Goal: Obtain resource: Obtain resource

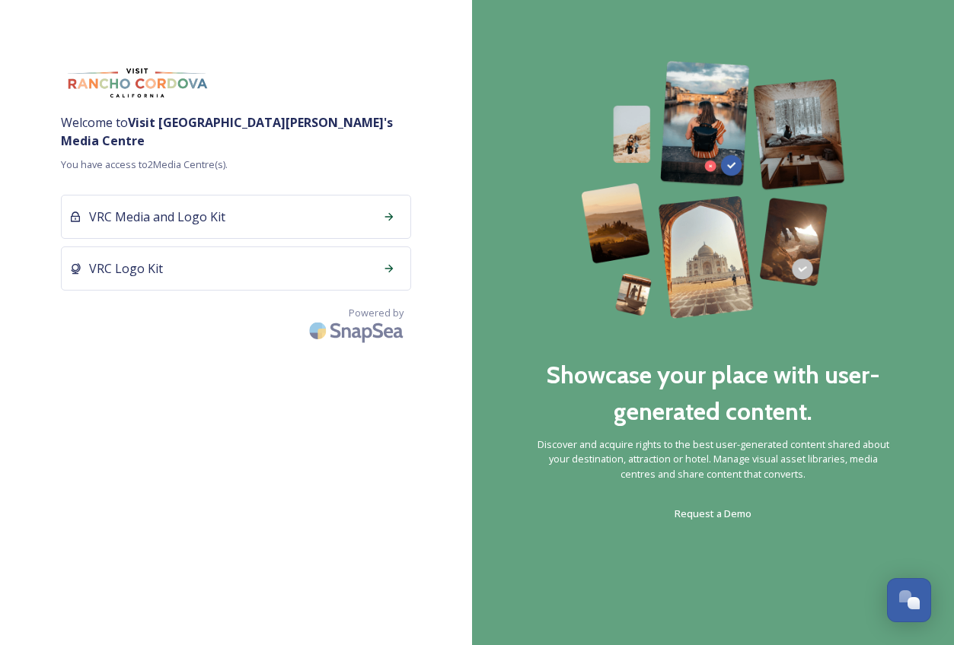
click at [388, 211] on icon at bounding box center [389, 217] width 12 height 12
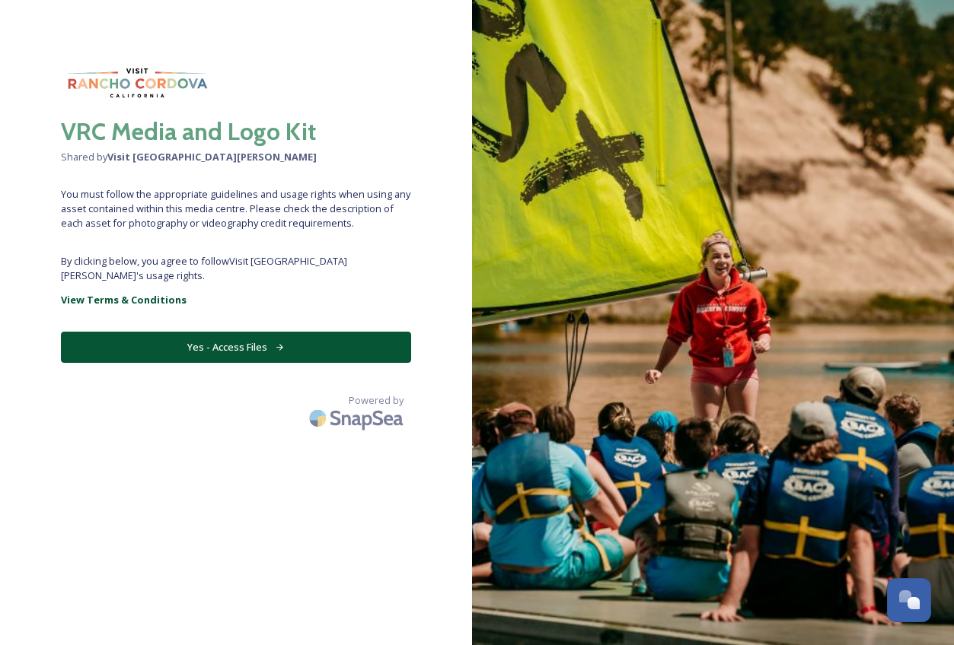
click at [251, 338] on button "Yes - Access Files" at bounding box center [236, 347] width 350 height 31
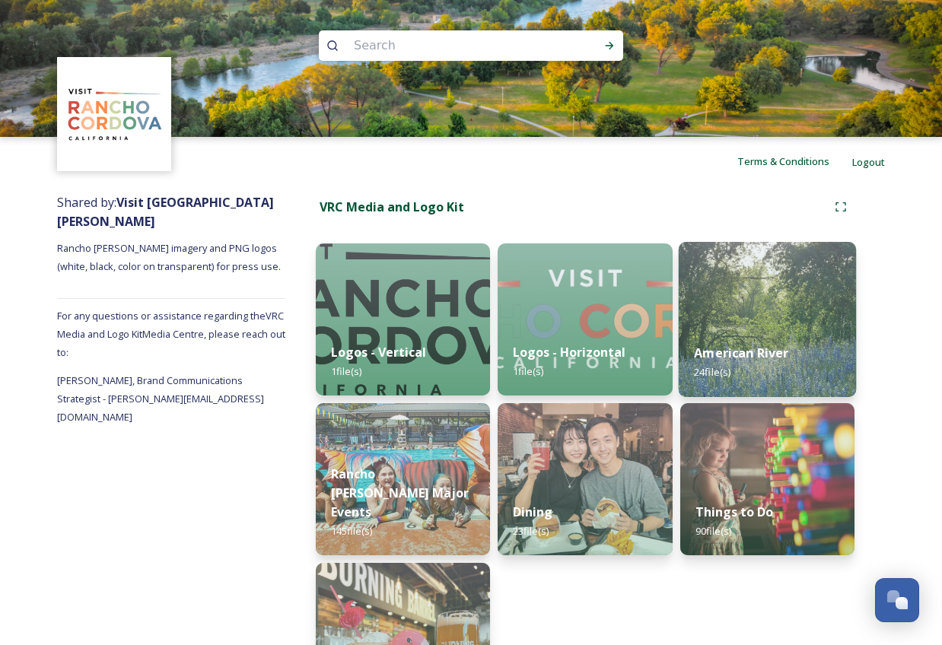
click at [757, 301] on img at bounding box center [767, 319] width 178 height 155
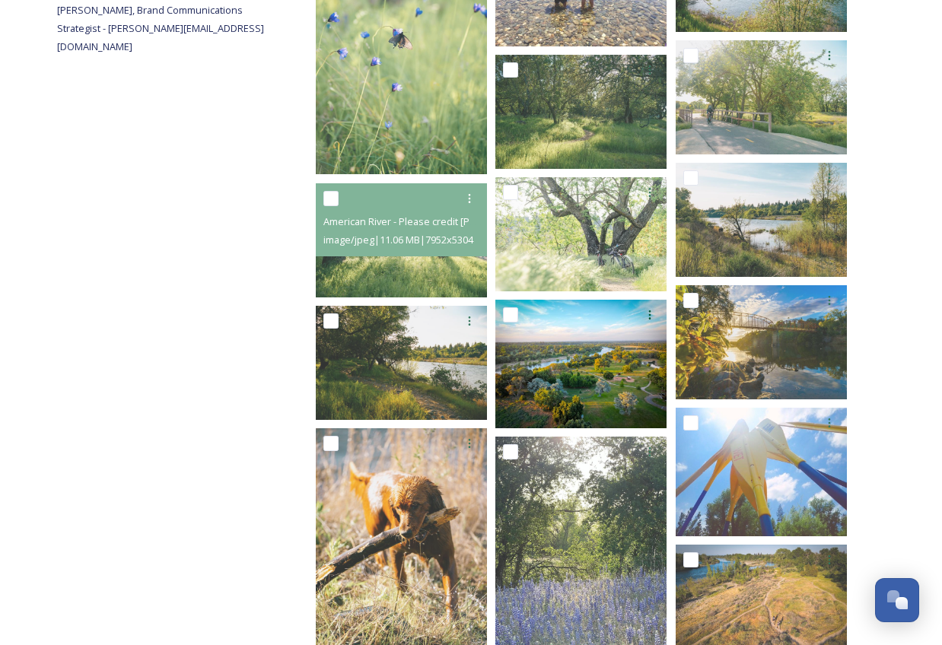
scroll to position [467, 0]
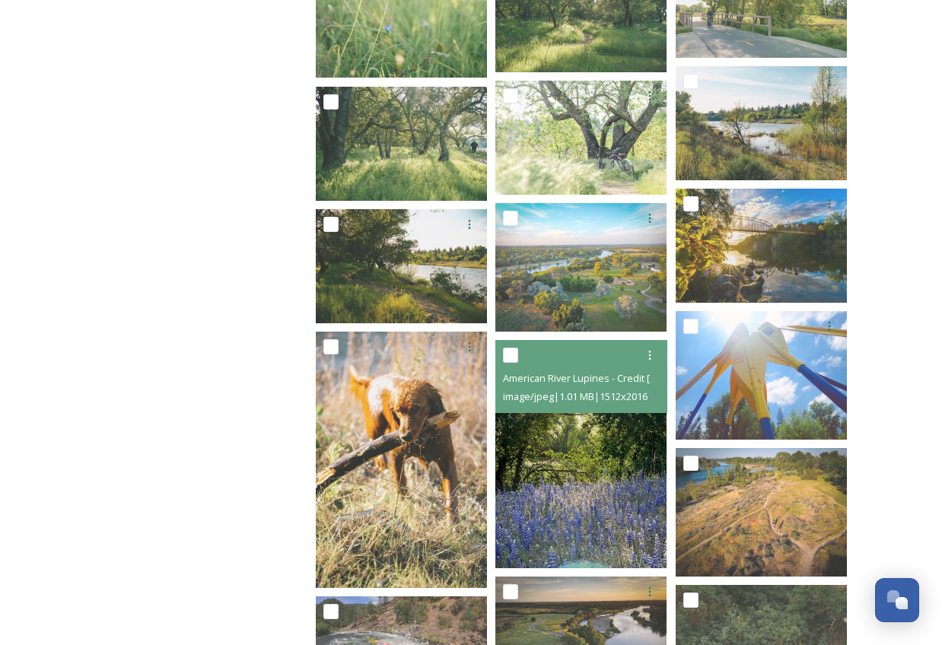
click at [583, 480] on img at bounding box center [580, 454] width 171 height 228
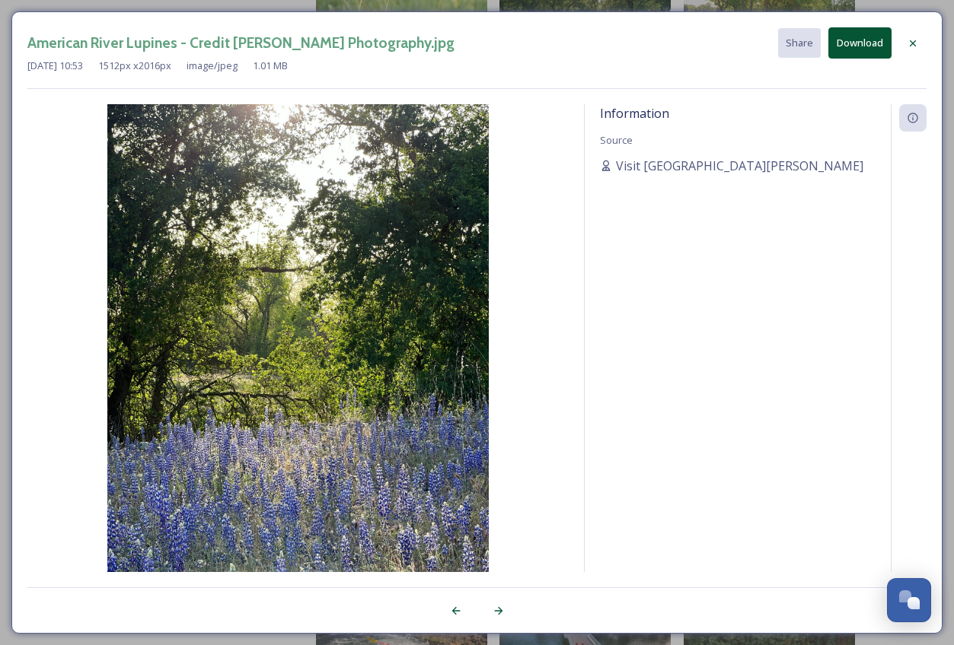
click at [916, 37] on icon at bounding box center [912, 43] width 12 height 12
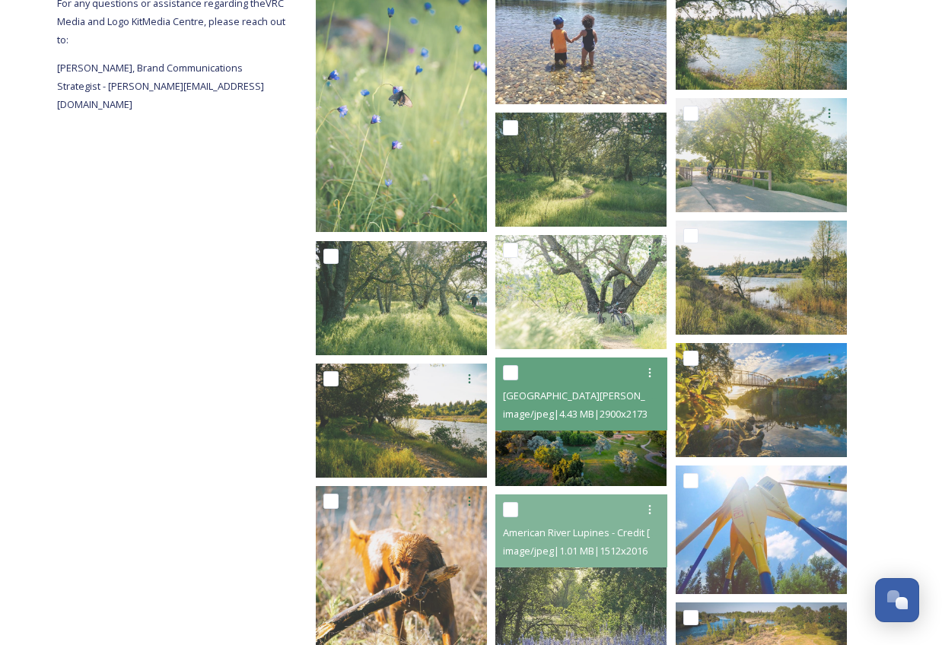
scroll to position [241, 0]
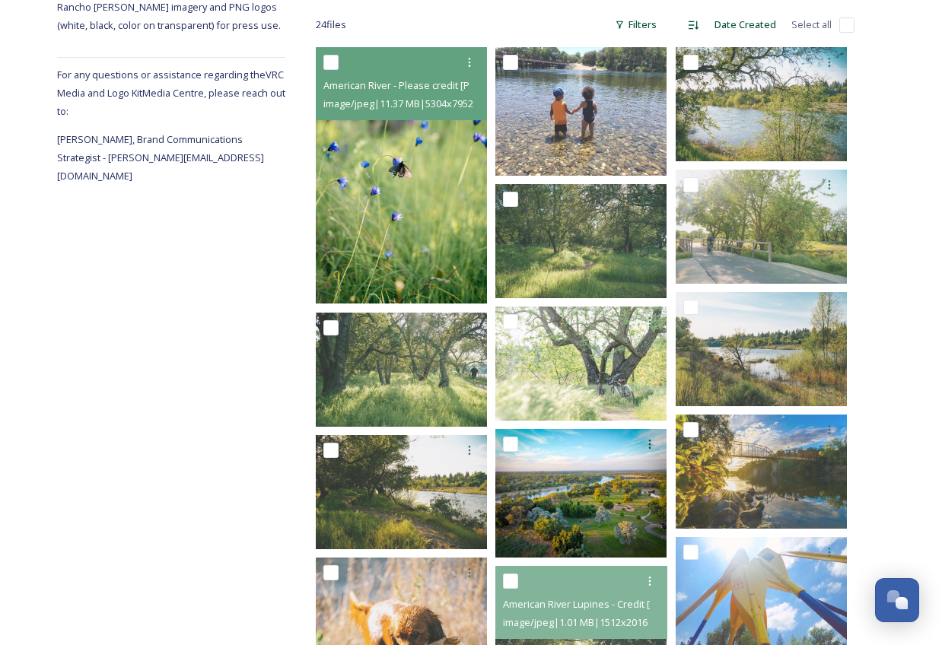
click at [421, 221] on img at bounding box center [401, 175] width 171 height 256
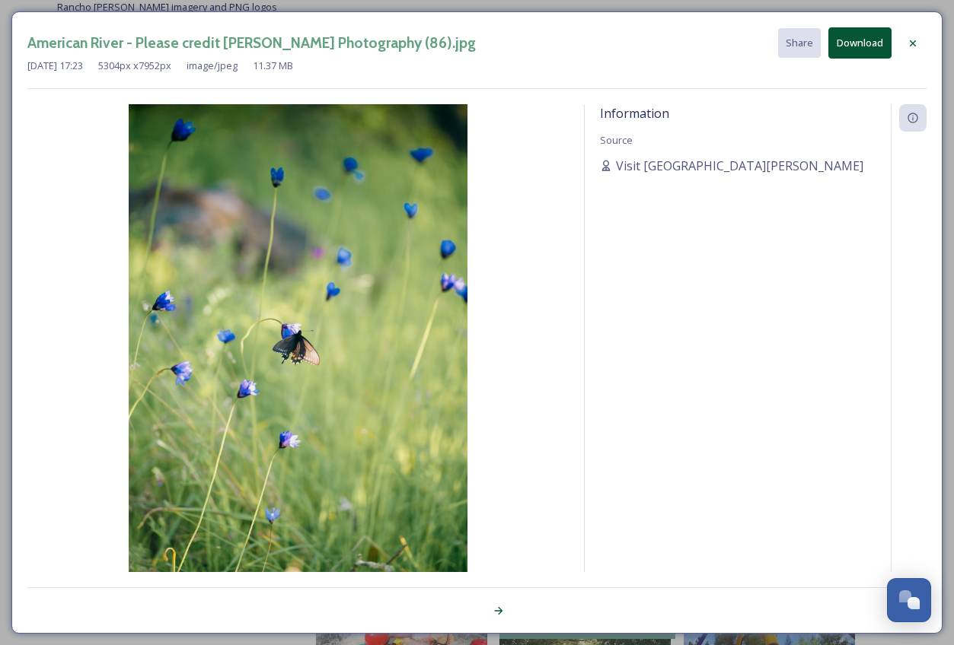
click at [2, 183] on div "American River - Please credit [PERSON_NAME] Photography (86).jpg Share Downloa…" at bounding box center [477, 322] width 954 height 645
click at [907, 44] on icon at bounding box center [912, 43] width 12 height 12
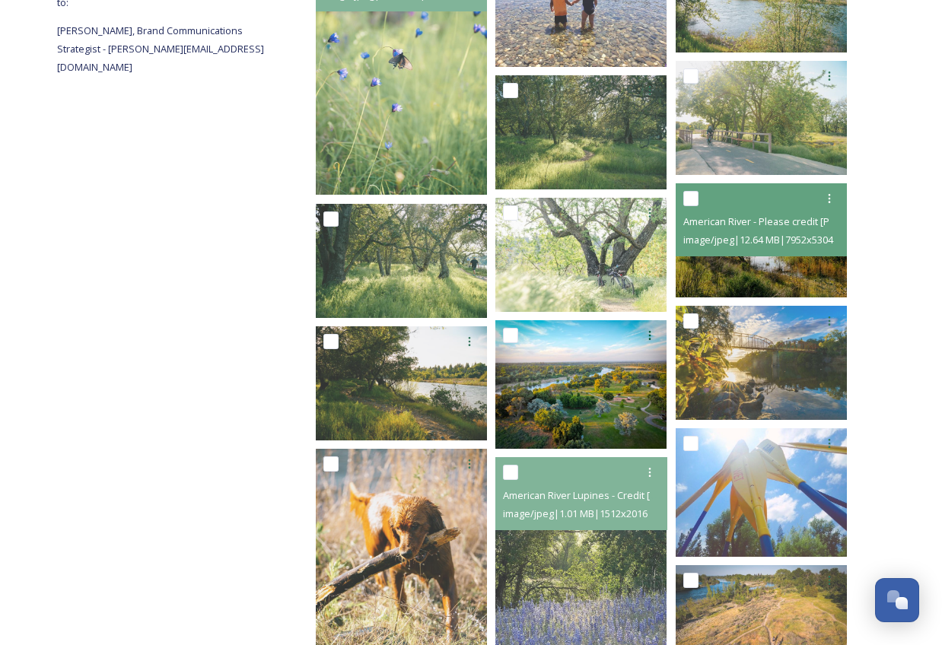
scroll to position [395, 0]
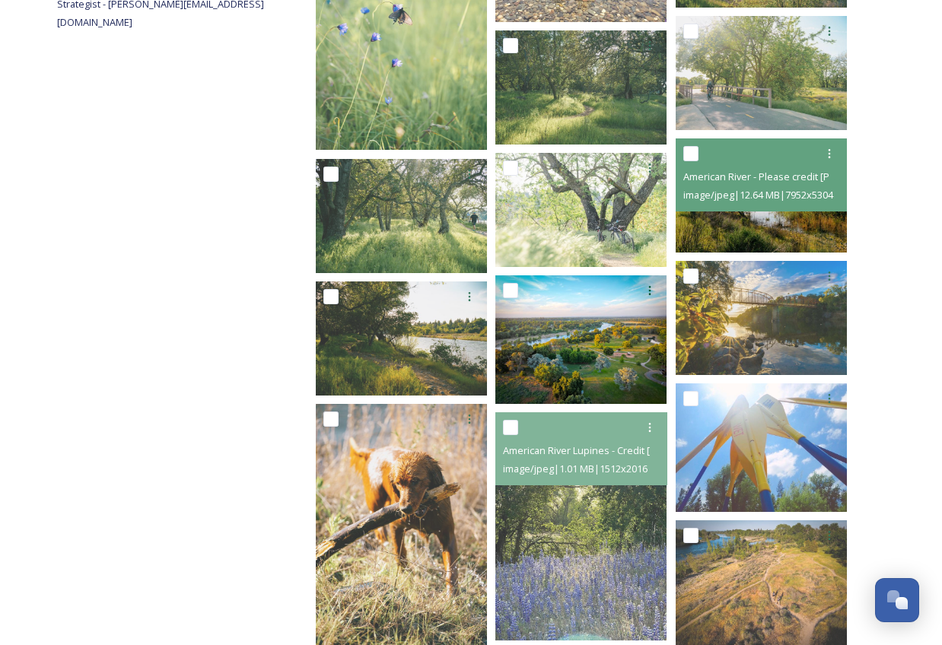
click at [778, 233] on img at bounding box center [761, 196] width 171 height 114
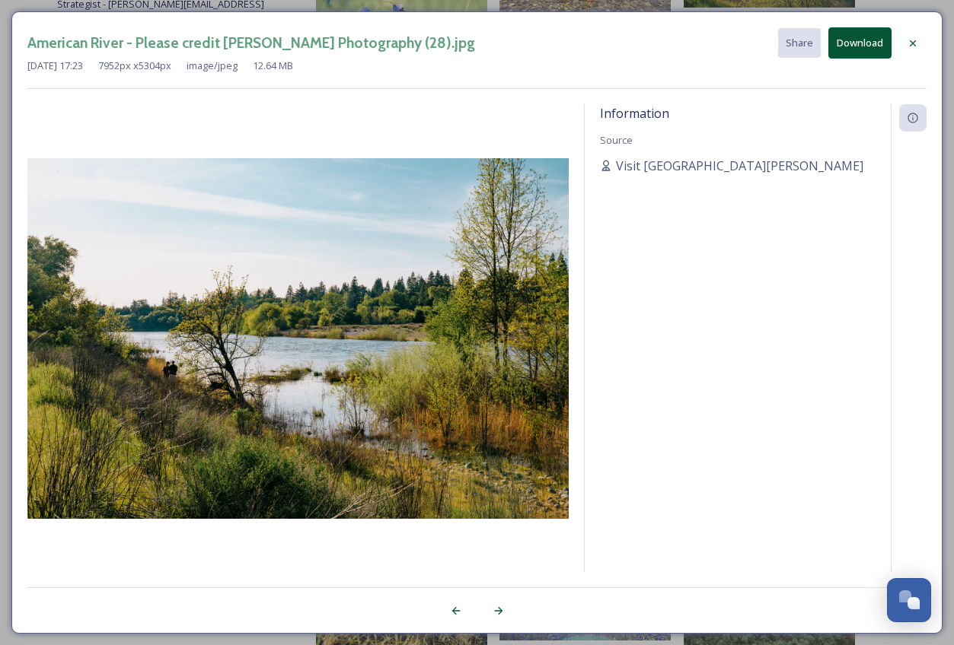
click at [915, 43] on icon at bounding box center [912, 43] width 12 height 12
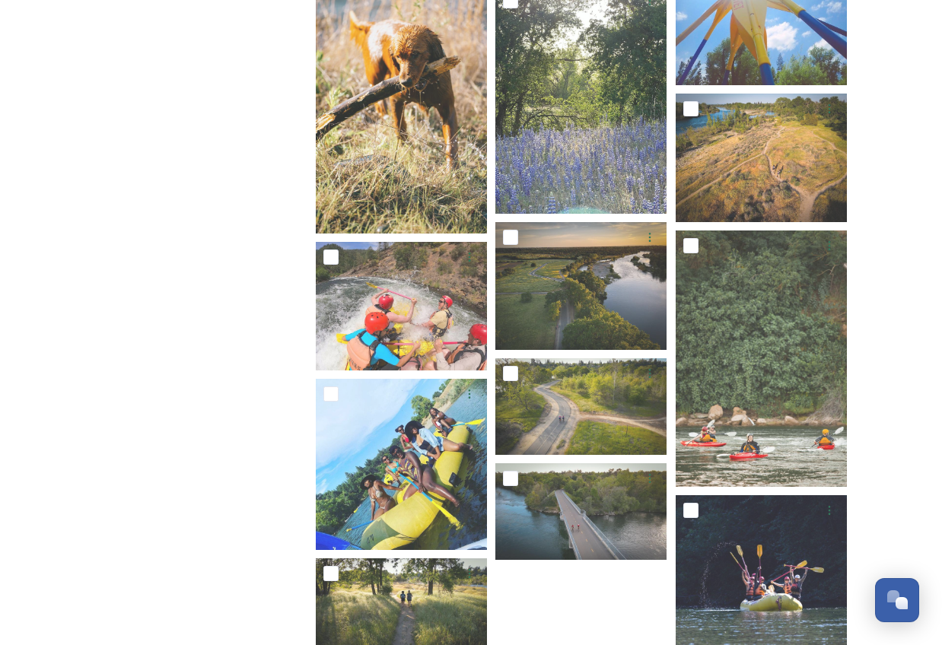
scroll to position [865, 0]
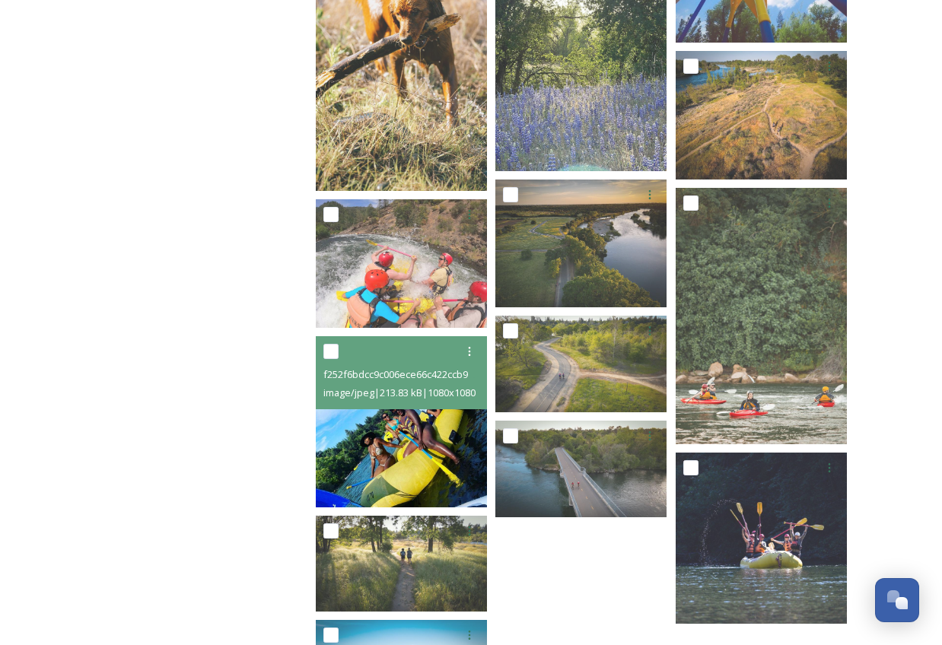
click at [393, 444] on img at bounding box center [401, 421] width 171 height 171
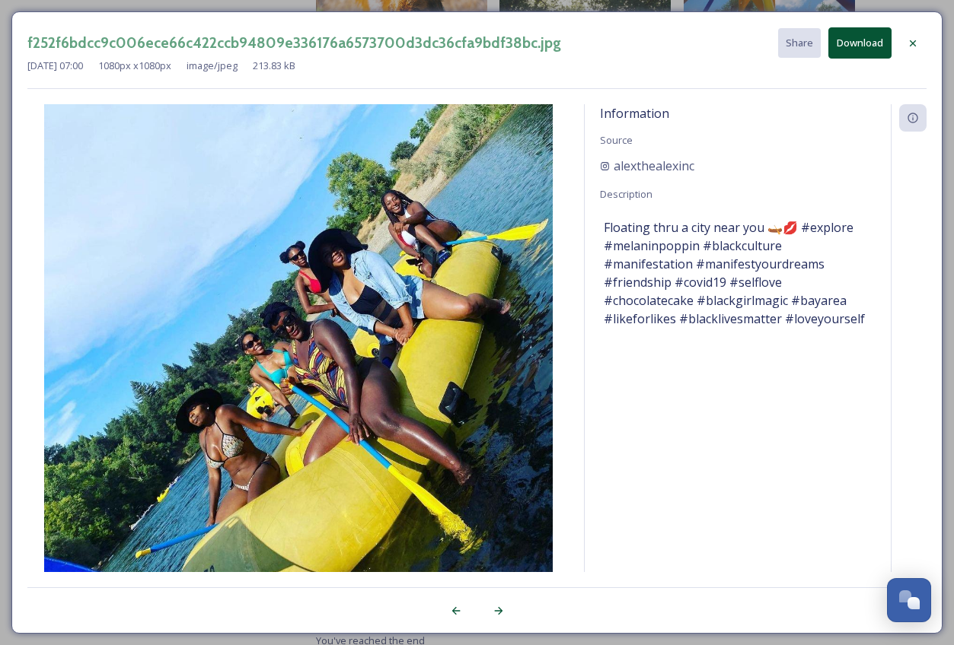
click at [915, 40] on icon at bounding box center [912, 43] width 6 height 6
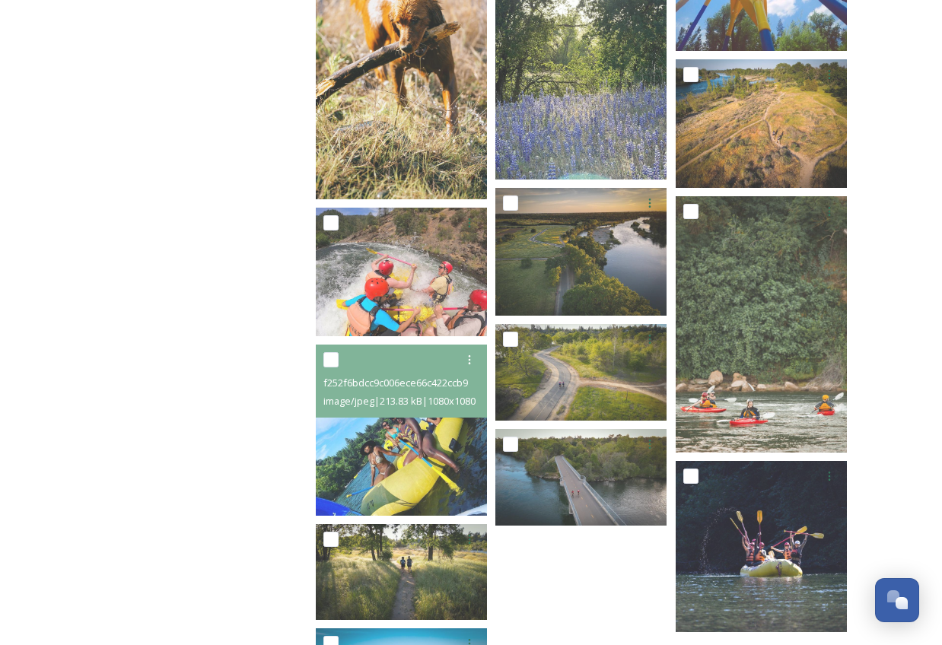
scroll to position [853, 0]
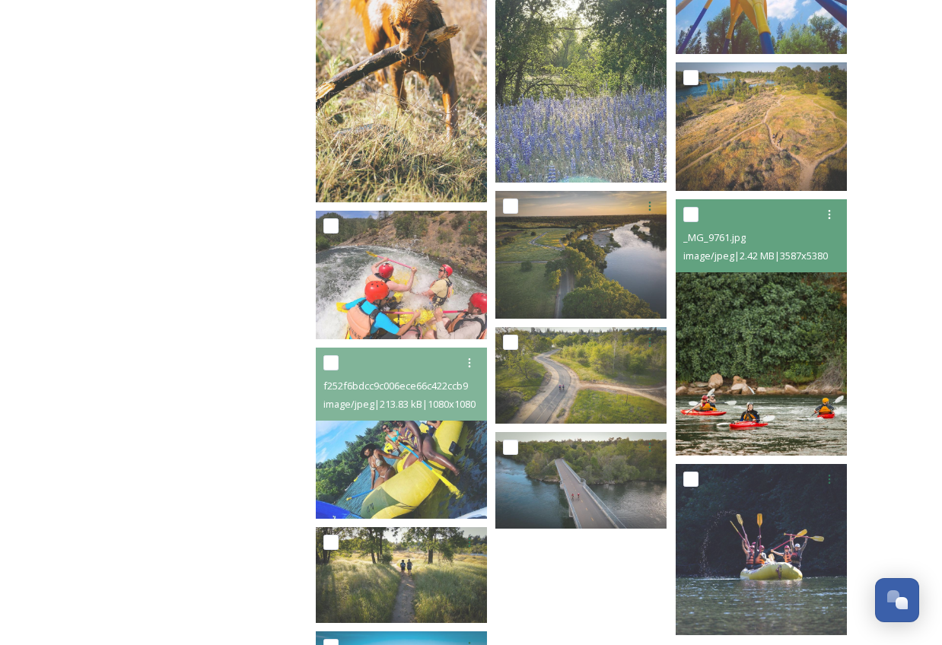
click at [780, 361] on img at bounding box center [761, 327] width 171 height 257
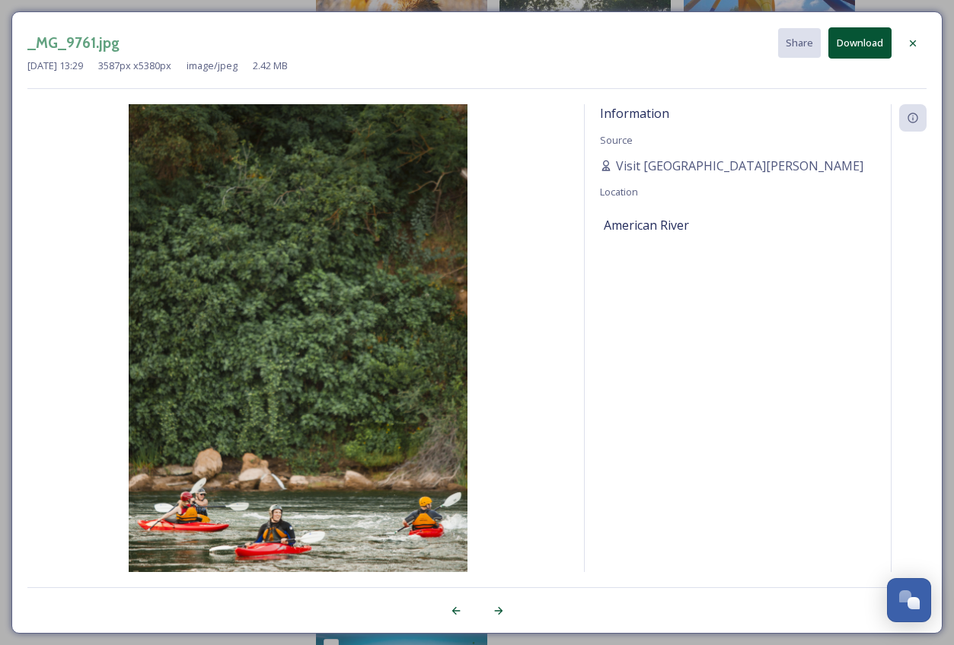
click at [912, 40] on icon at bounding box center [912, 43] width 12 height 12
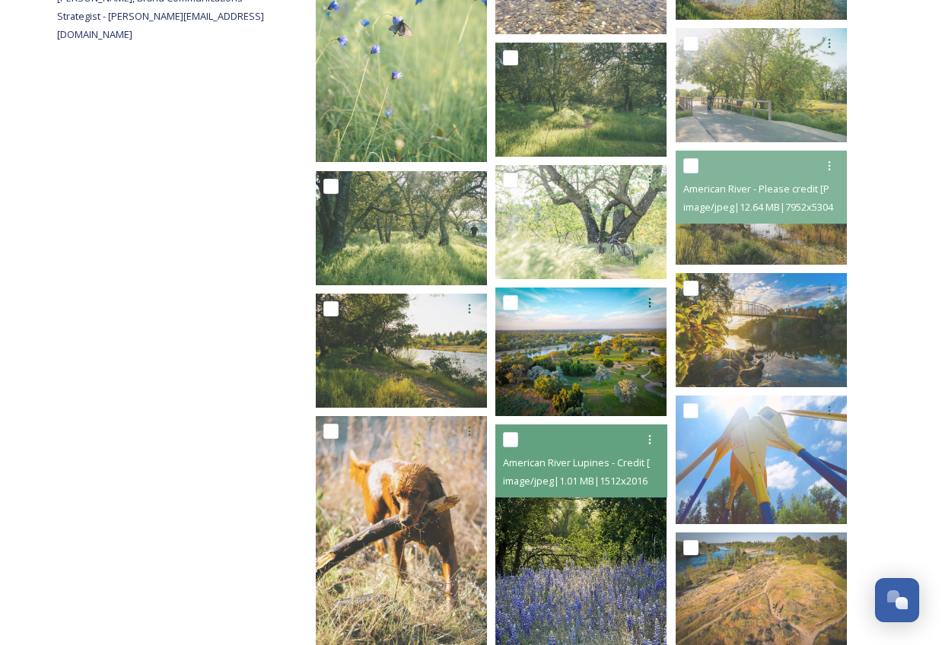
scroll to position [242, 0]
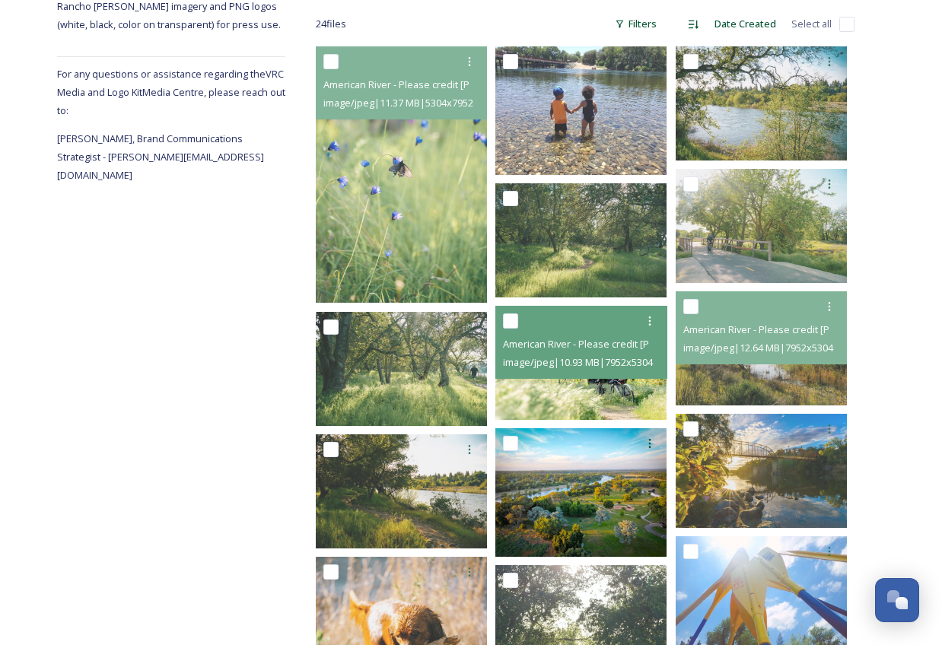
click at [562, 400] on img at bounding box center [580, 363] width 171 height 114
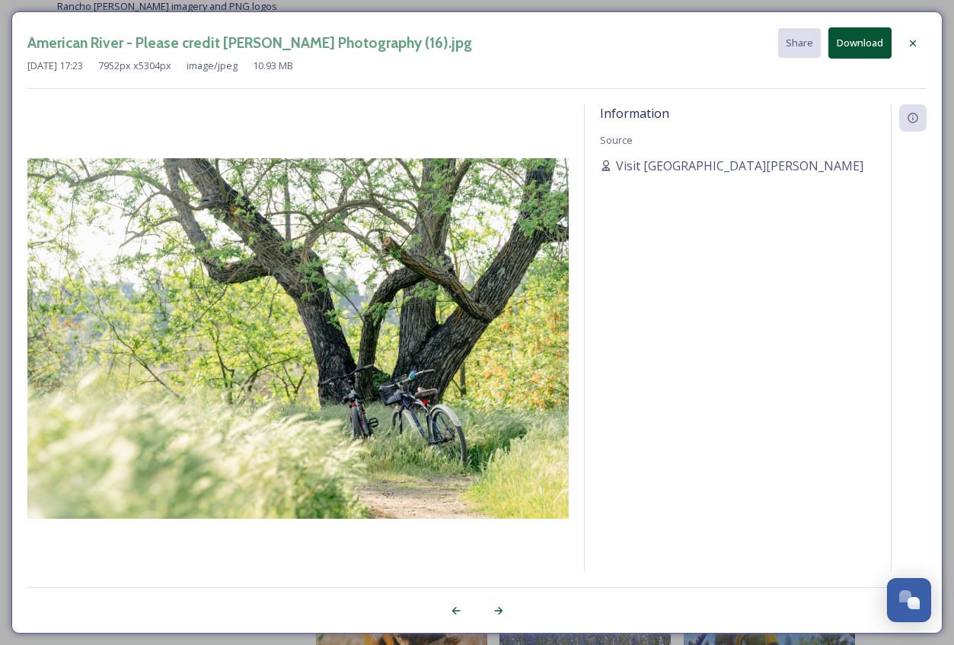
click at [913, 43] on icon at bounding box center [912, 43] width 6 height 6
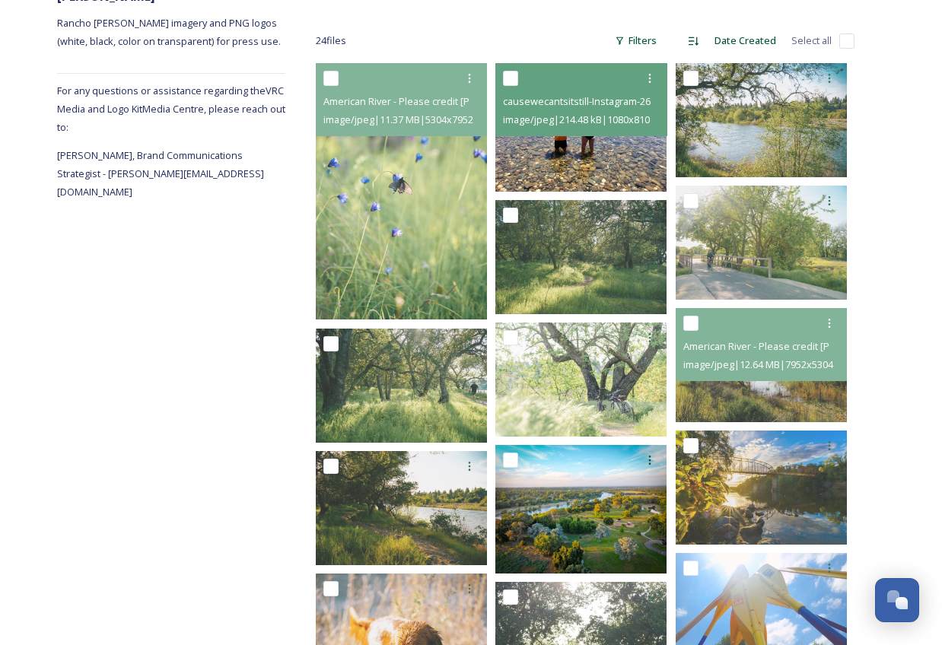
scroll to position [221, 0]
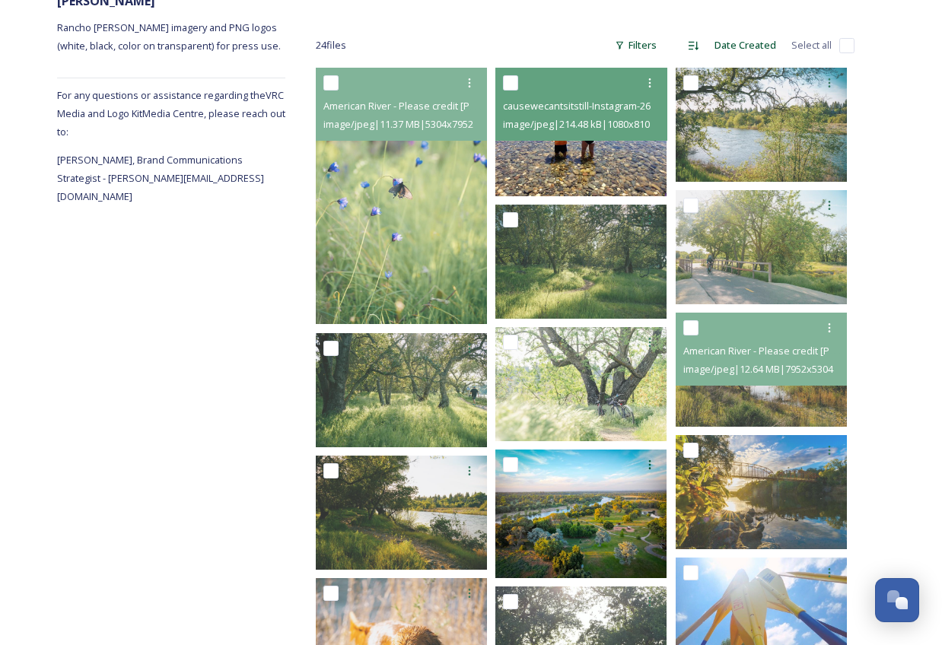
click at [588, 162] on img at bounding box center [580, 132] width 171 height 129
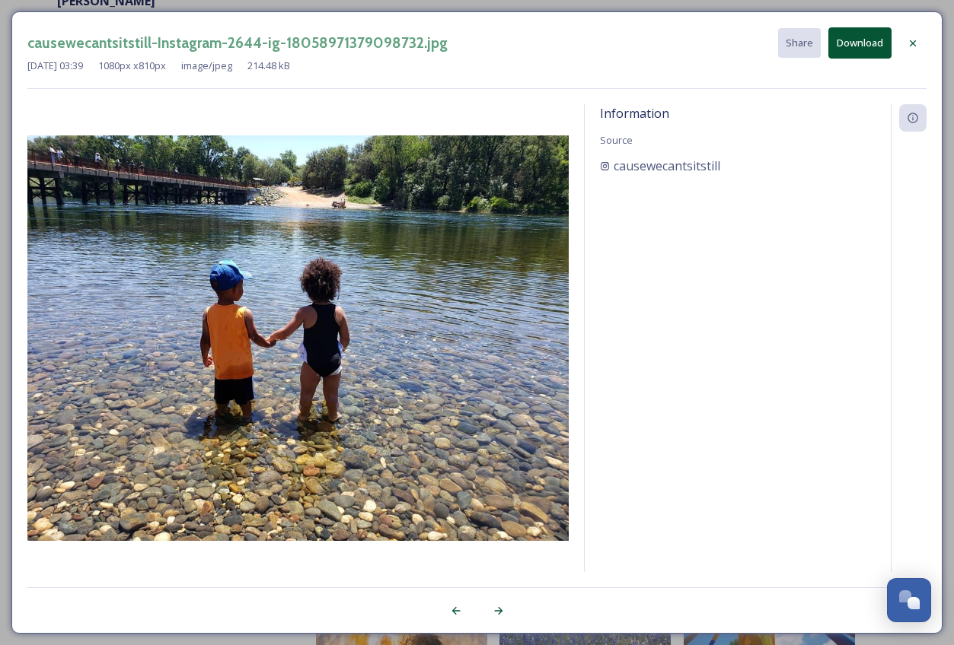
click at [912, 43] on icon at bounding box center [912, 43] width 6 height 6
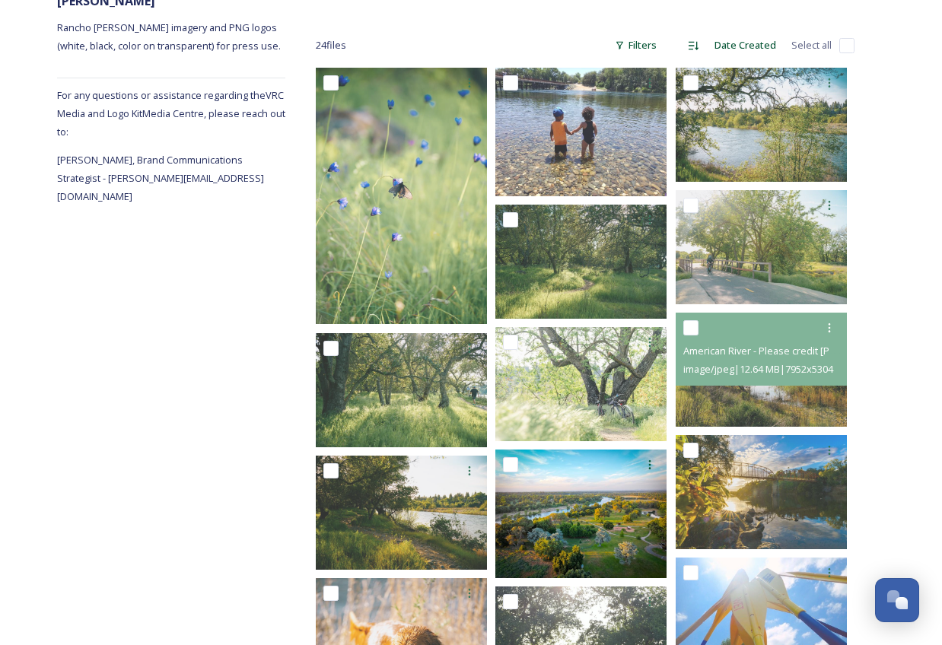
scroll to position [0, 0]
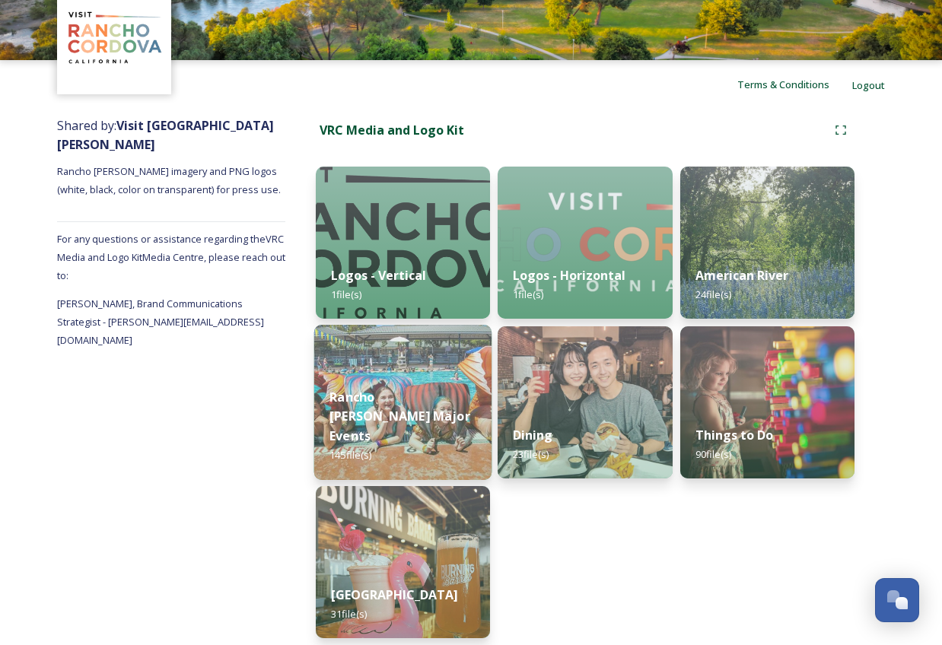
scroll to position [85, 0]
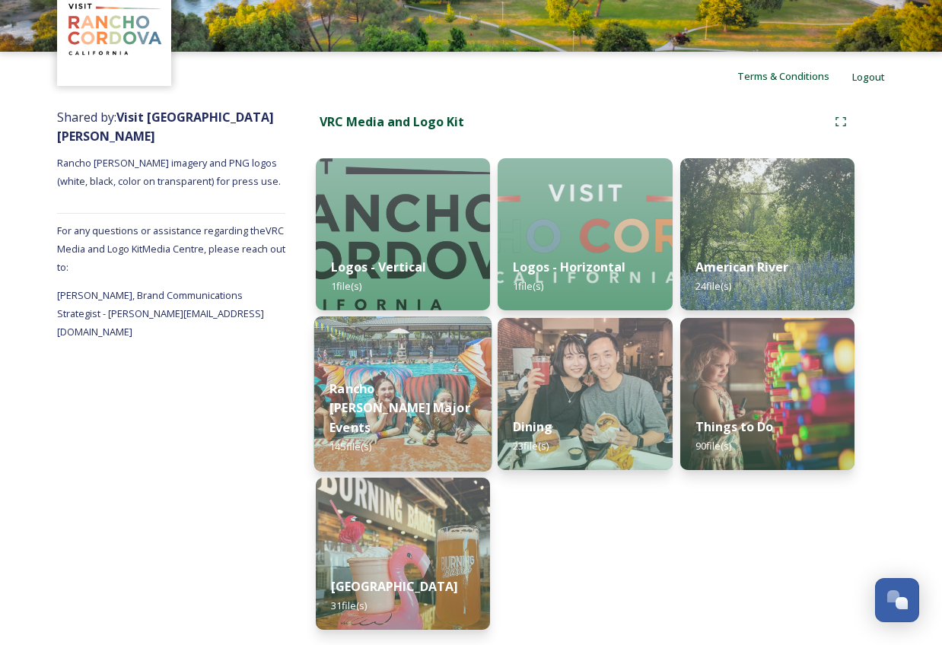
click at [429, 359] on img at bounding box center [403, 394] width 178 height 155
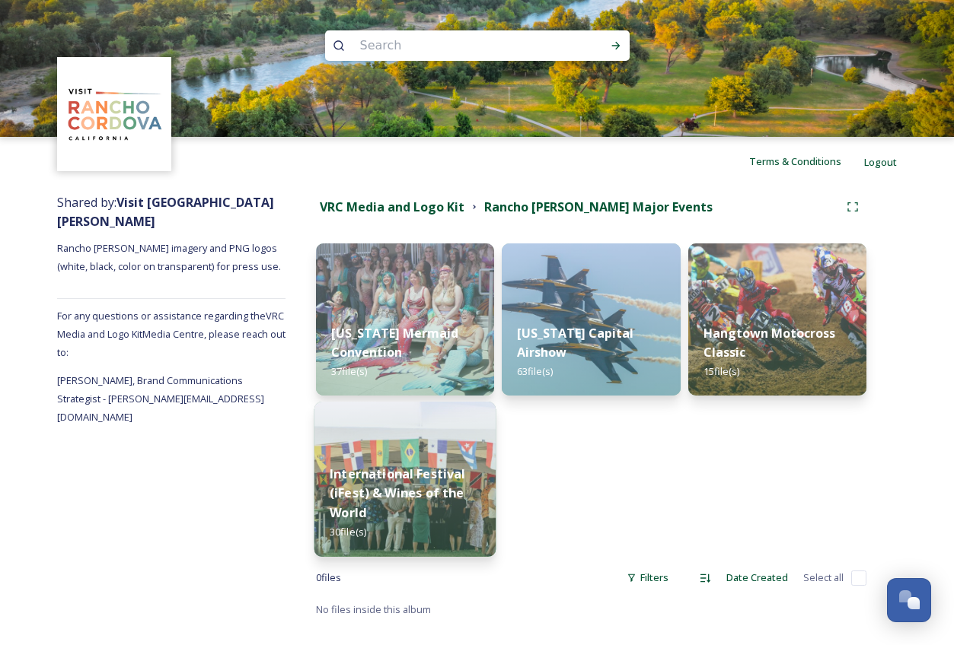
click at [407, 489] on strong "International Festival (iFest) & Wines of the World" at bounding box center [398, 494] width 136 height 56
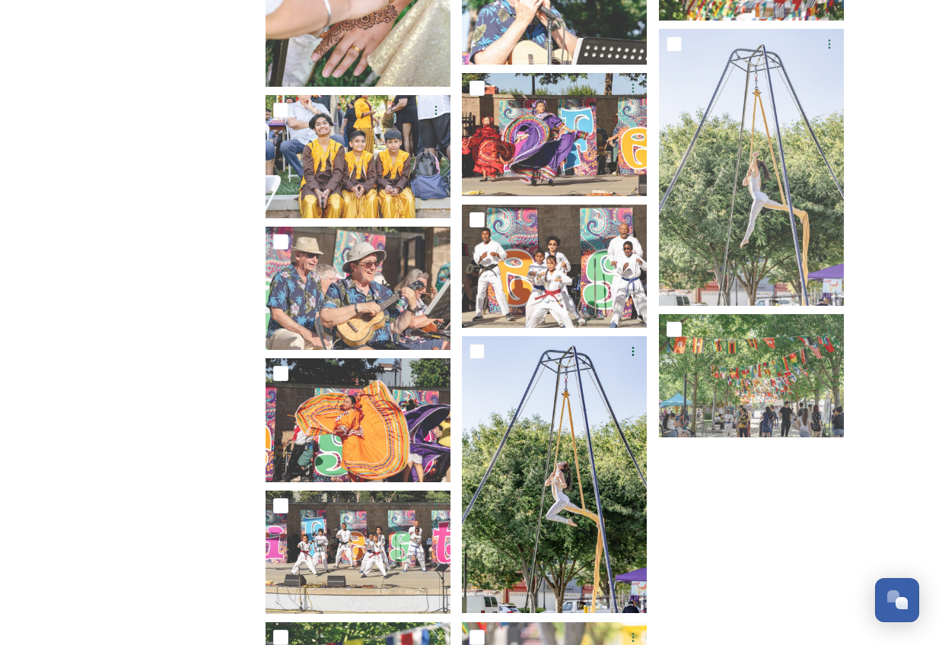
scroll to position [1321, 0]
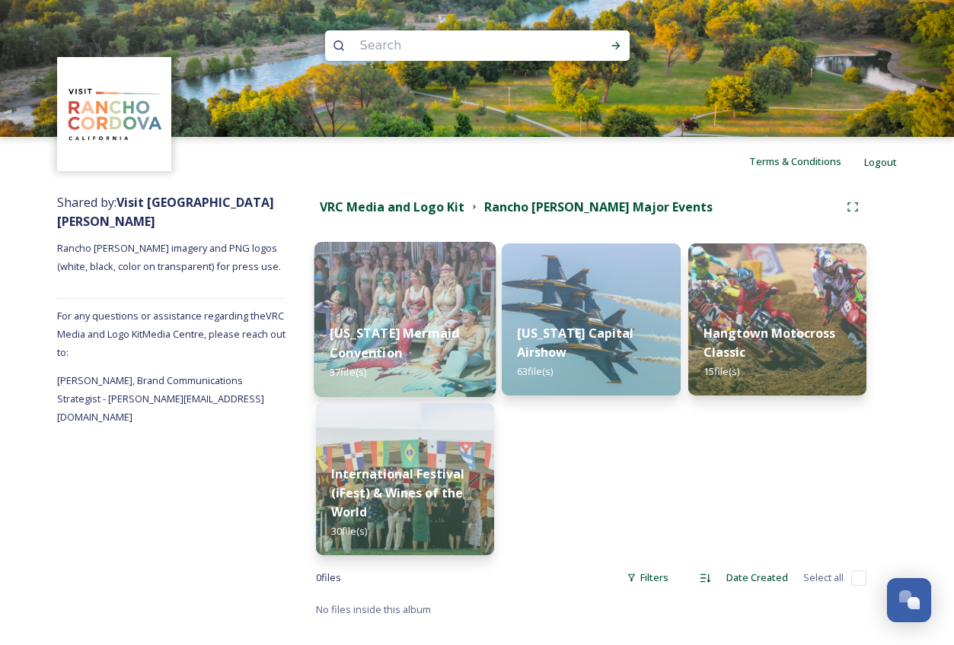
click at [417, 328] on strong "[US_STATE] Mermaid Convention" at bounding box center [394, 343] width 129 height 37
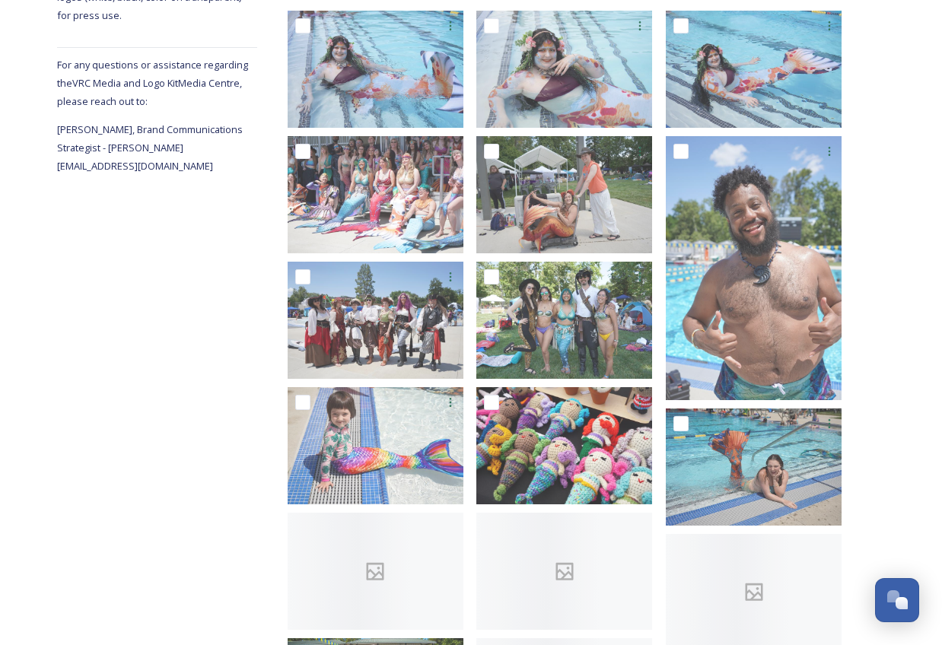
scroll to position [307, 0]
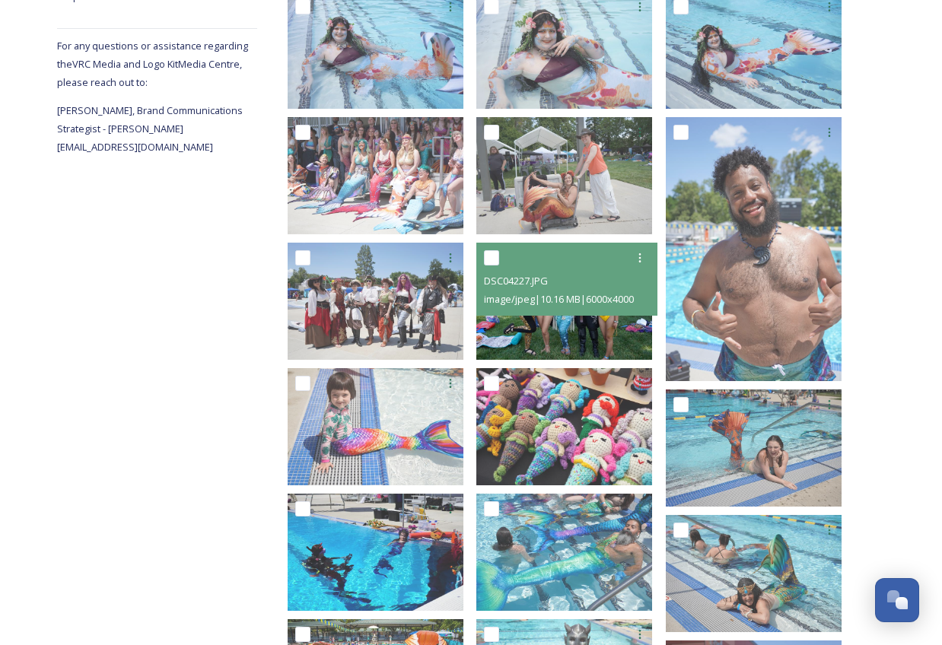
click at [576, 331] on img at bounding box center [564, 301] width 176 height 117
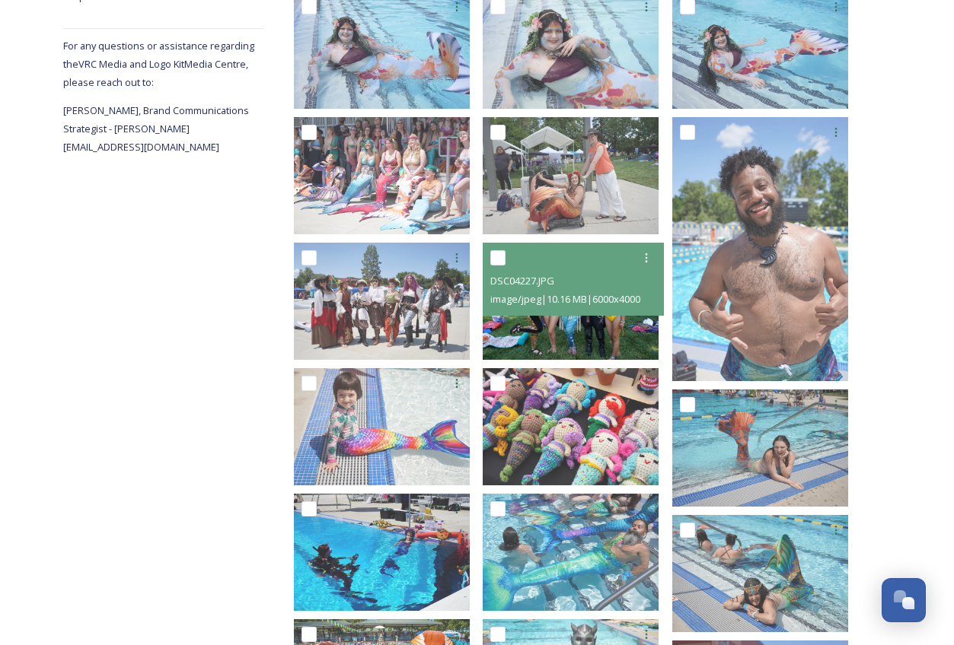
scroll to position [289, 0]
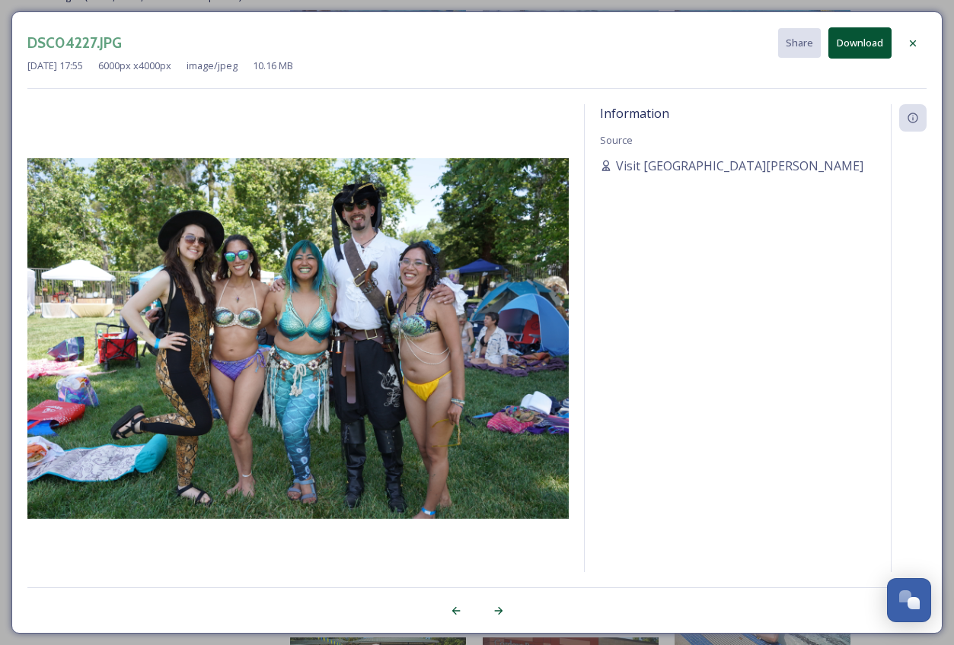
click at [913, 45] on icon at bounding box center [912, 43] width 12 height 12
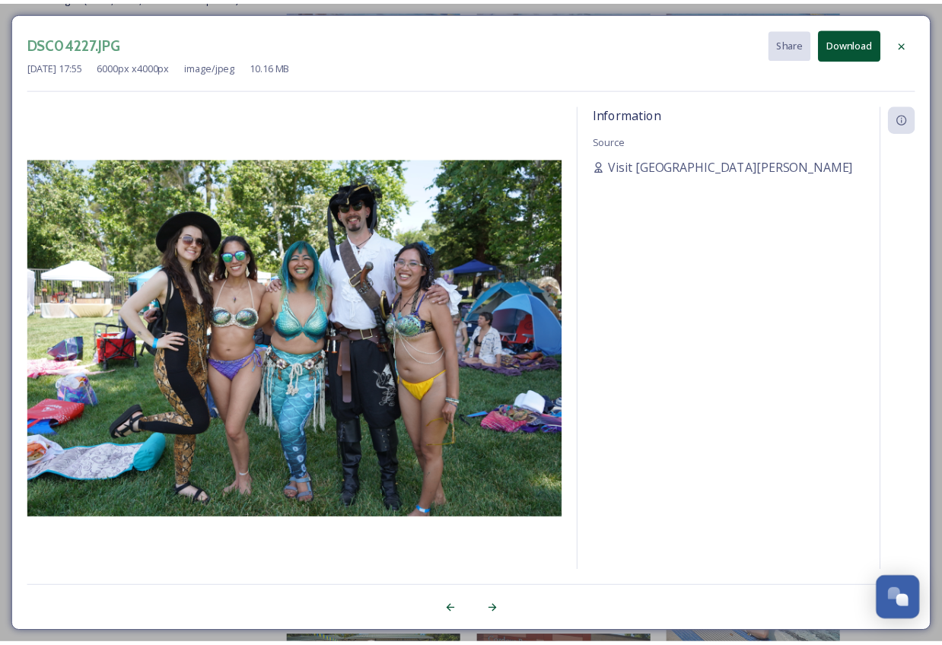
scroll to position [307, 0]
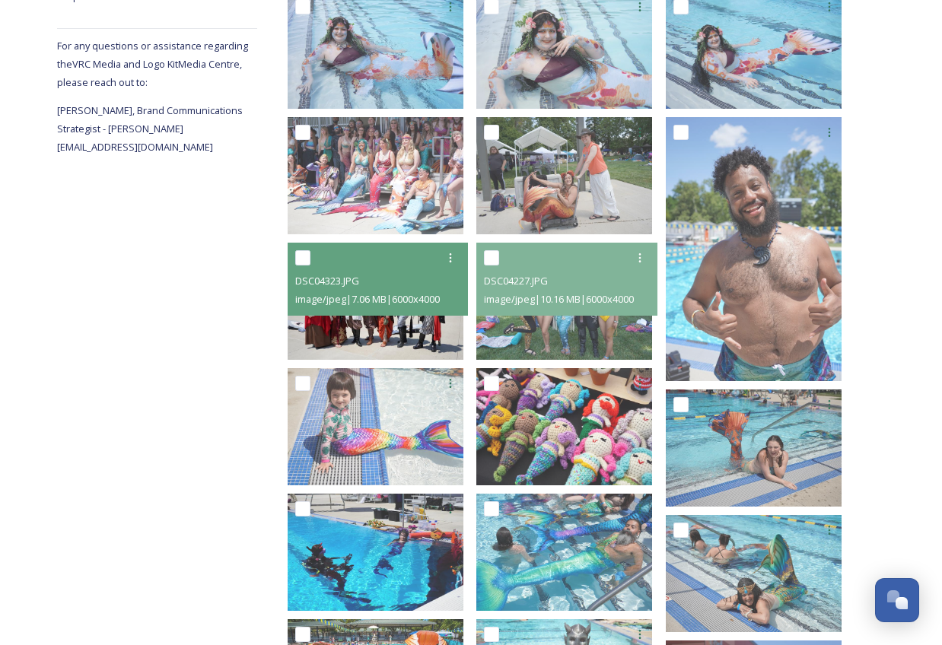
click at [416, 329] on img at bounding box center [376, 301] width 176 height 117
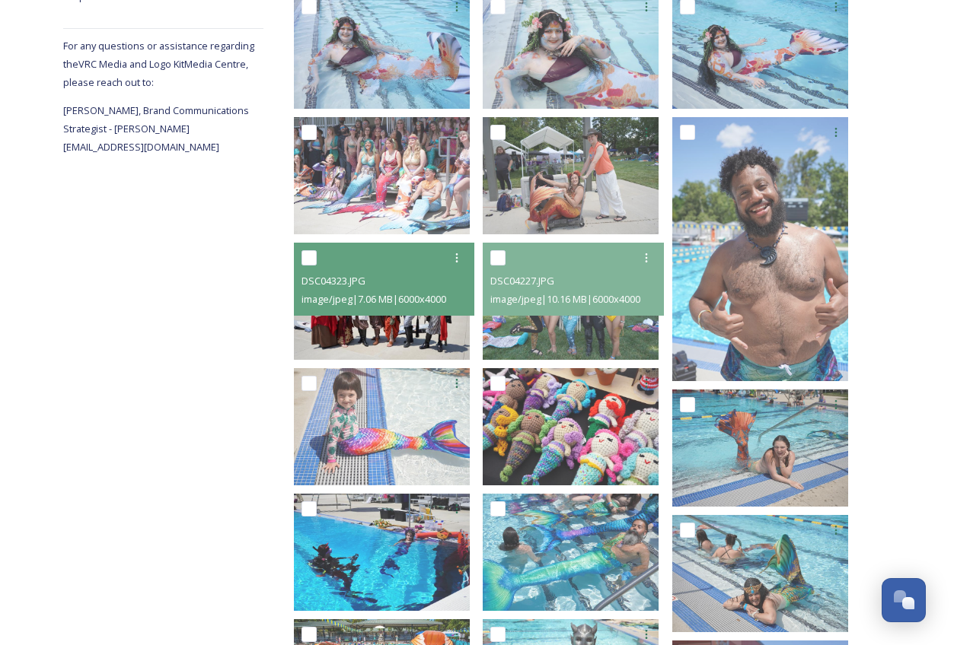
scroll to position [289, 0]
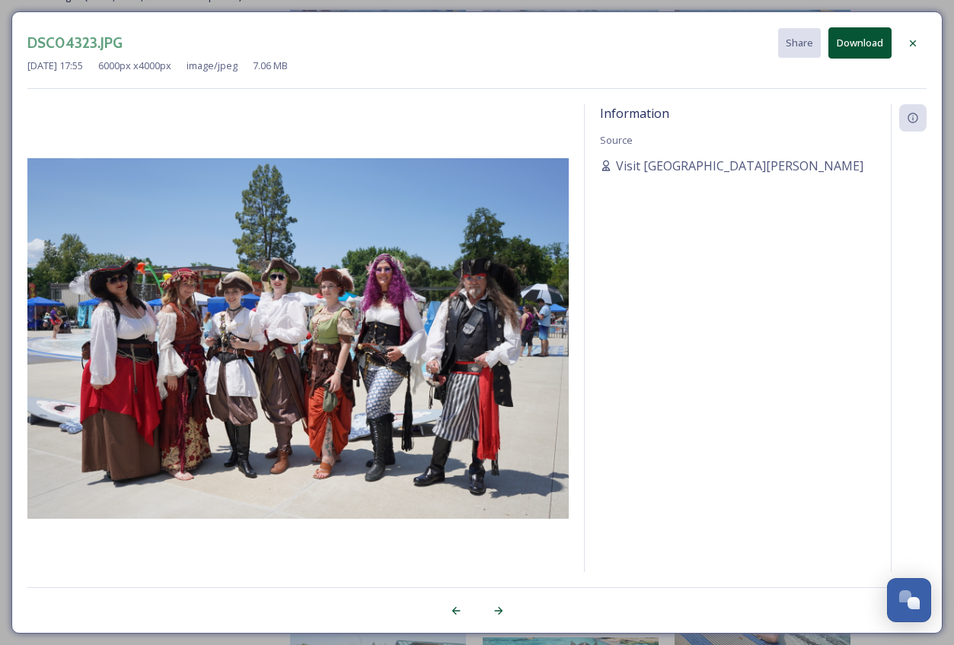
click at [911, 38] on icon at bounding box center [912, 43] width 12 height 12
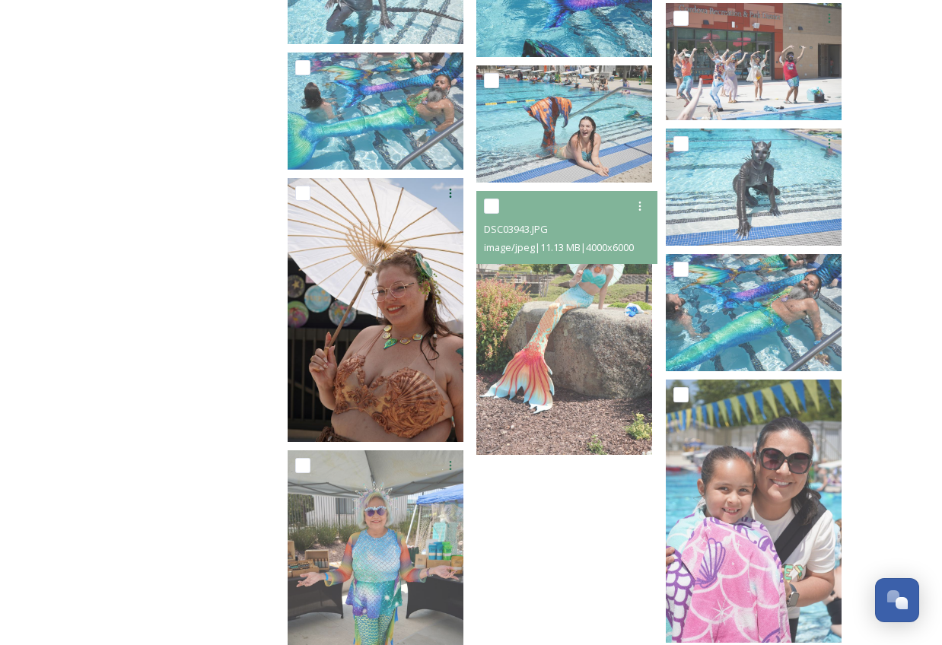
scroll to position [1494, 0]
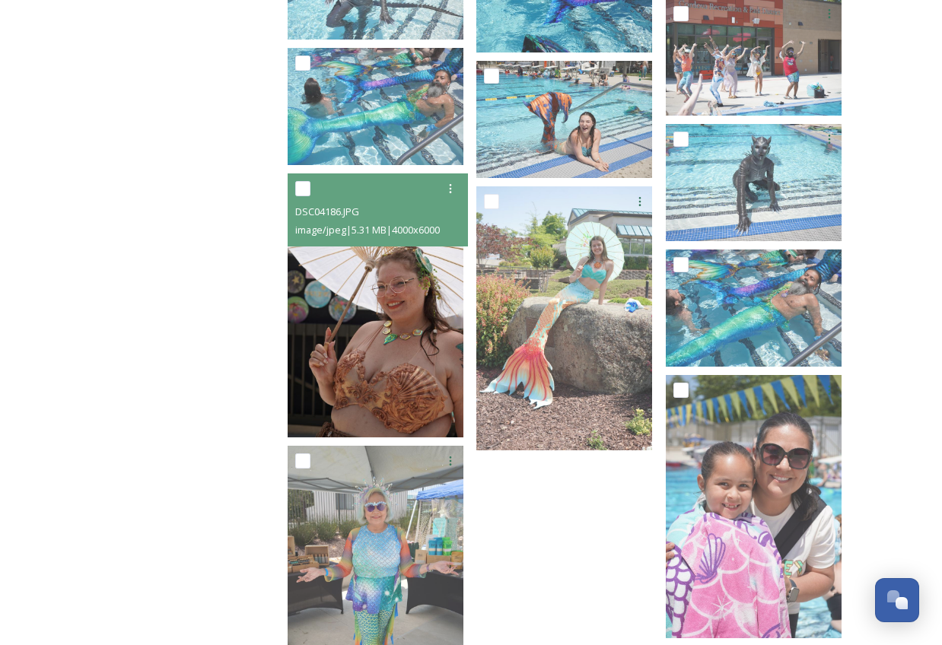
click at [393, 311] on img at bounding box center [376, 306] width 176 height 264
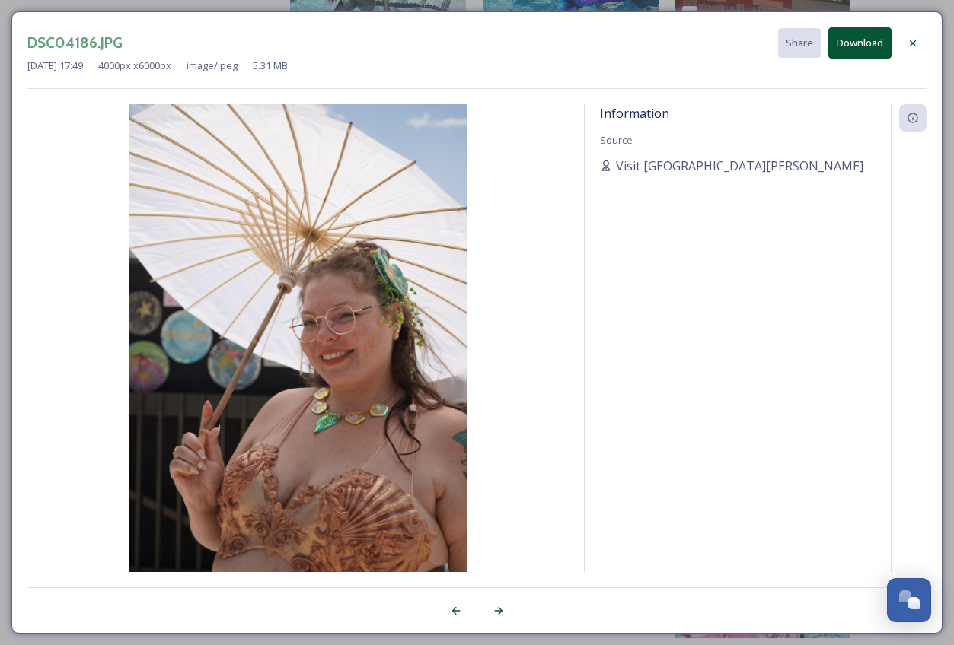
click at [916, 39] on icon at bounding box center [912, 43] width 12 height 12
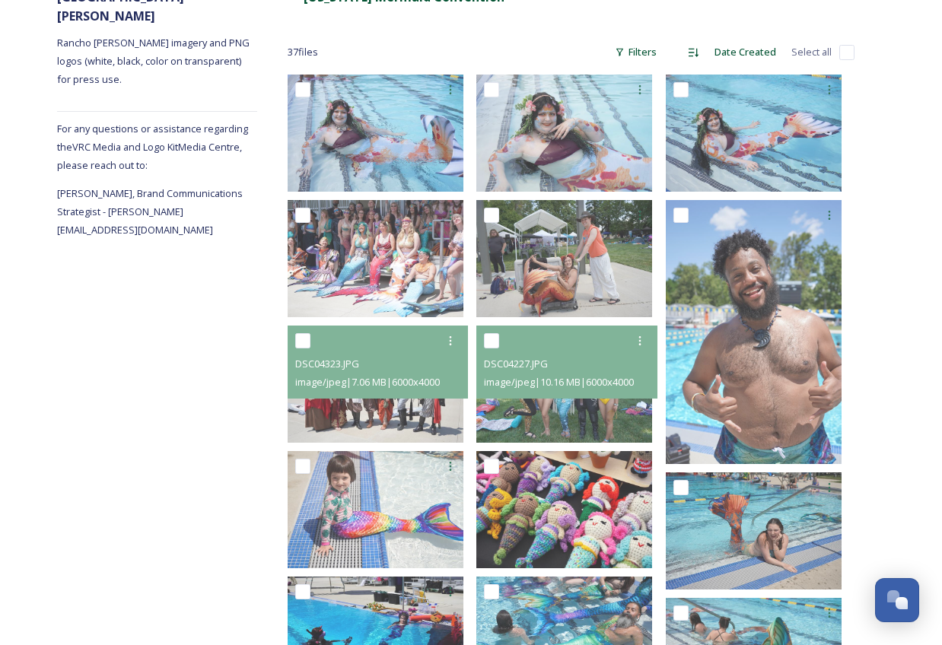
scroll to position [0, 0]
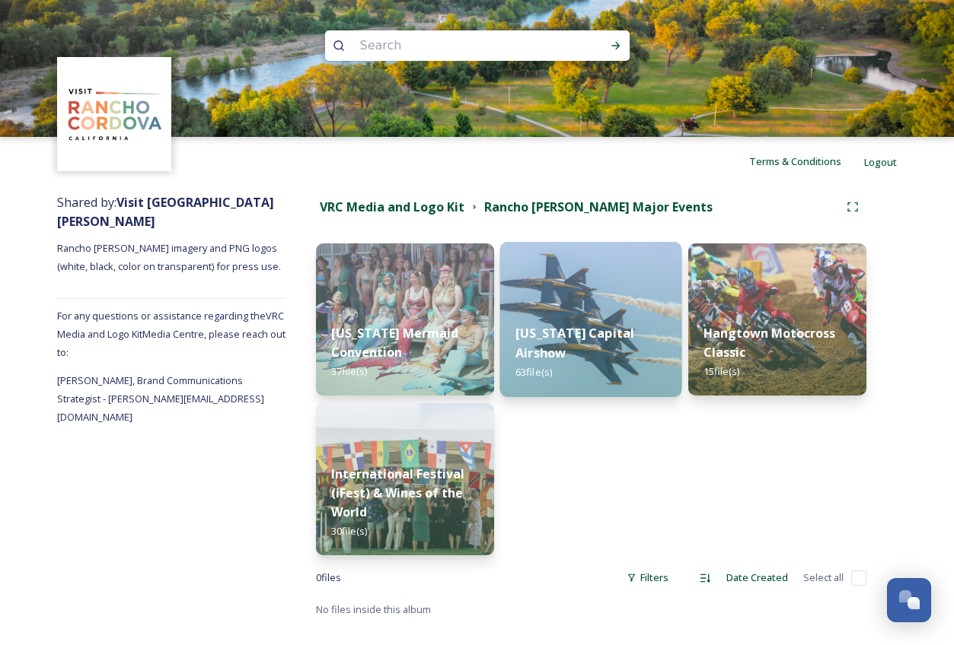
click at [607, 336] on strong "[US_STATE] Capital Airshow" at bounding box center [574, 343] width 119 height 37
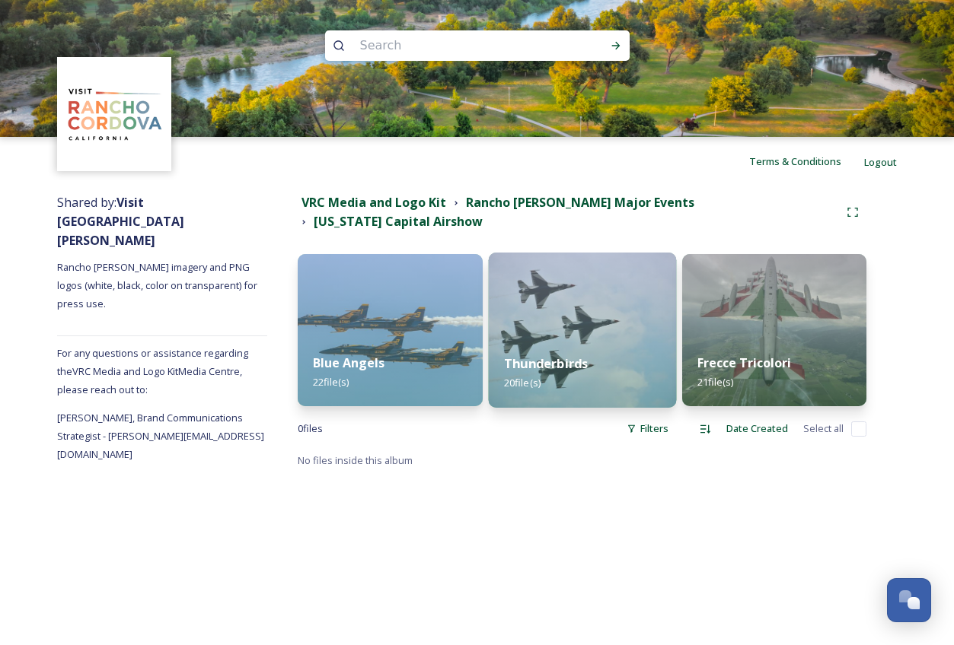
click at [555, 365] on strong "Thunderbirds" at bounding box center [546, 363] width 84 height 17
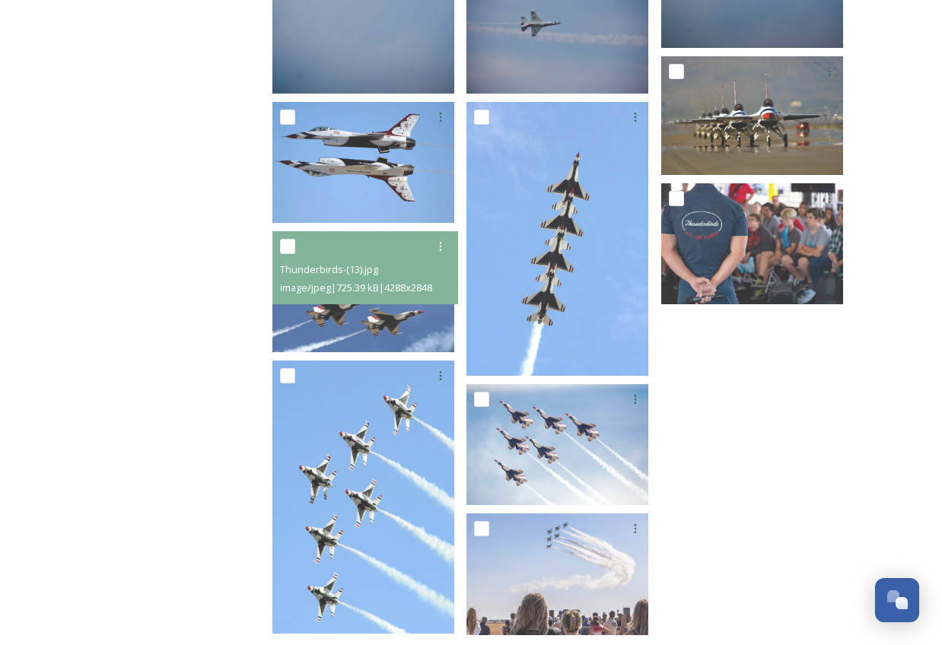
scroll to position [1146, 0]
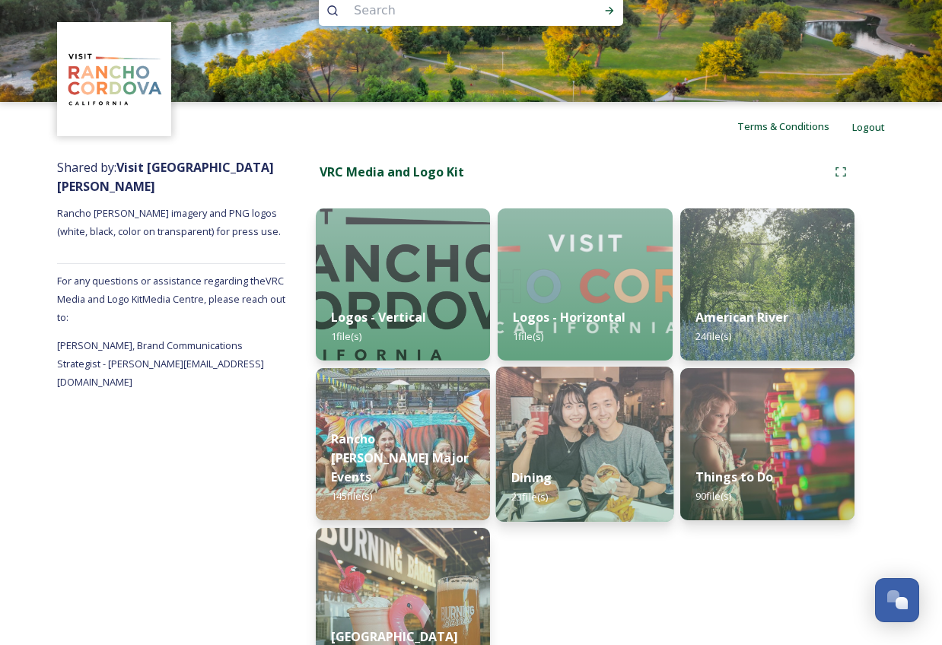
scroll to position [44, 0]
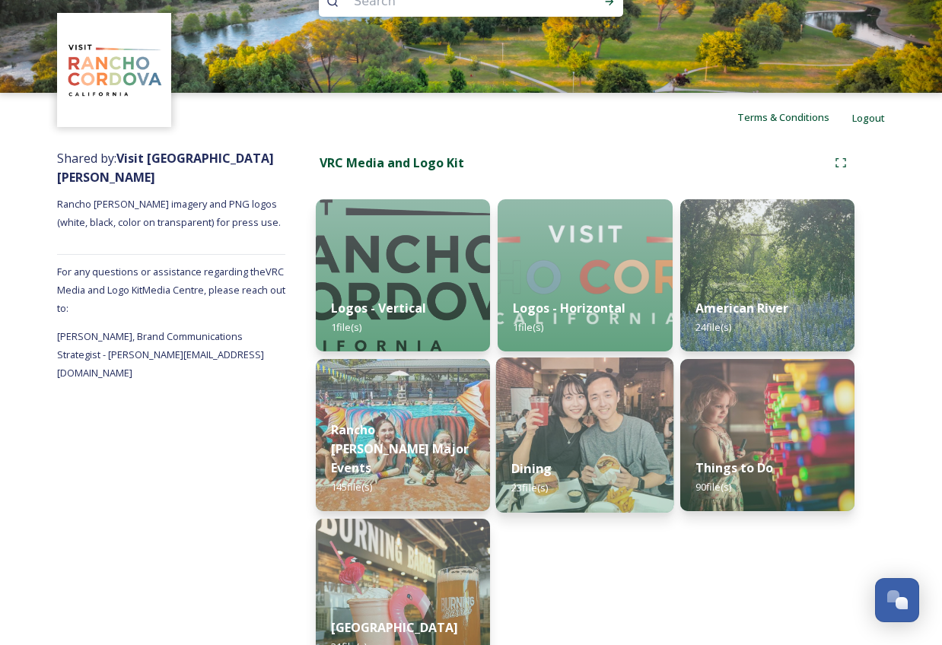
click at [533, 469] on strong "Dining" at bounding box center [531, 468] width 40 height 17
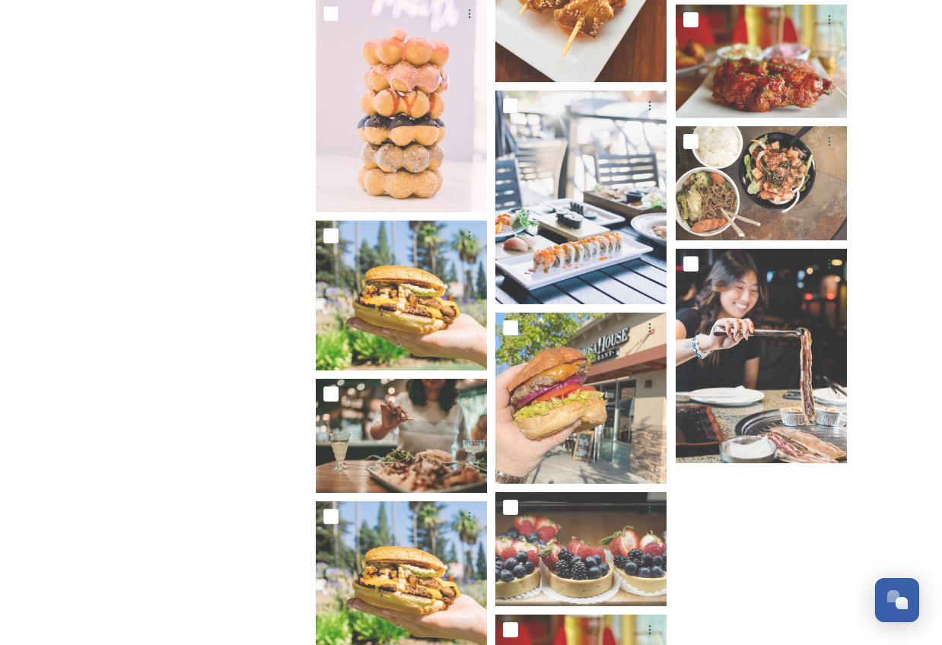
scroll to position [1174, 0]
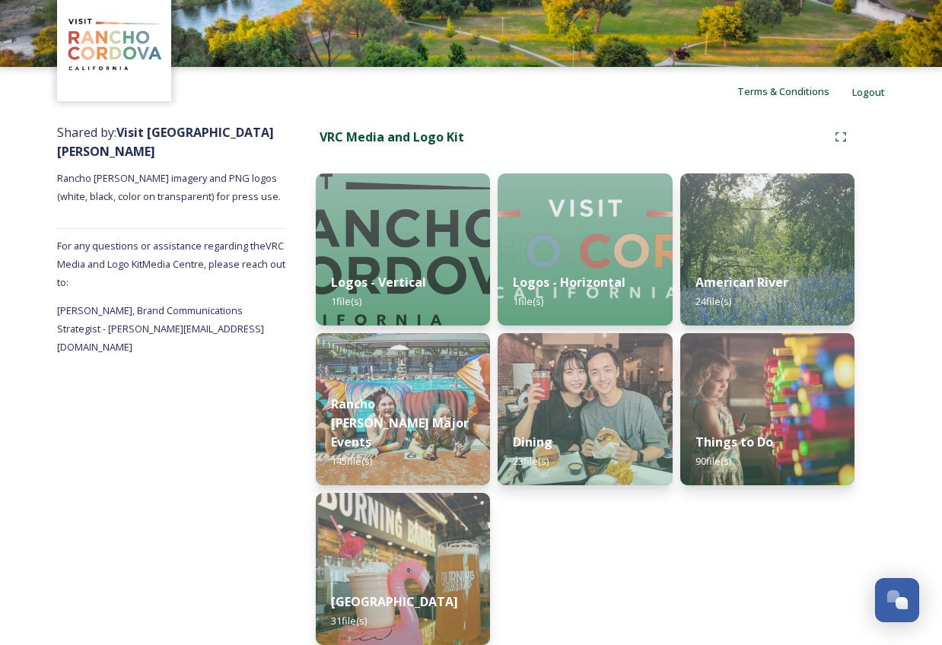
scroll to position [85, 0]
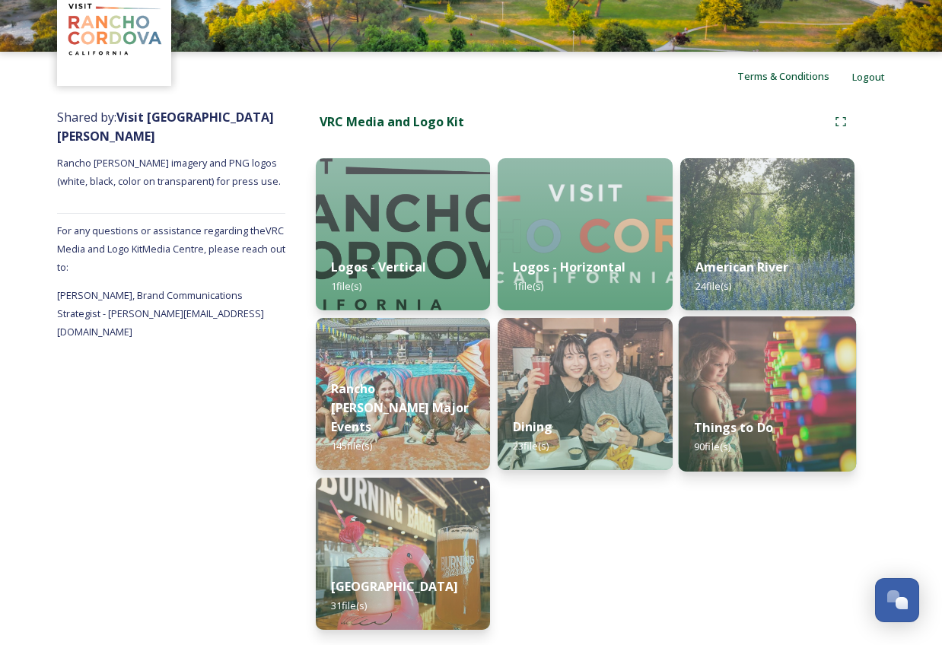
click at [734, 427] on strong "Things to Do" at bounding box center [733, 427] width 79 height 17
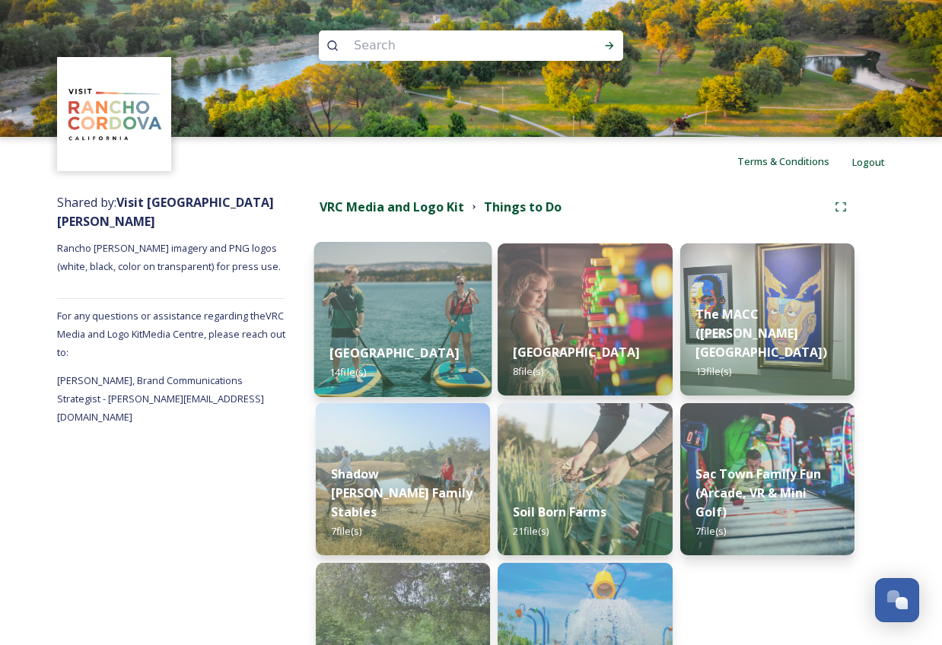
click at [368, 345] on strong "[GEOGRAPHIC_DATA]" at bounding box center [394, 353] width 129 height 17
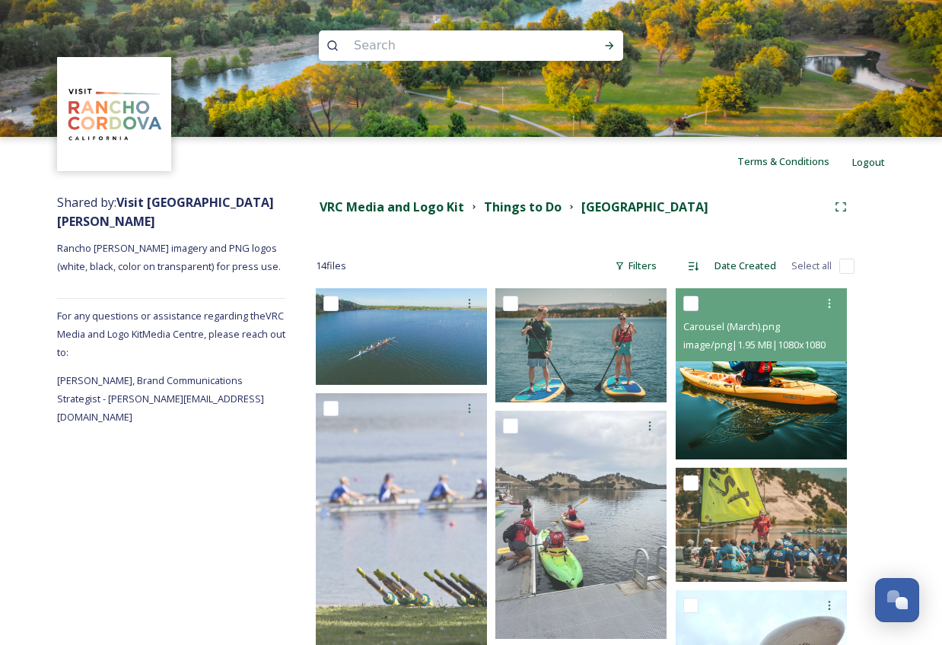
click at [780, 365] on img at bounding box center [761, 373] width 171 height 171
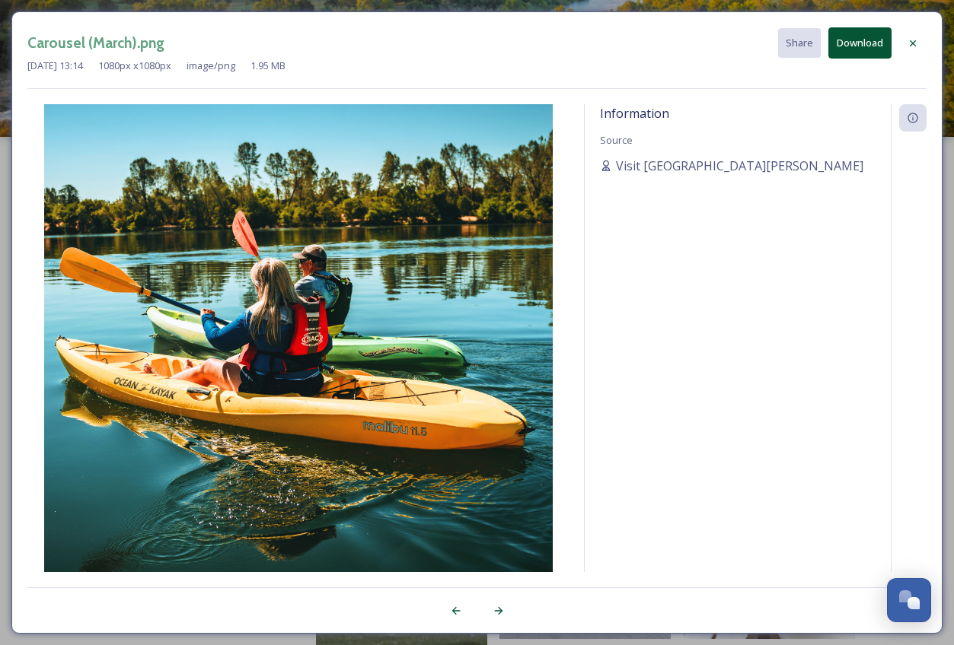
click at [911, 38] on icon at bounding box center [912, 43] width 12 height 12
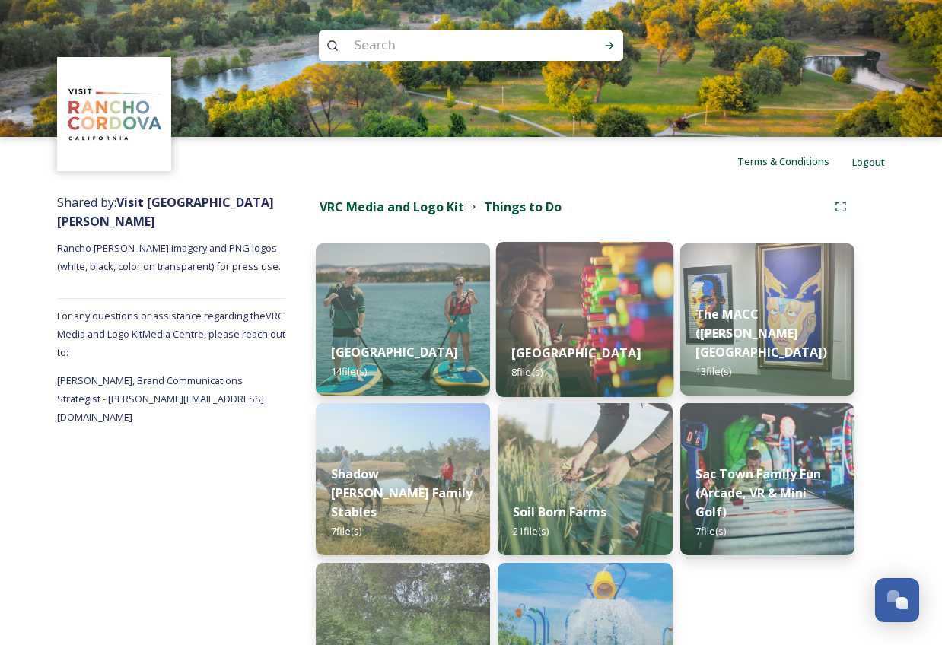
click at [562, 345] on strong "[GEOGRAPHIC_DATA]" at bounding box center [575, 353] width 129 height 17
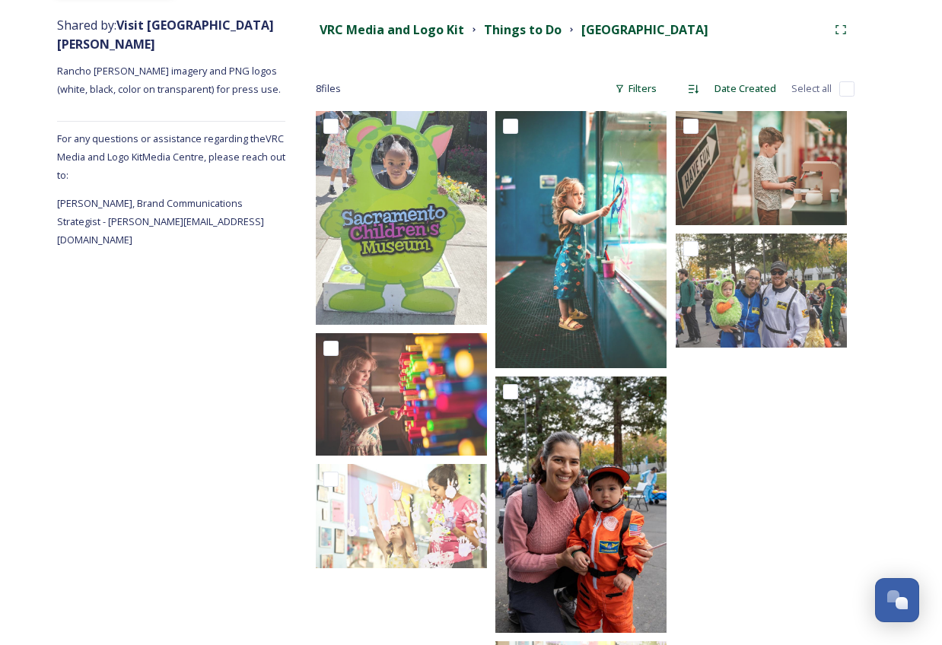
scroll to position [181, 0]
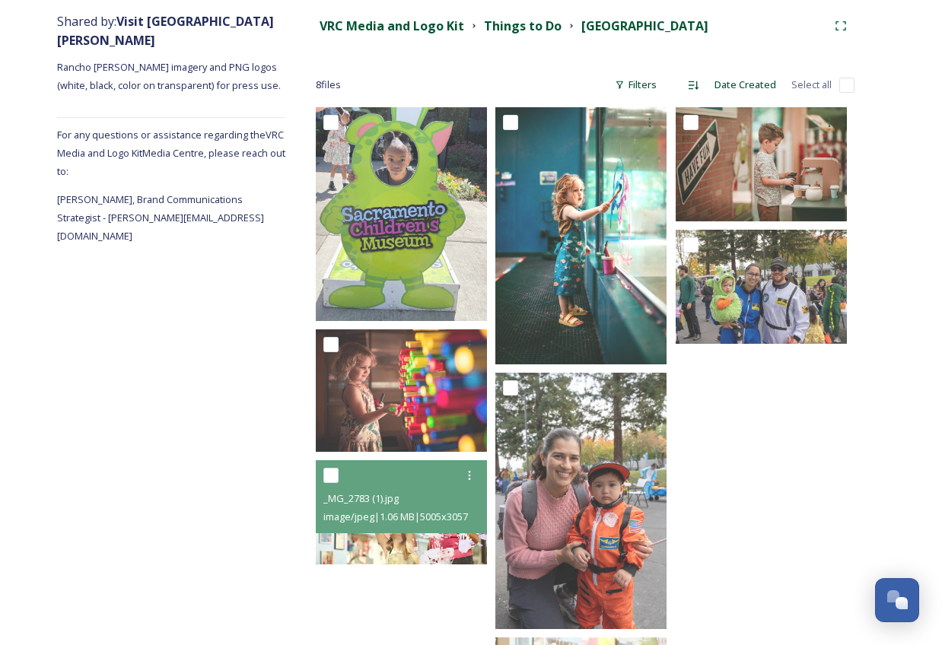
click at [401, 546] on img at bounding box center [401, 512] width 171 height 105
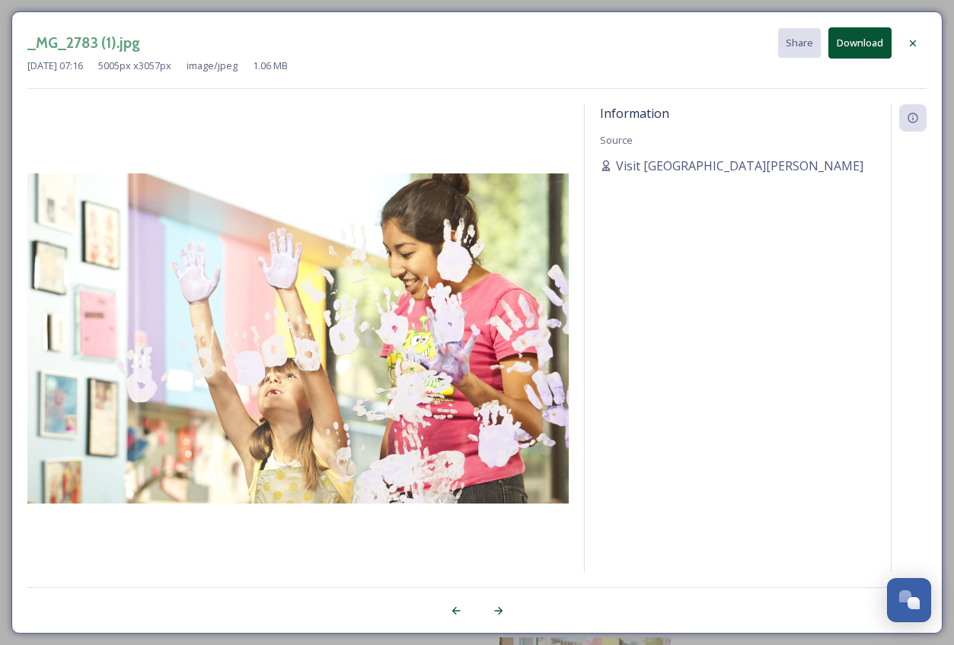
click at [912, 40] on icon at bounding box center [912, 43] width 12 height 12
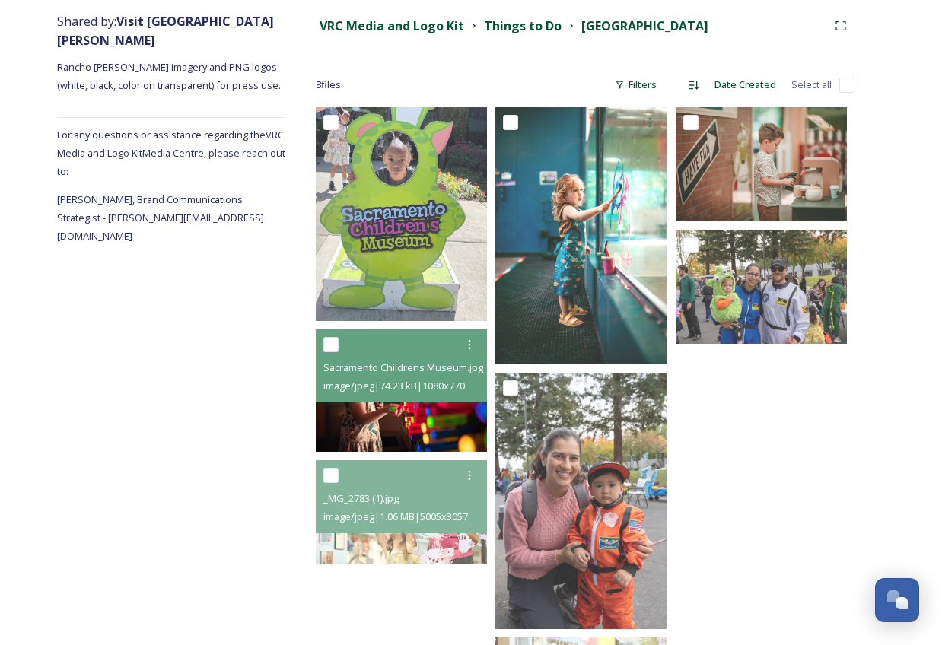
click at [409, 434] on img at bounding box center [401, 391] width 171 height 122
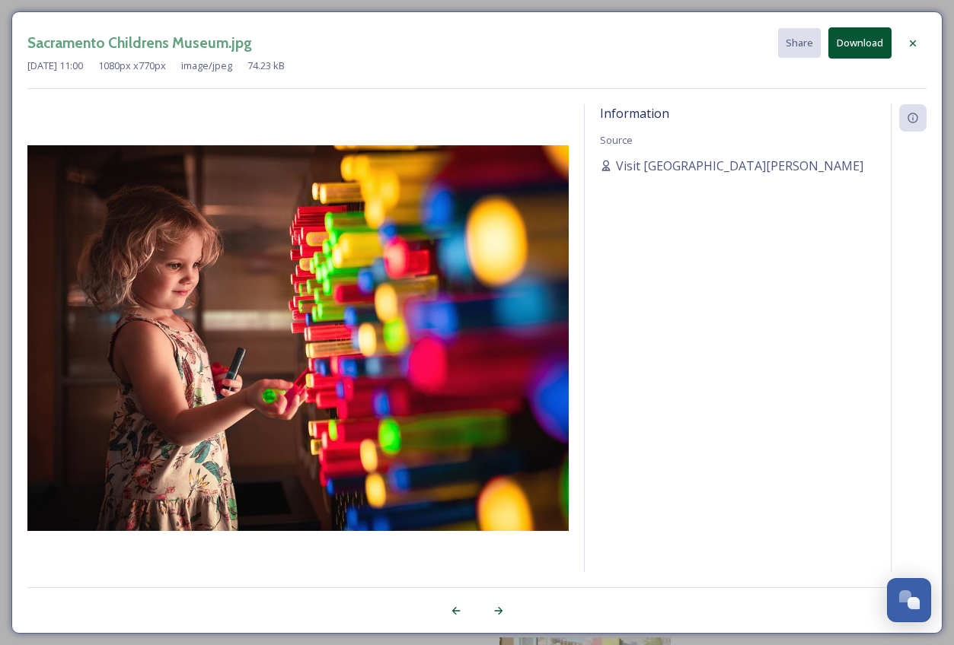
click at [916, 43] on icon at bounding box center [912, 43] width 12 height 12
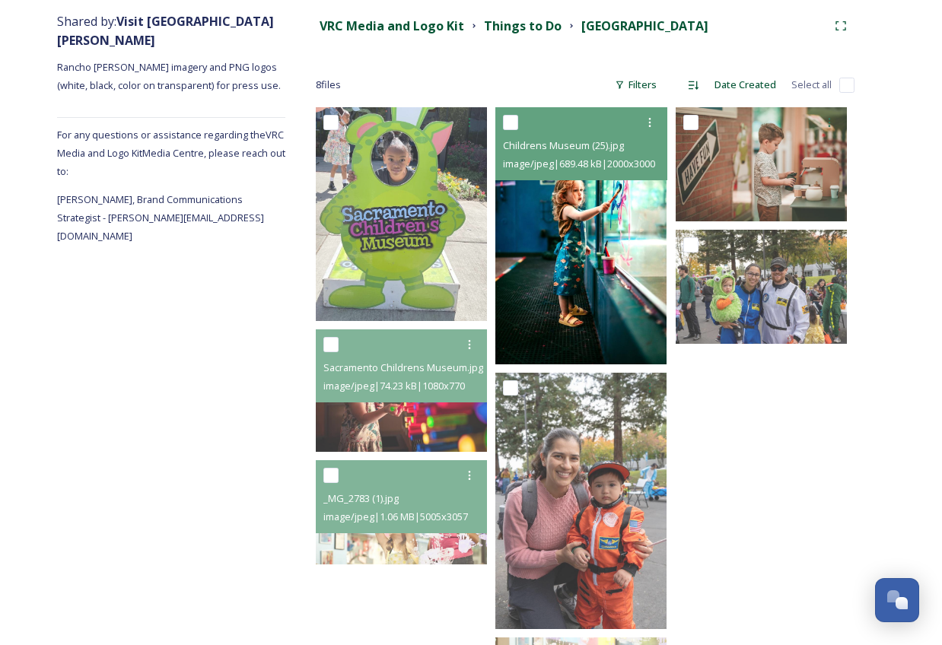
click at [600, 239] on img at bounding box center [580, 235] width 171 height 257
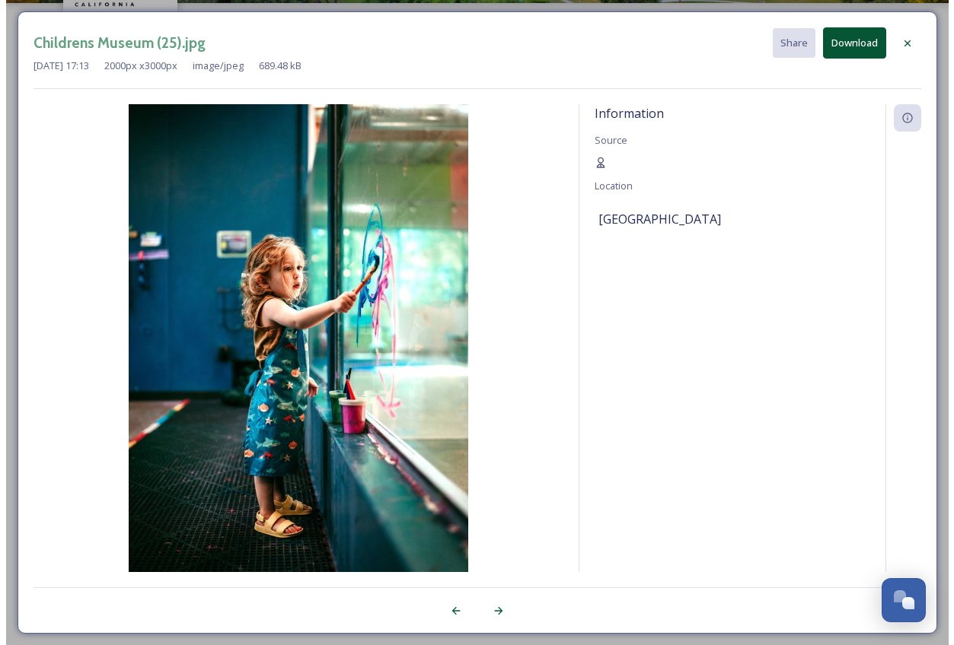
scroll to position [134, 0]
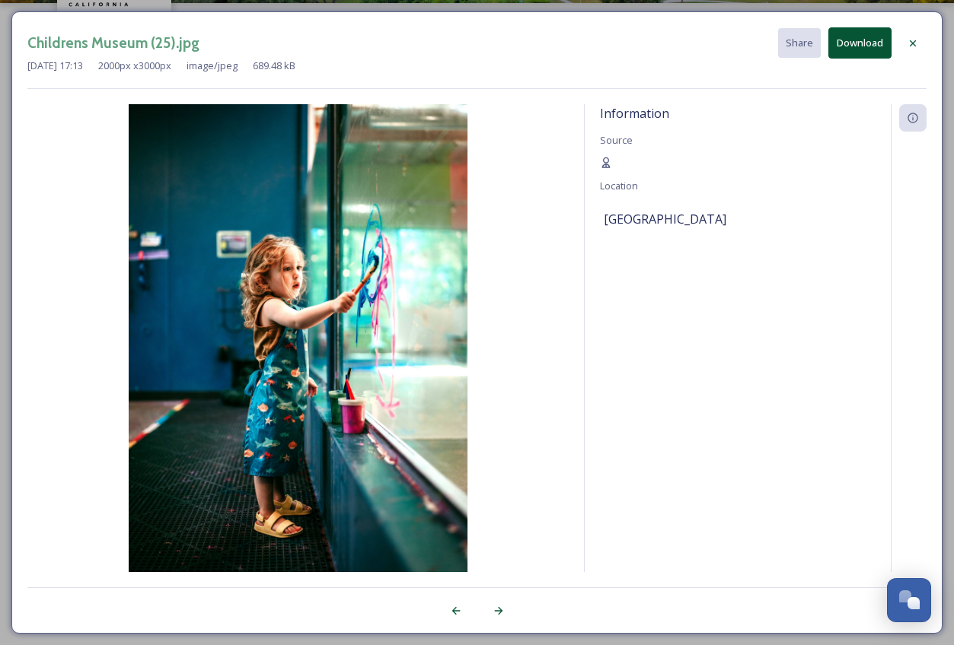
click at [911, 40] on icon at bounding box center [912, 43] width 12 height 12
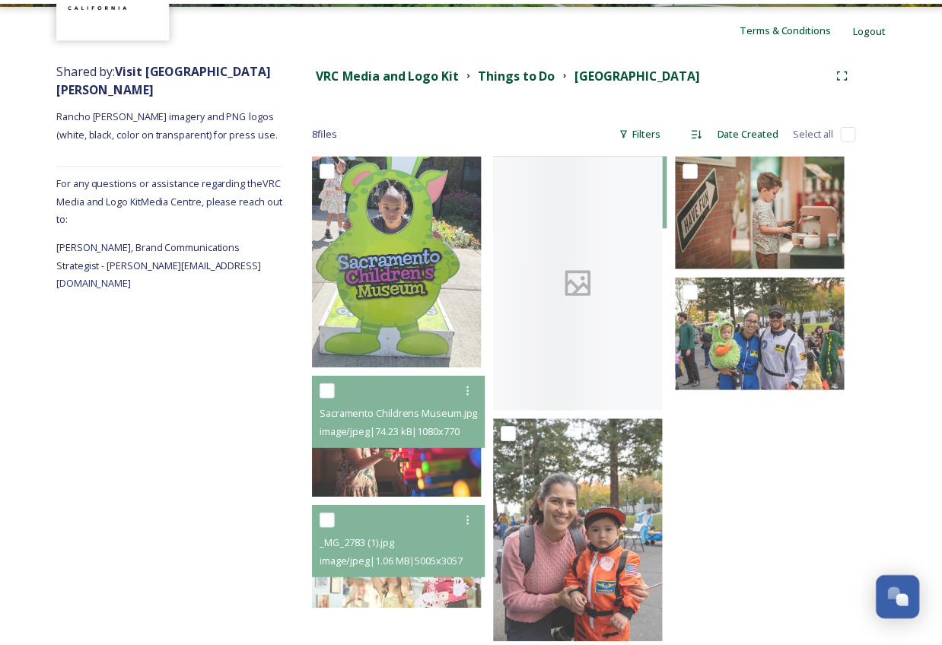
scroll to position [181, 0]
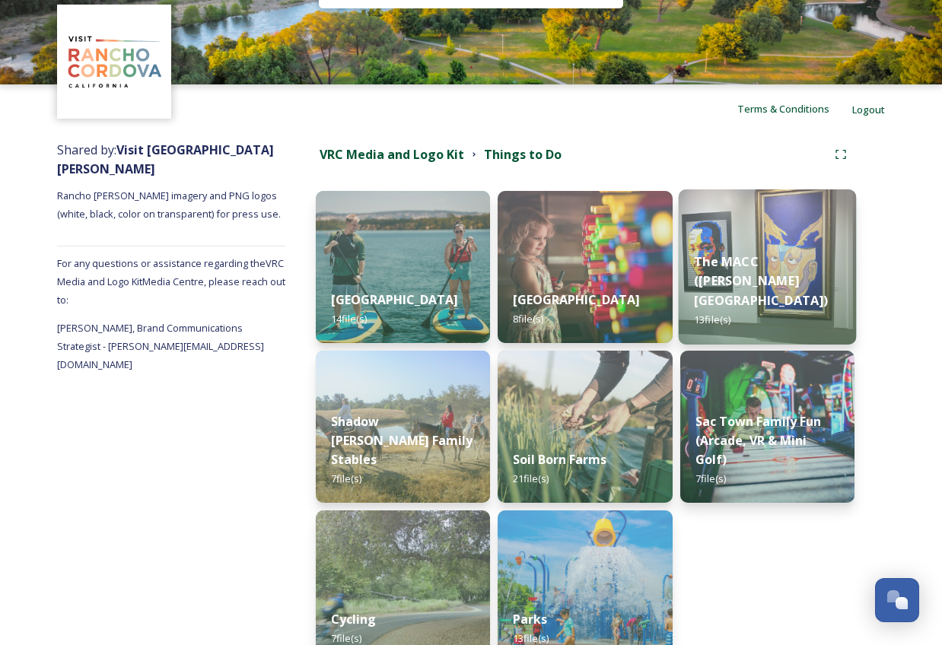
scroll to position [56, 0]
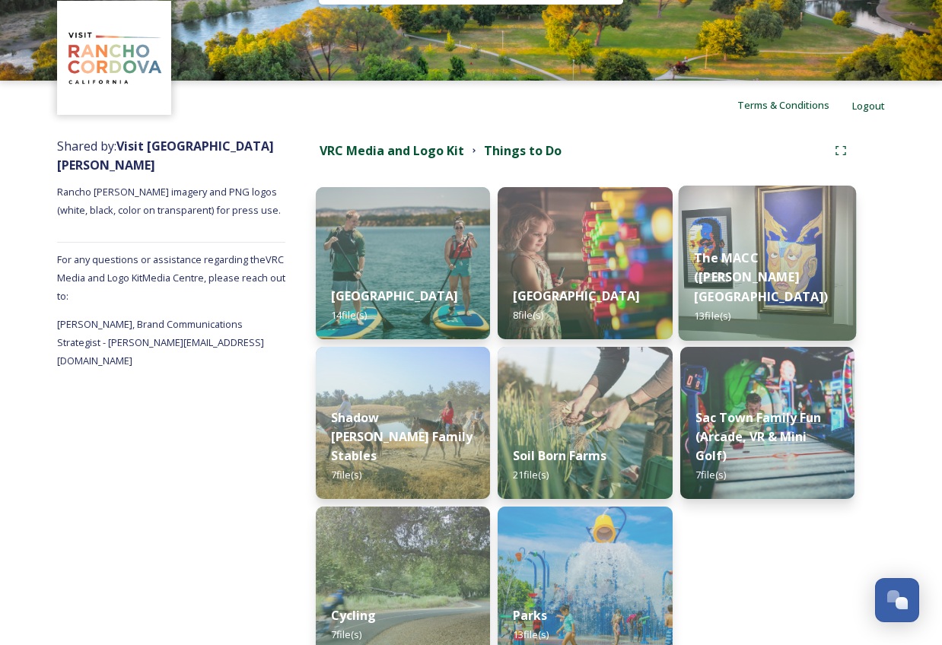
click at [777, 283] on strong "The MACC ([PERSON_NAME][GEOGRAPHIC_DATA])" at bounding box center [761, 278] width 134 height 56
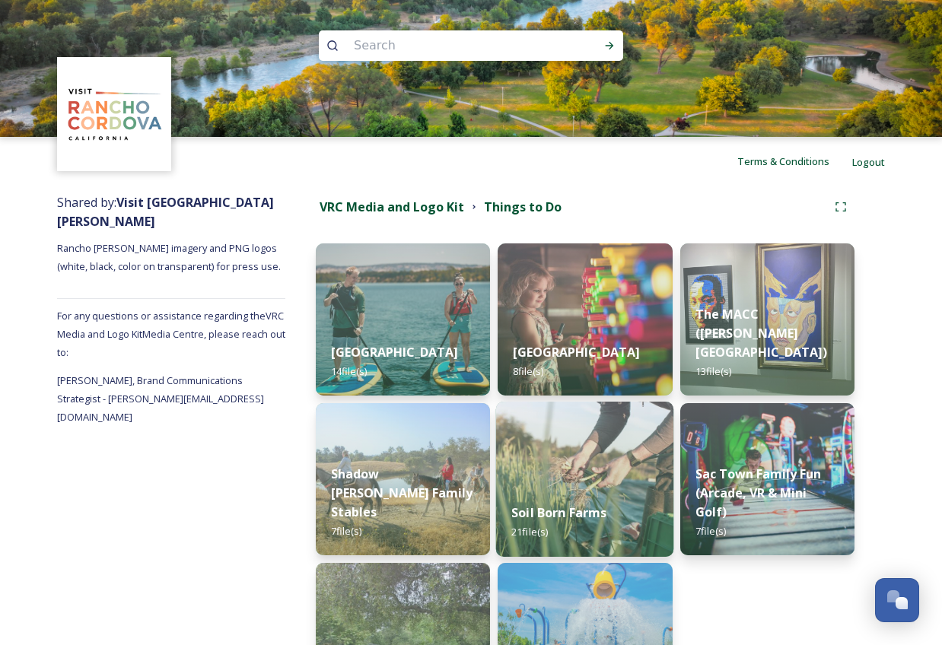
scroll to position [141, 0]
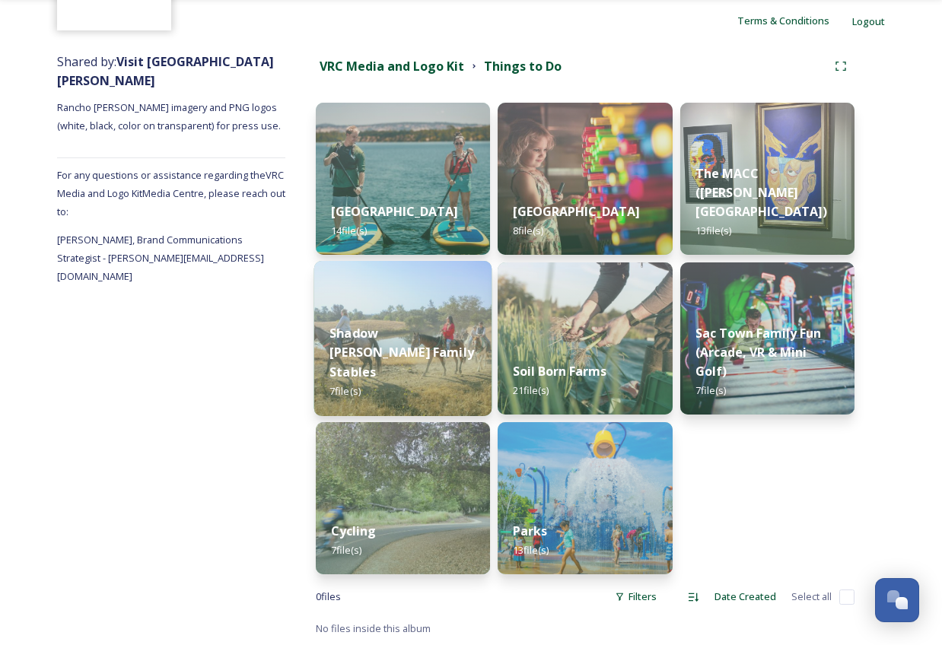
click at [416, 342] on div "Shadow [PERSON_NAME] Family Stables 7 file(s)" at bounding box center [403, 362] width 178 height 108
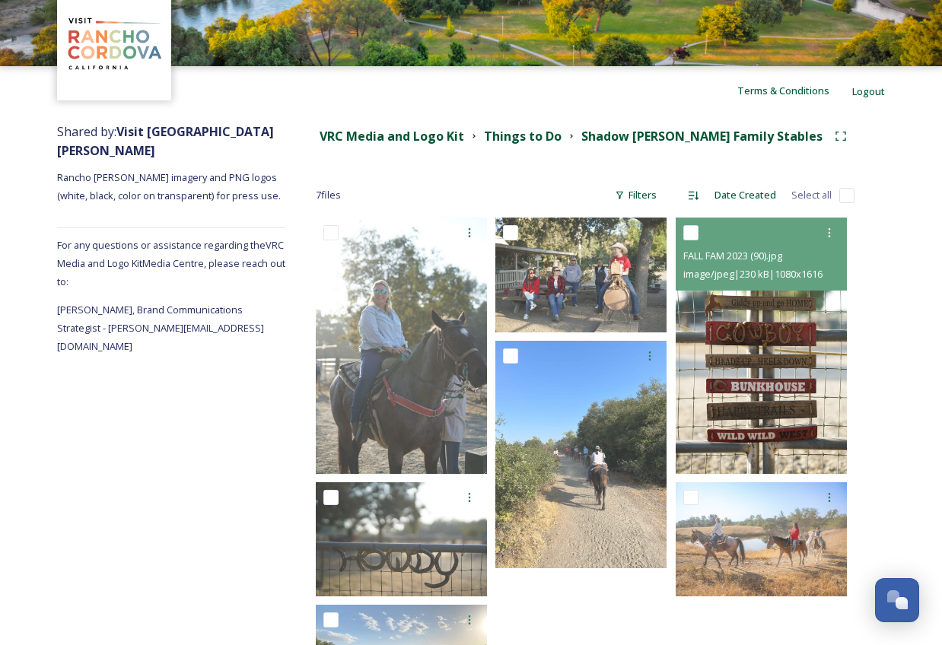
scroll to position [191, 0]
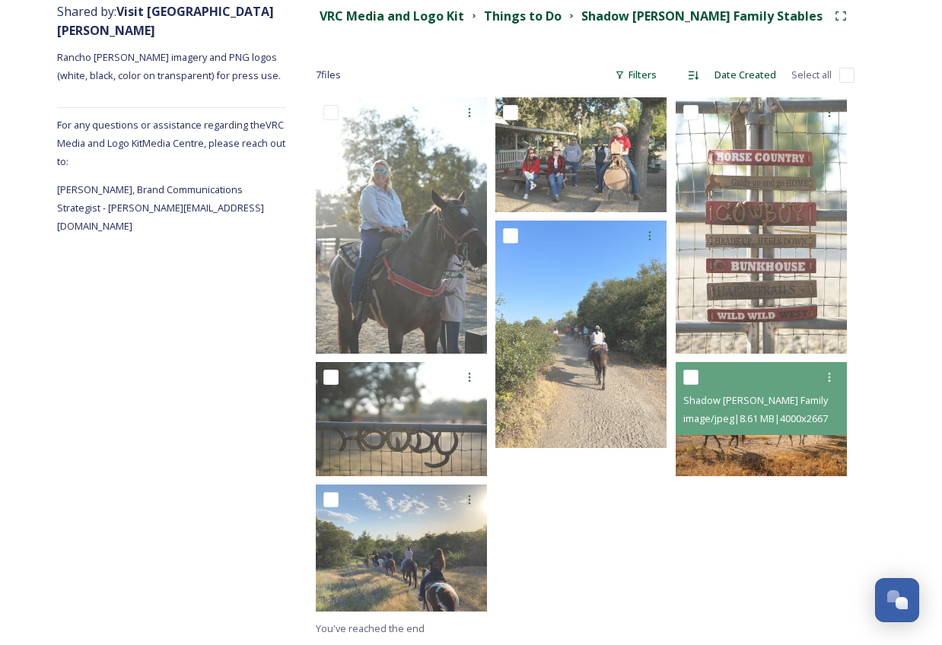
click at [771, 456] on img at bounding box center [761, 419] width 171 height 114
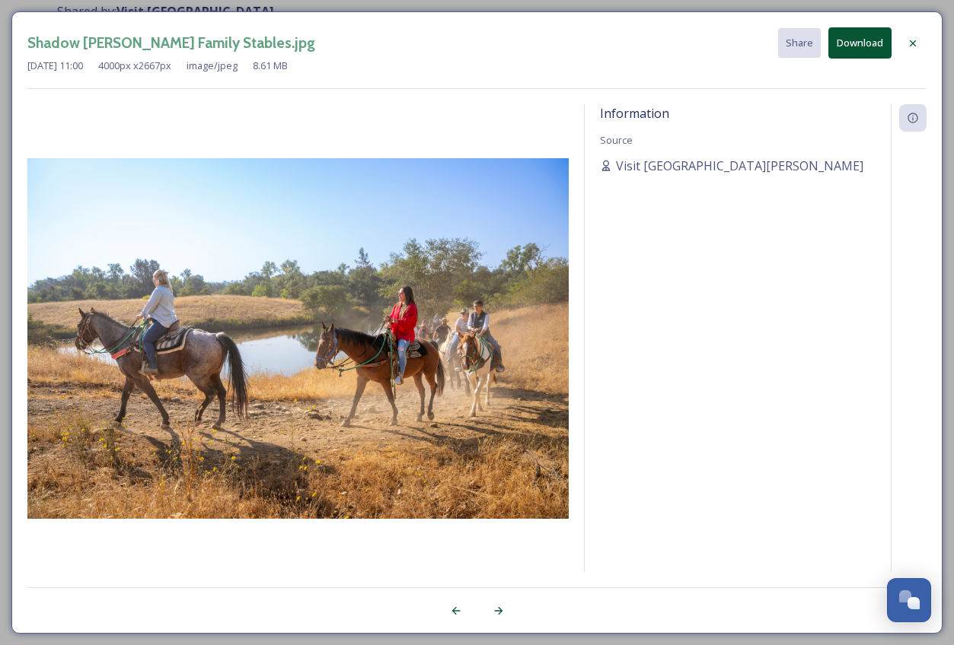
click at [8, 119] on div "Shadow [PERSON_NAME] Family Stables.jpg Share Download [DATE] 11:00 4000 px x 2…" at bounding box center [477, 322] width 954 height 645
click at [915, 43] on icon at bounding box center [912, 43] width 12 height 12
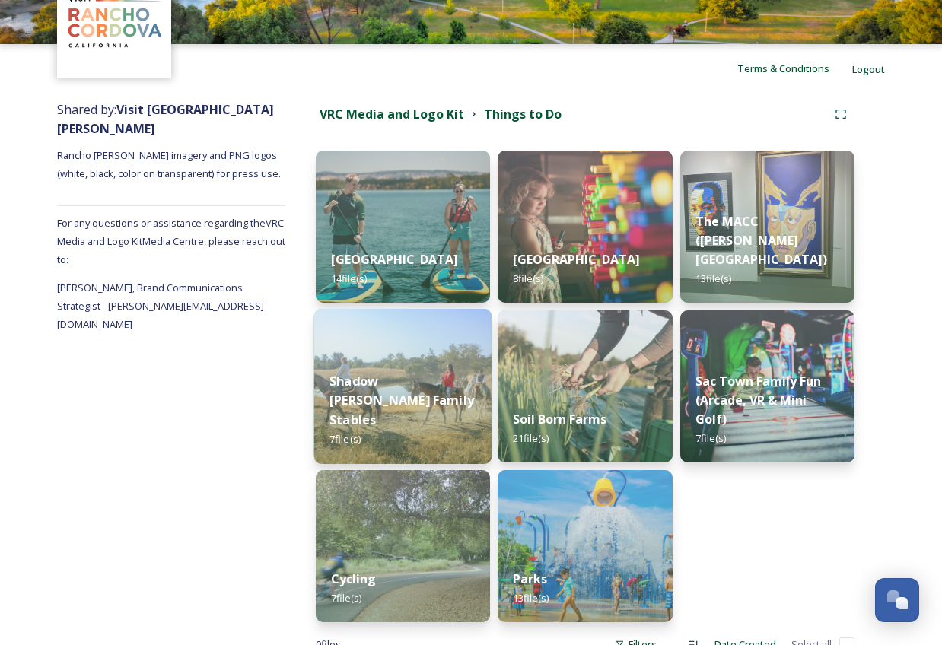
scroll to position [141, 0]
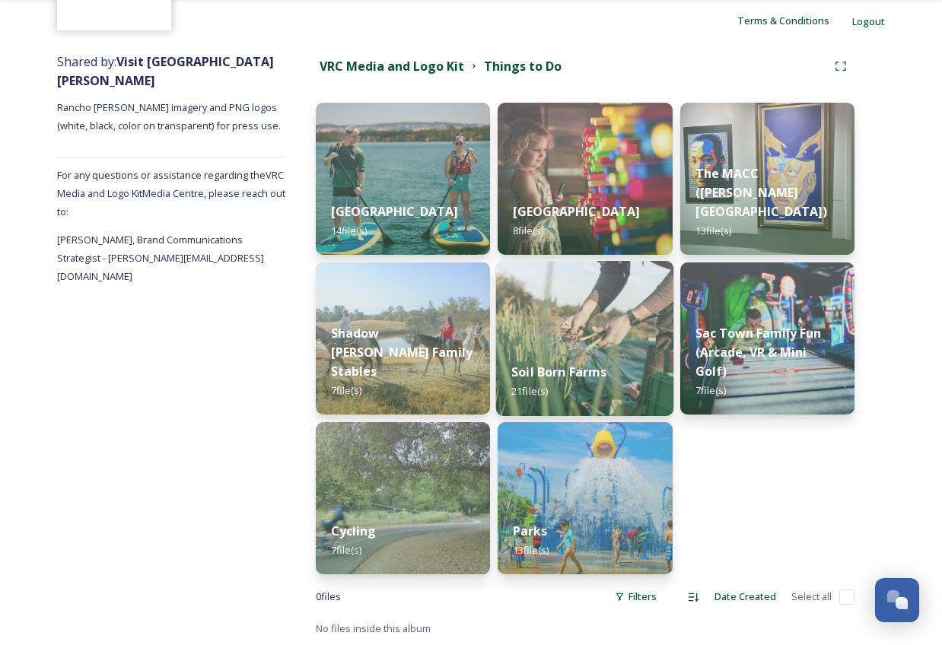
click at [562, 368] on strong "Soil Born Farms" at bounding box center [558, 372] width 95 height 17
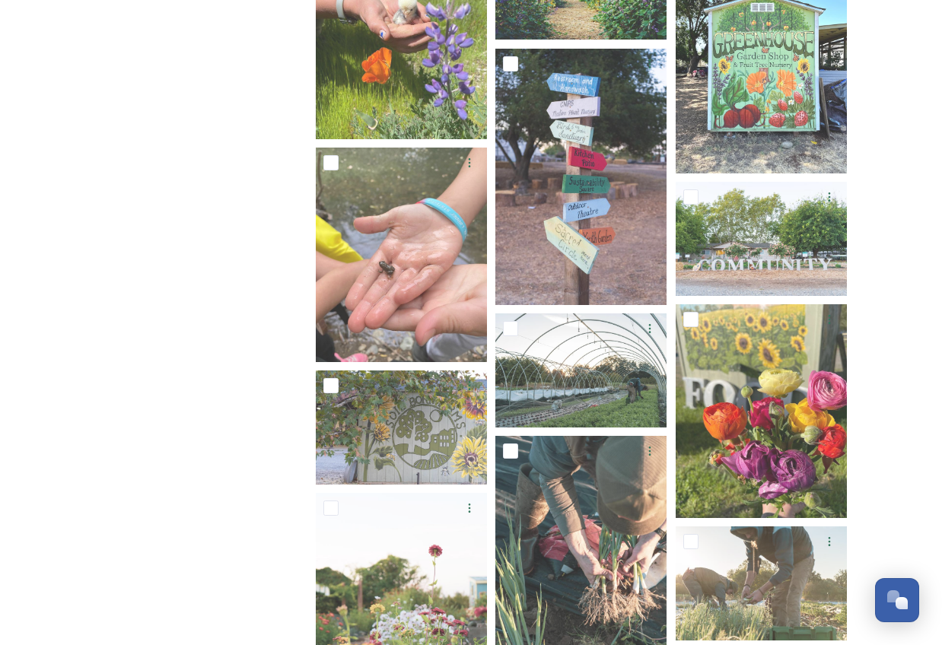
scroll to position [883, 0]
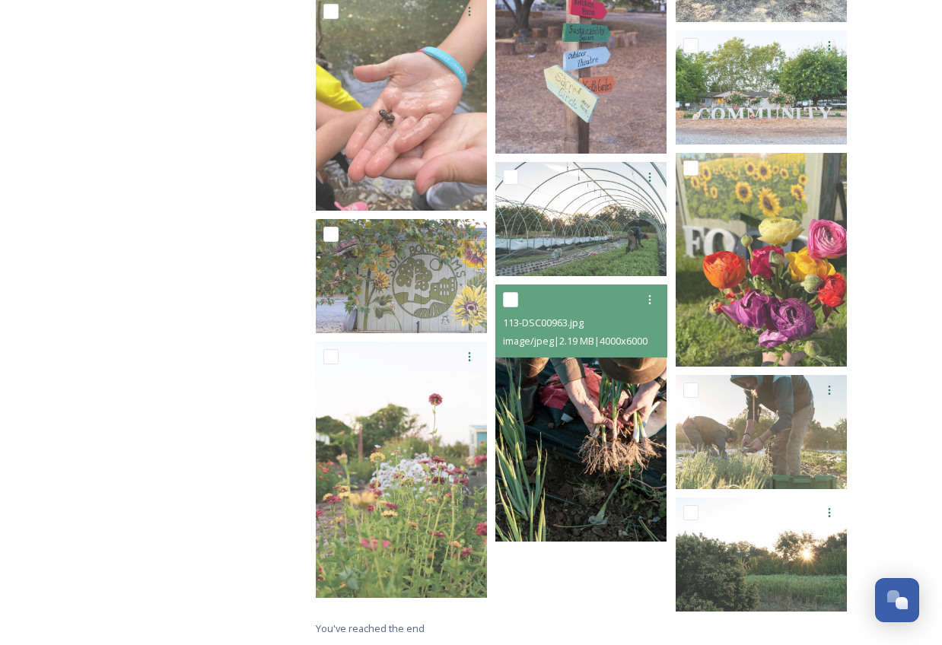
click at [571, 416] on img at bounding box center [580, 413] width 171 height 257
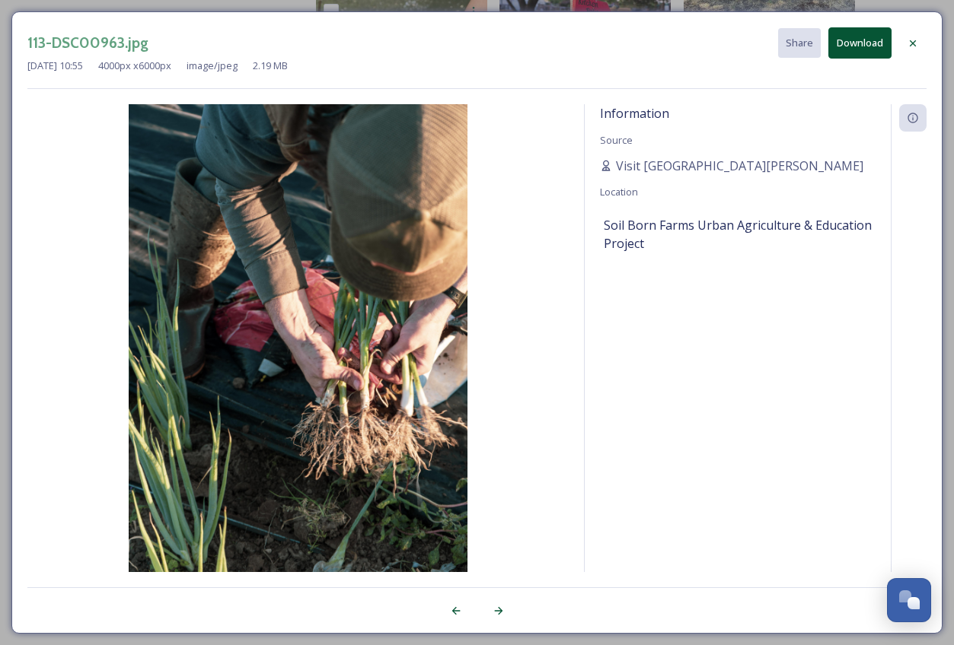
click at [912, 40] on icon at bounding box center [912, 43] width 12 height 12
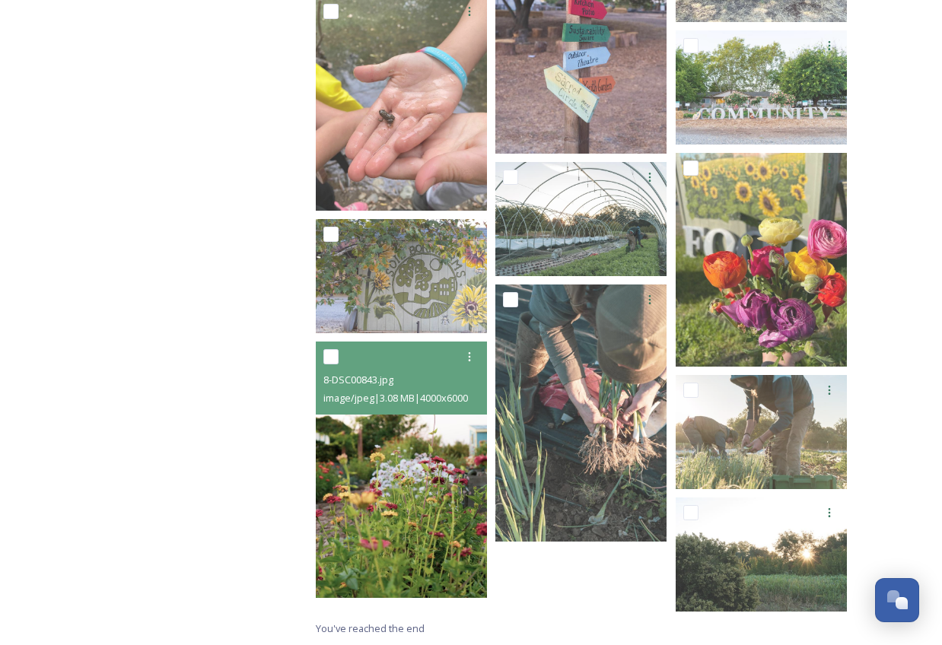
click at [417, 483] on img at bounding box center [401, 470] width 171 height 257
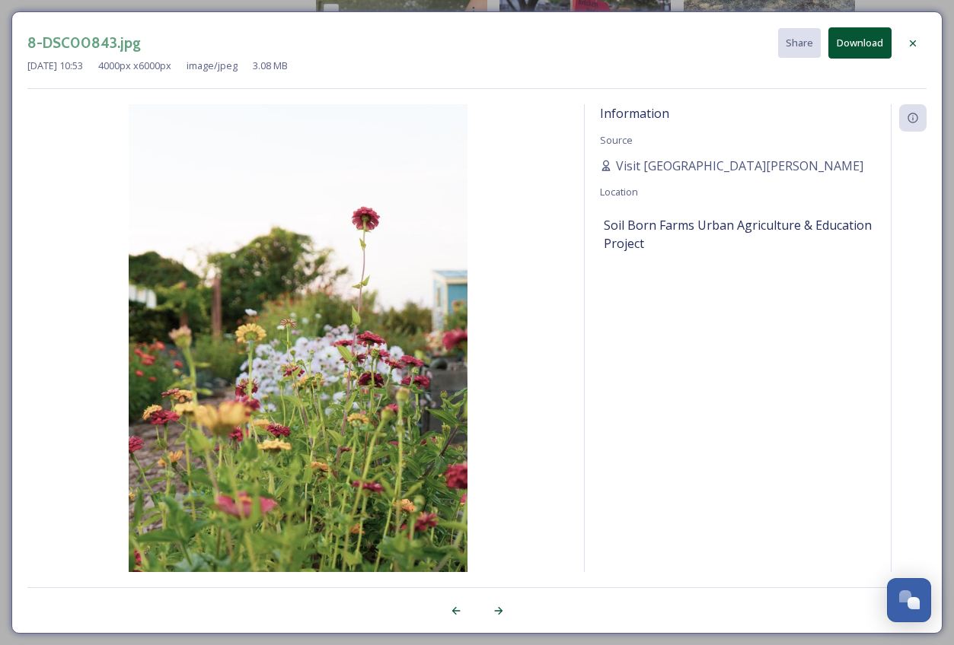
click at [915, 39] on icon at bounding box center [912, 43] width 12 height 12
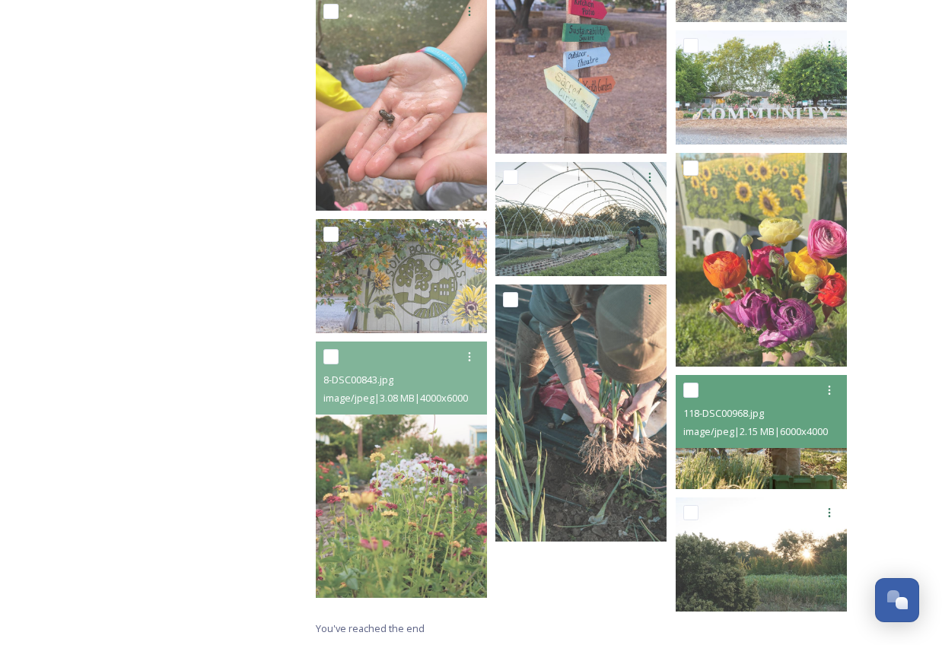
click at [752, 460] on img at bounding box center [761, 432] width 171 height 114
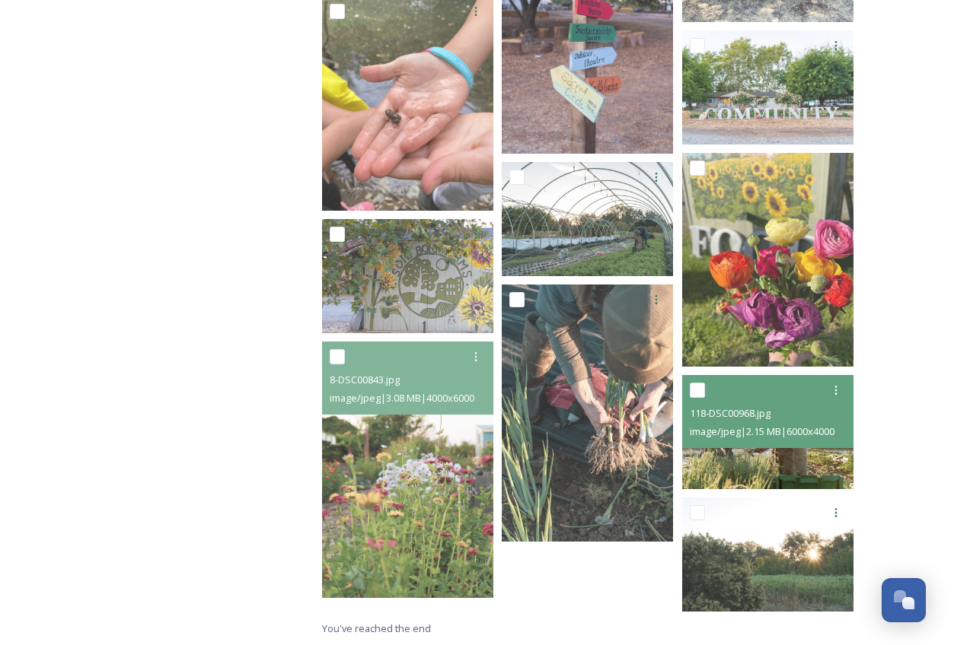
scroll to position [869, 0]
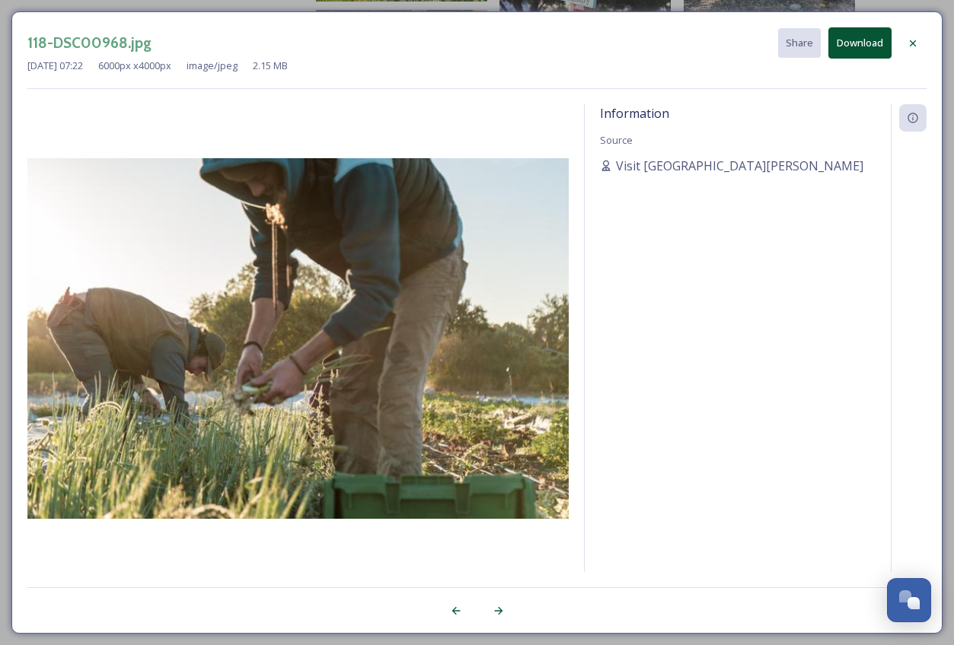
click at [916, 43] on icon at bounding box center [912, 43] width 12 height 12
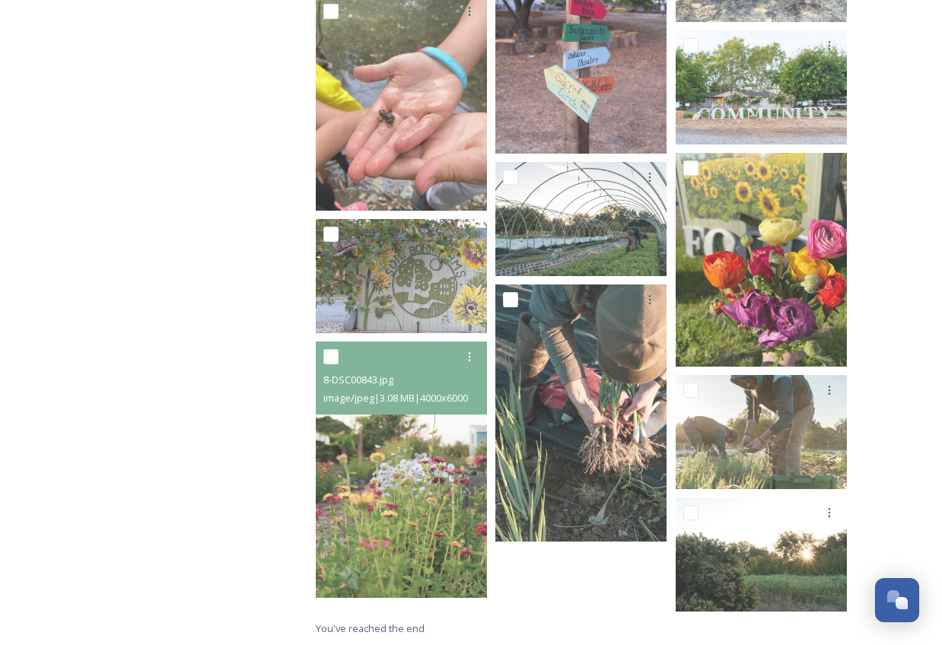
scroll to position [0, 0]
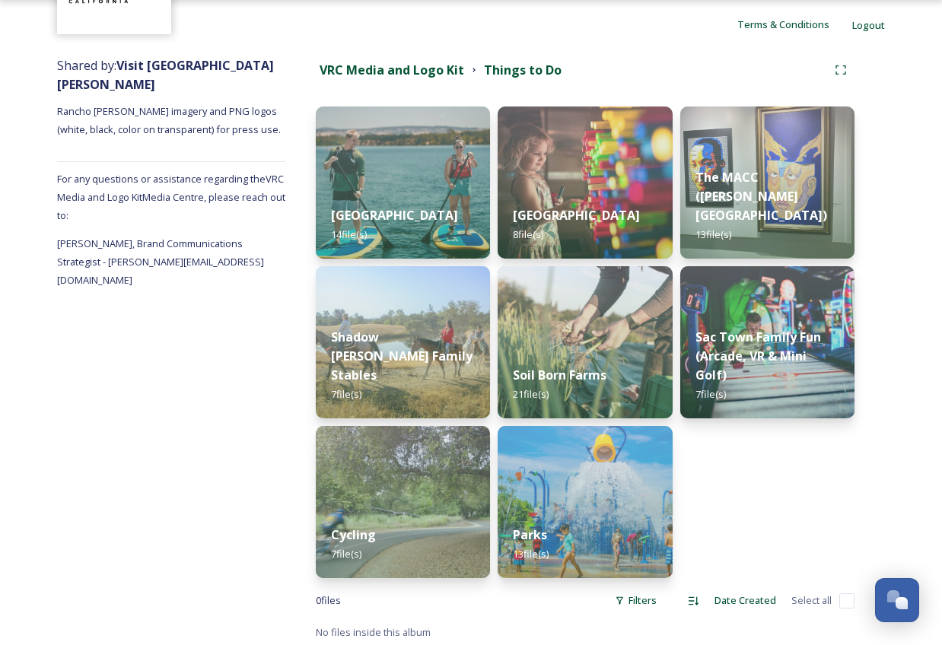
scroll to position [141, 0]
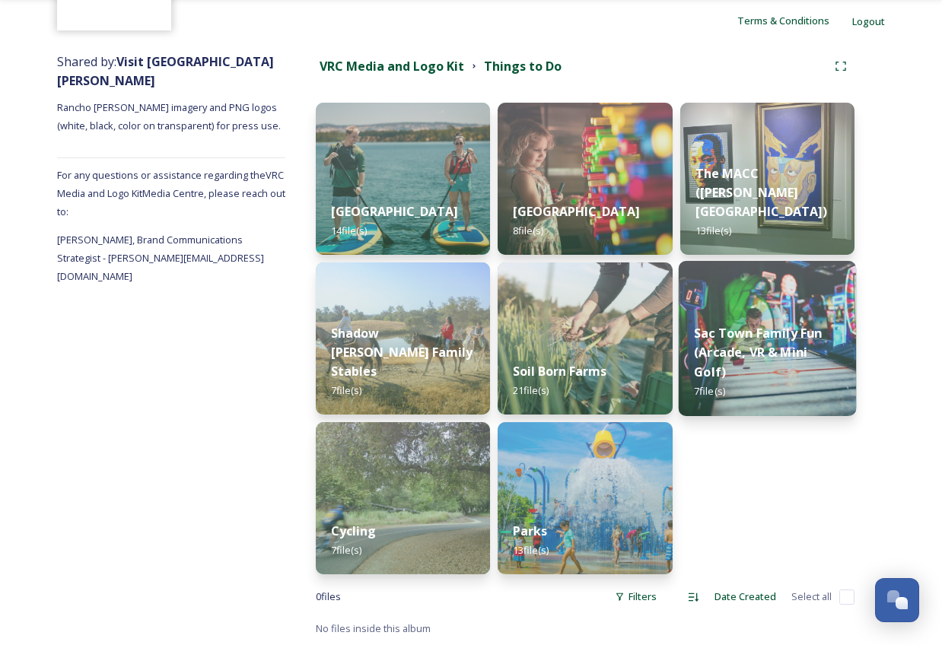
click at [748, 365] on strong "Sac Town Family Fun (Arcade, VR & Mini Golf)" at bounding box center [758, 353] width 128 height 56
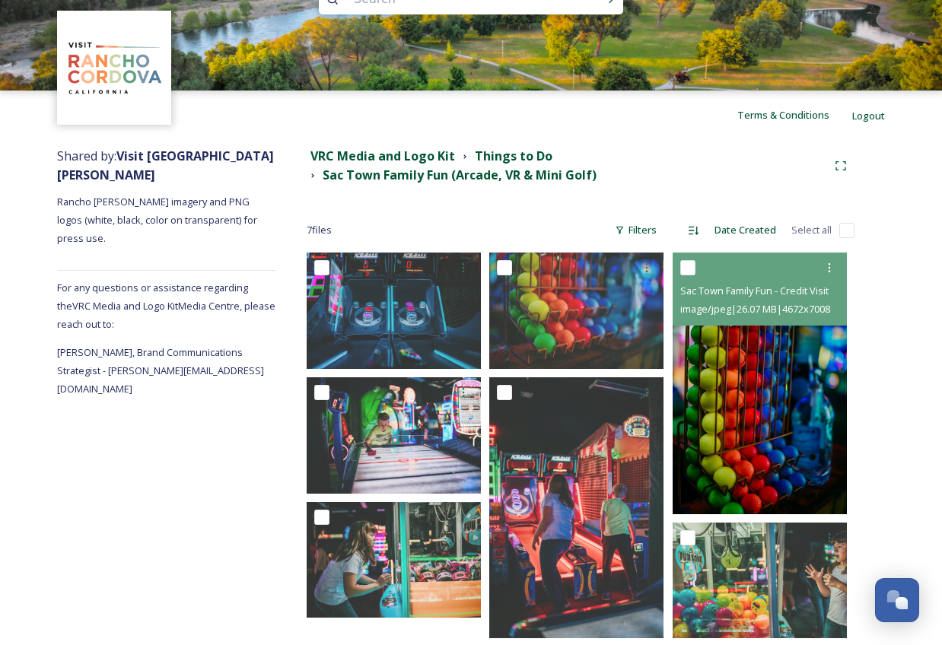
scroll to position [72, 0]
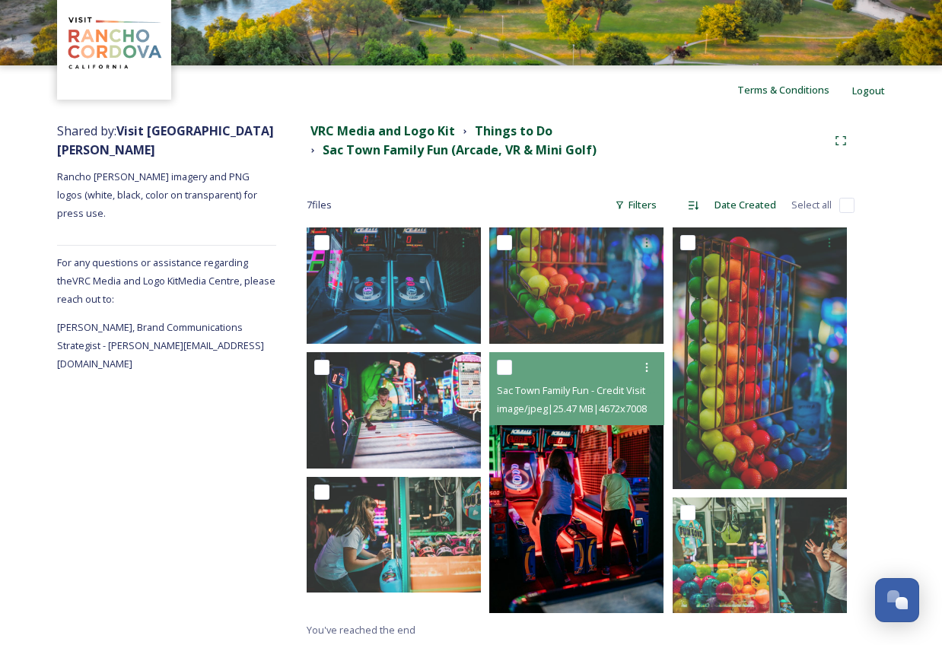
click at [570, 510] on img at bounding box center [576, 483] width 174 height 262
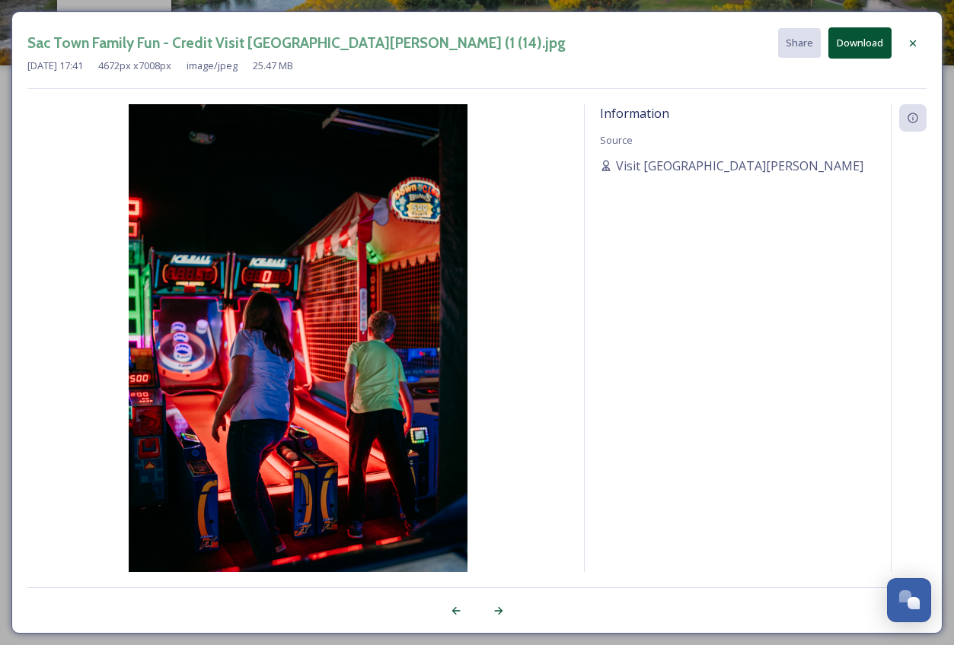
click at [915, 40] on icon at bounding box center [912, 43] width 12 height 12
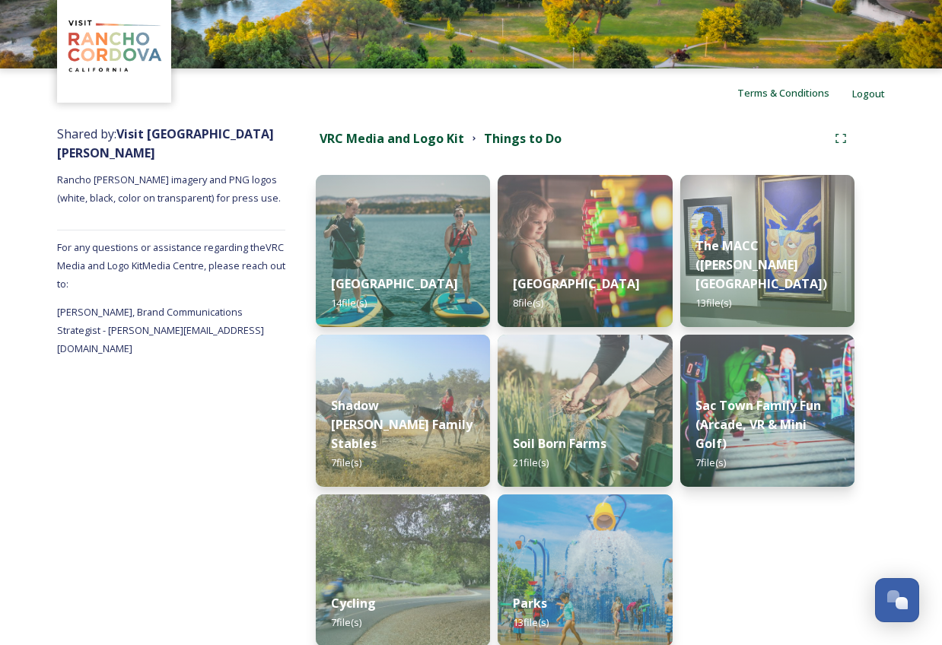
scroll to position [141, 0]
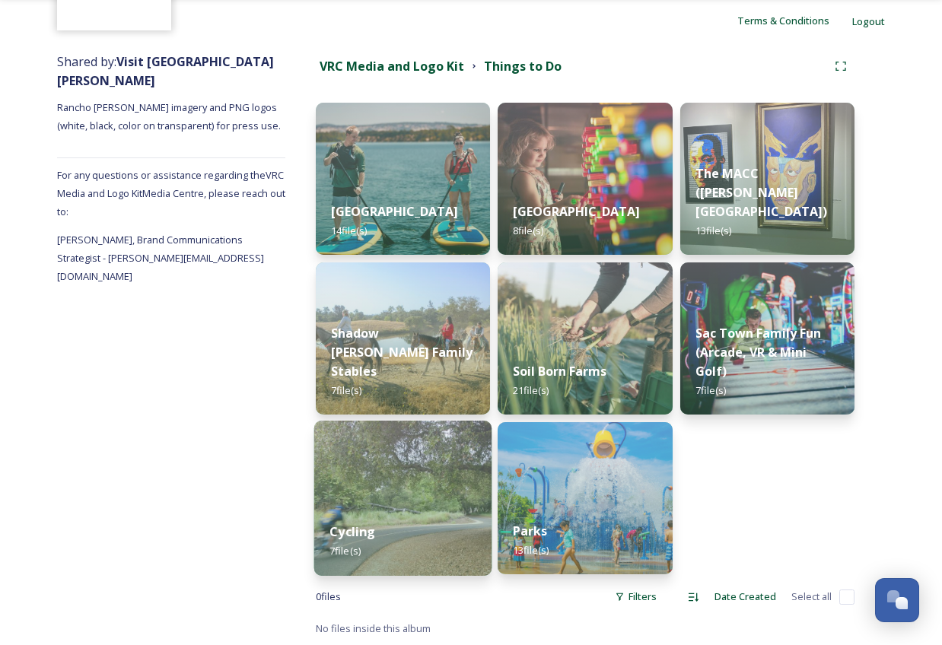
click at [355, 533] on strong "Cycling" at bounding box center [353, 532] width 46 height 17
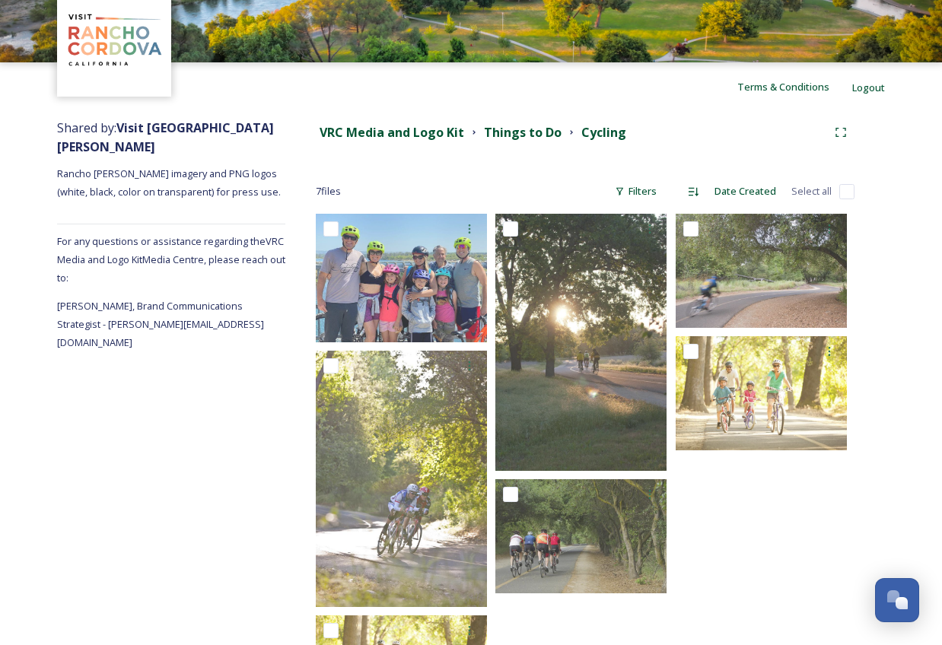
scroll to position [193, 0]
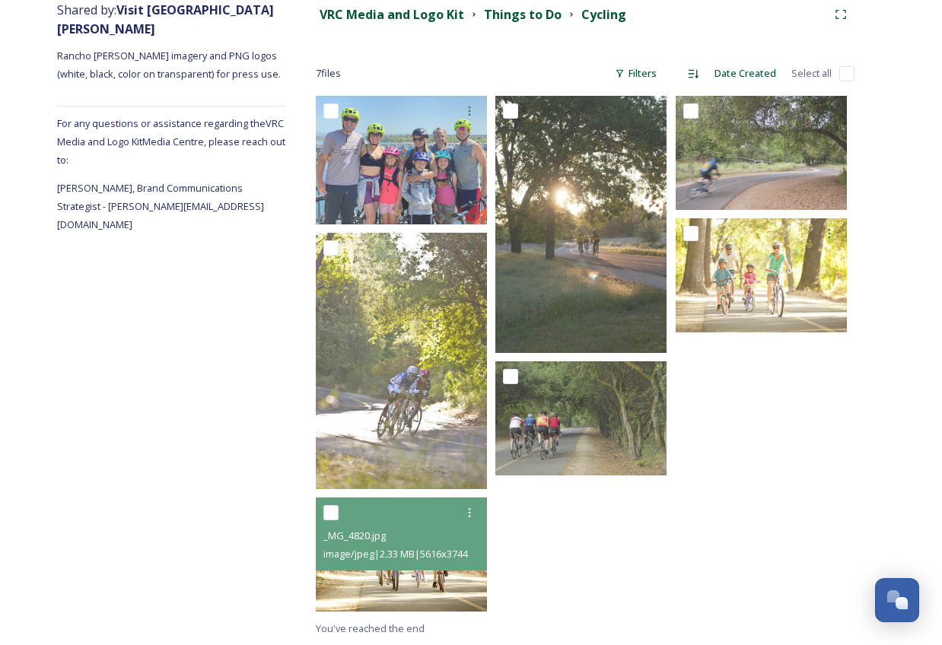
click at [425, 583] on img at bounding box center [401, 555] width 171 height 114
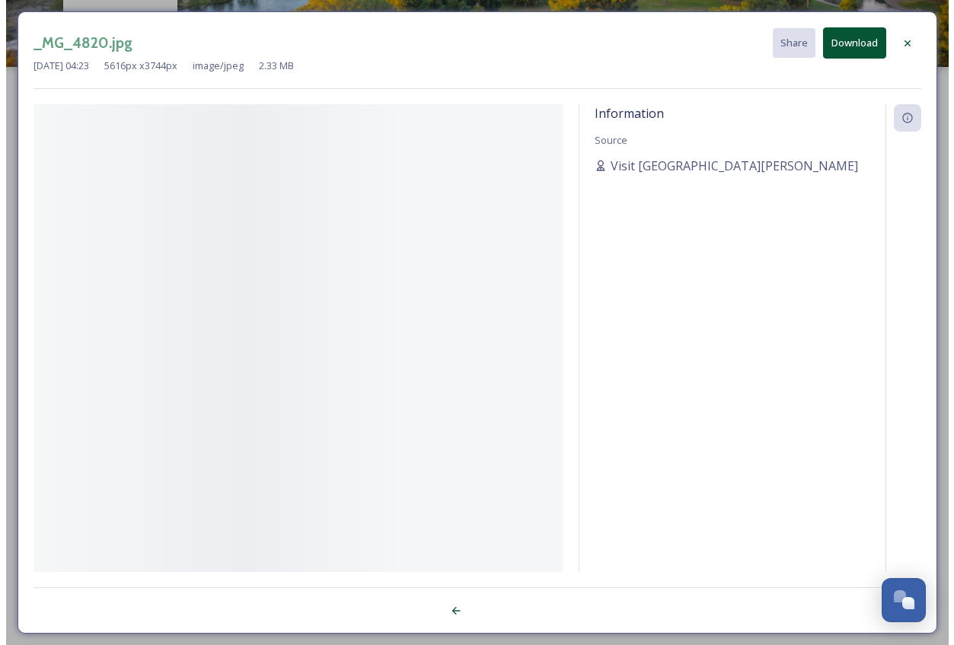
scroll to position [70, 0]
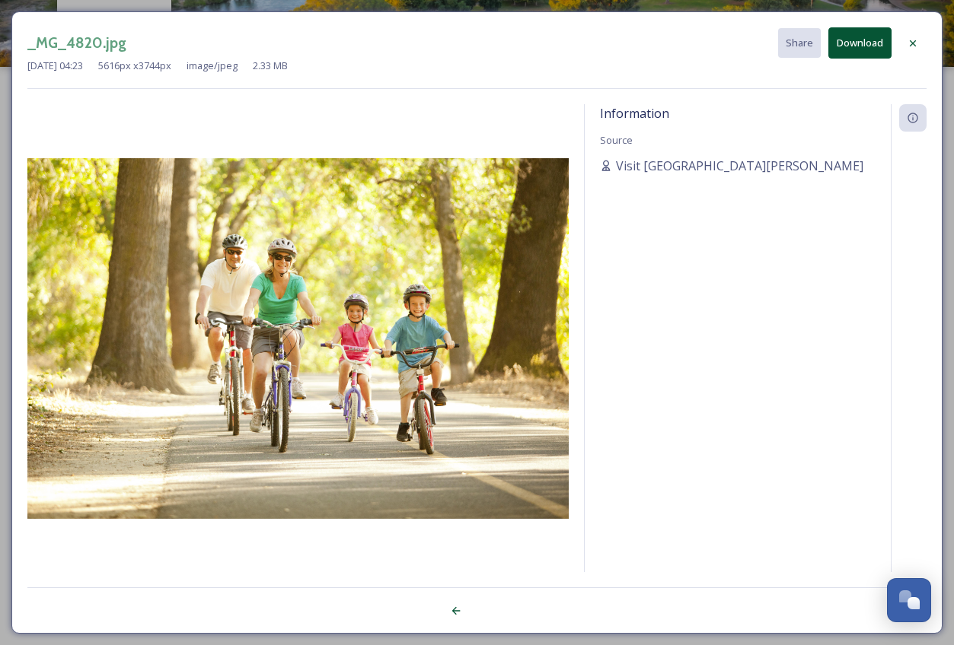
click at [912, 44] on icon at bounding box center [912, 43] width 12 height 12
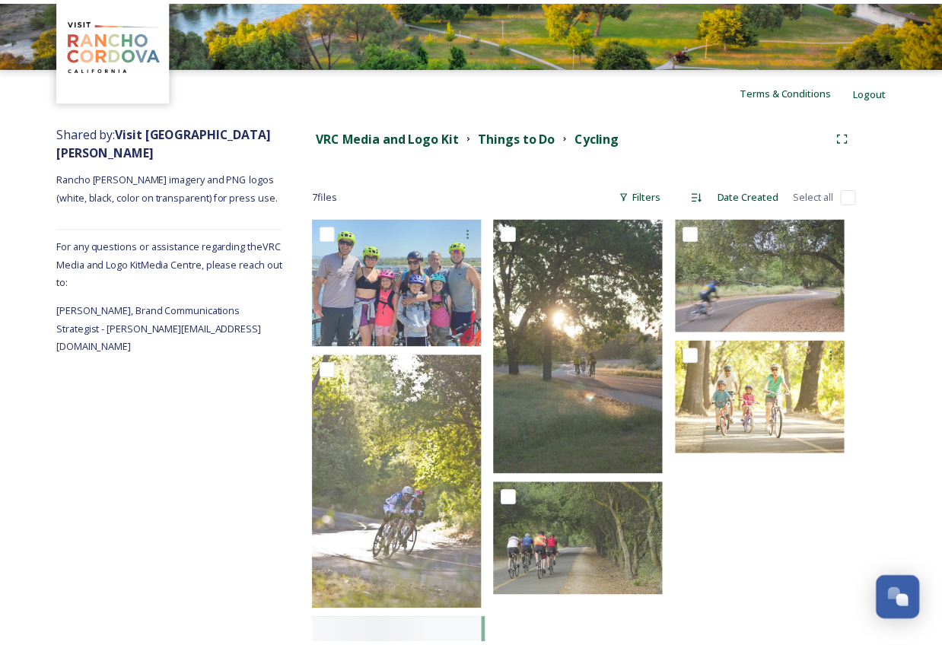
scroll to position [193, 0]
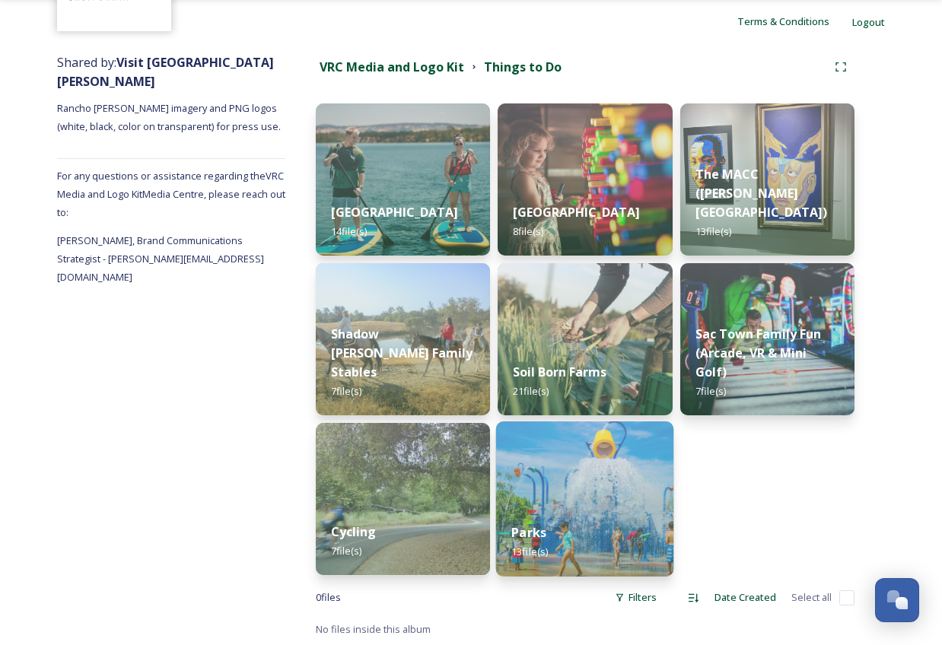
scroll to position [141, 0]
click at [600, 483] on img at bounding box center [585, 498] width 178 height 155
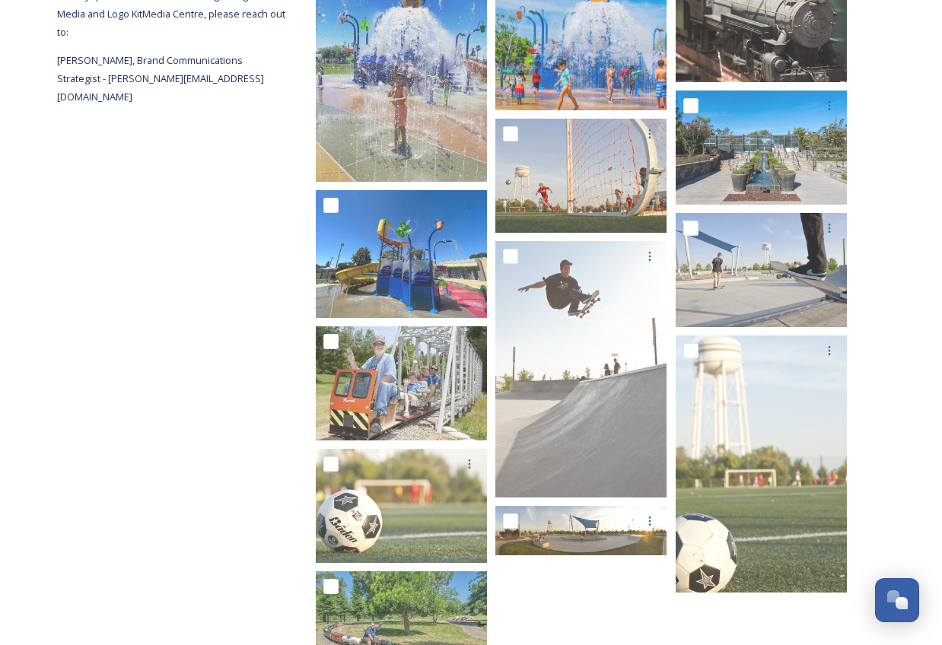
scroll to position [394, 0]
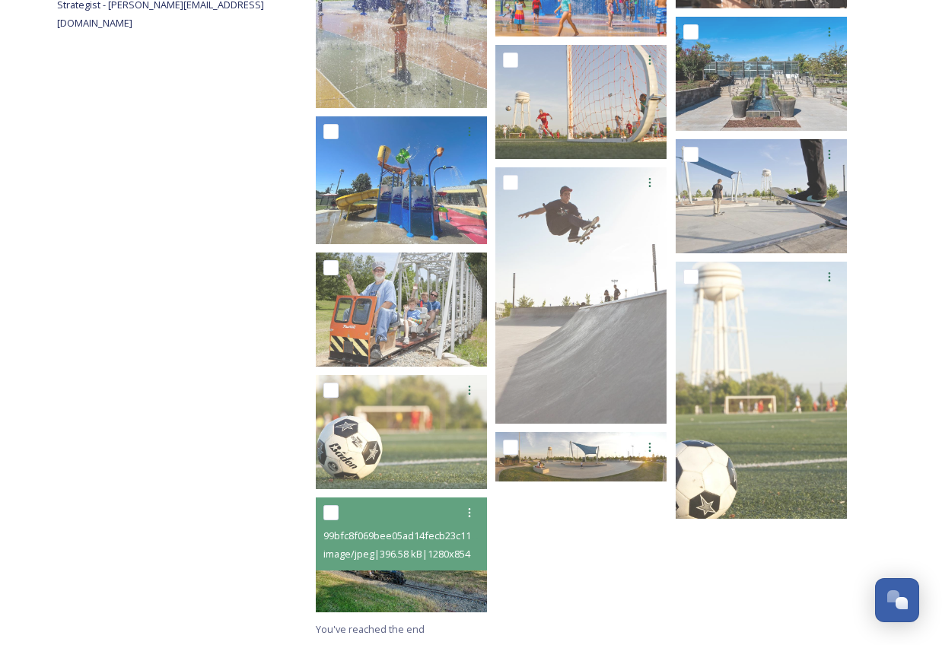
click at [412, 581] on img at bounding box center [401, 555] width 171 height 114
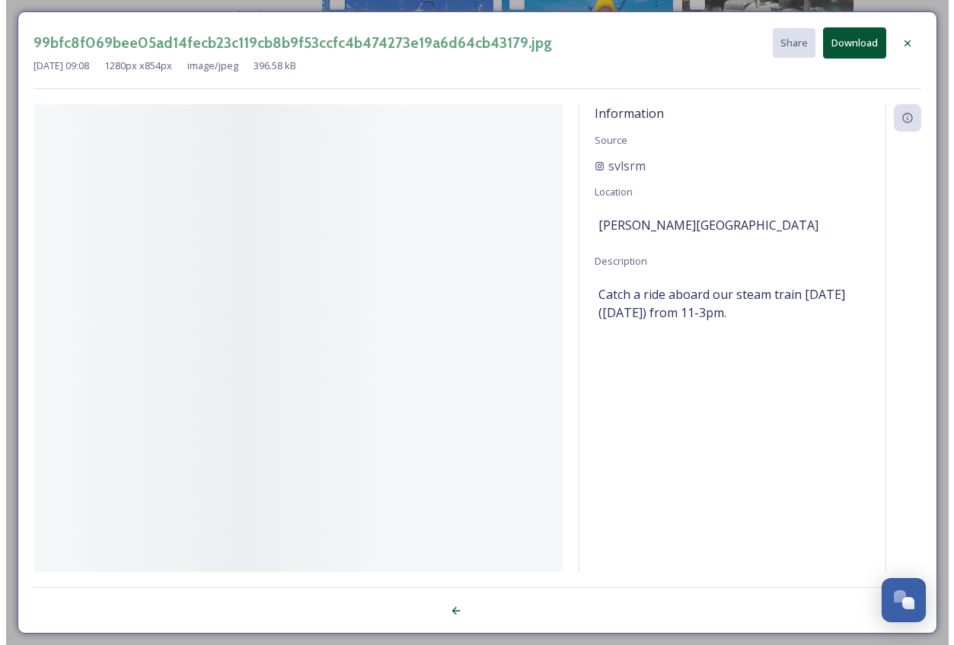
scroll to position [301, 0]
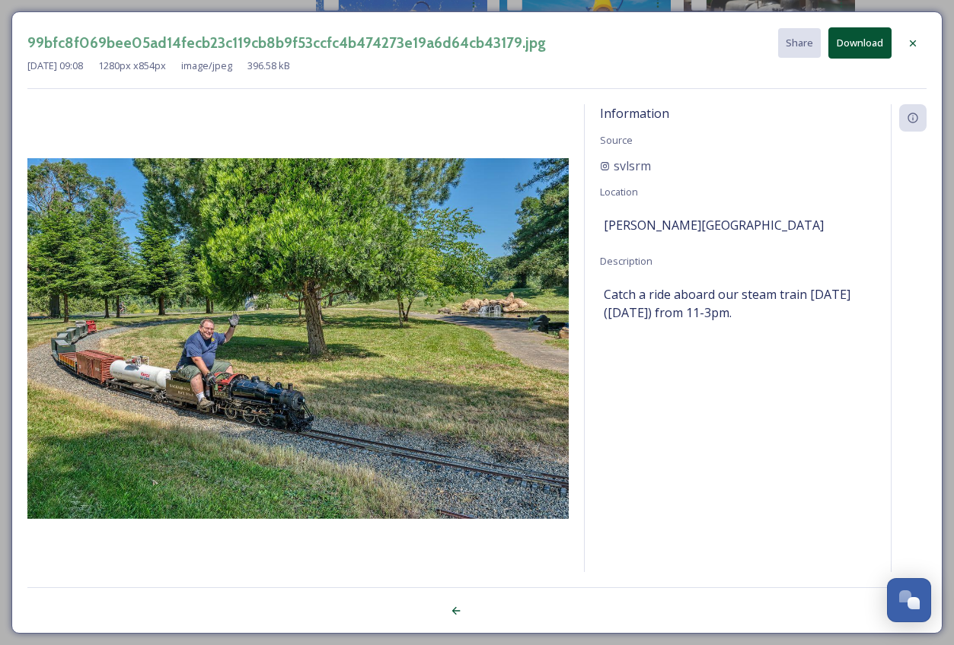
drag, startPoint x: 909, startPoint y: 43, endPoint x: 852, endPoint y: 142, distance: 114.2
click at [910, 43] on icon at bounding box center [912, 43] width 12 height 12
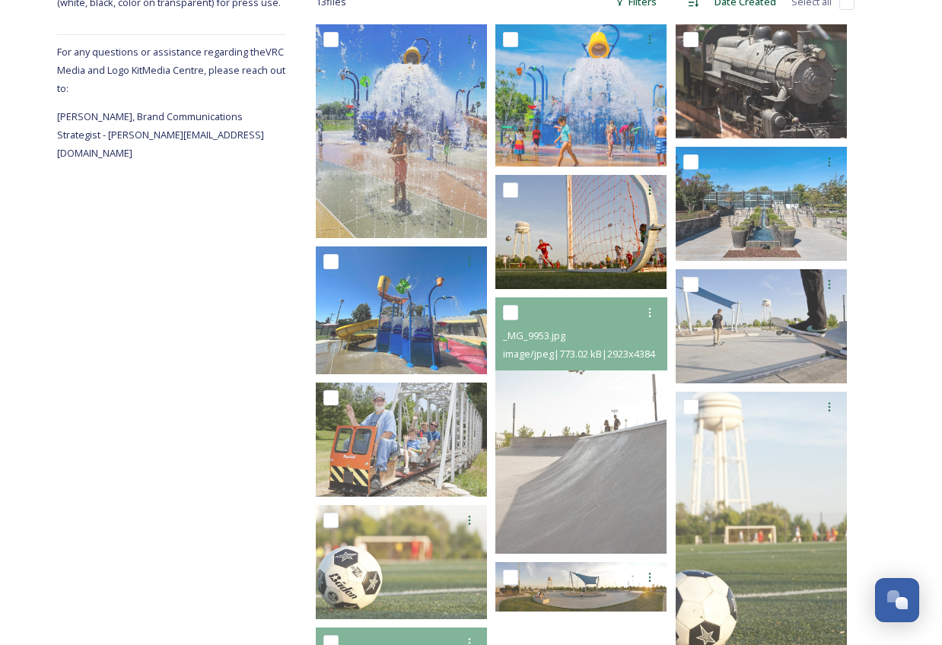
scroll to position [199, 0]
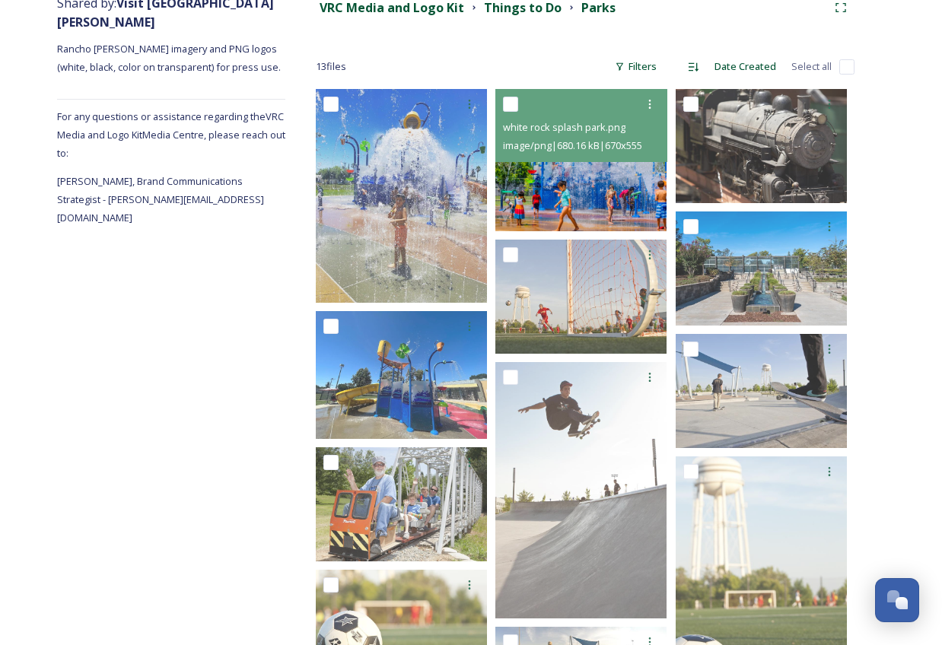
click at [581, 196] on img at bounding box center [580, 160] width 171 height 142
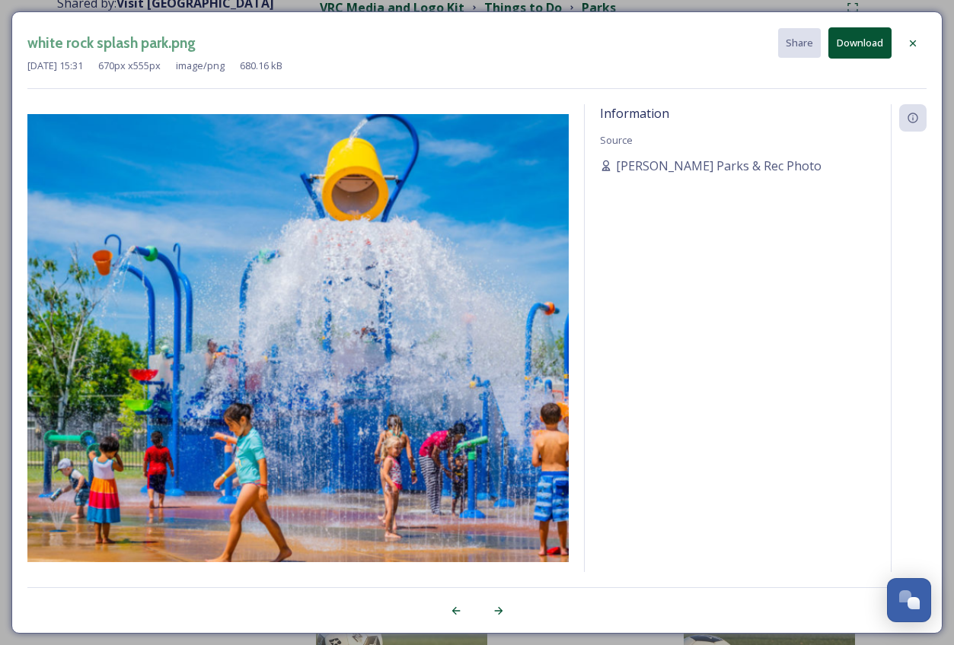
click at [909, 39] on icon at bounding box center [912, 43] width 12 height 12
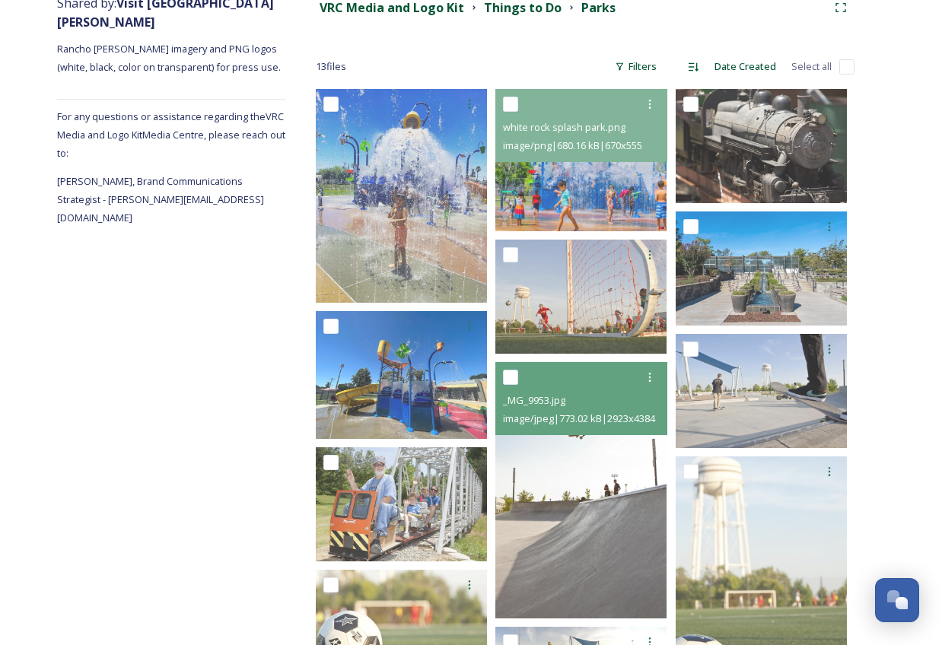
click at [580, 489] on img at bounding box center [580, 490] width 171 height 257
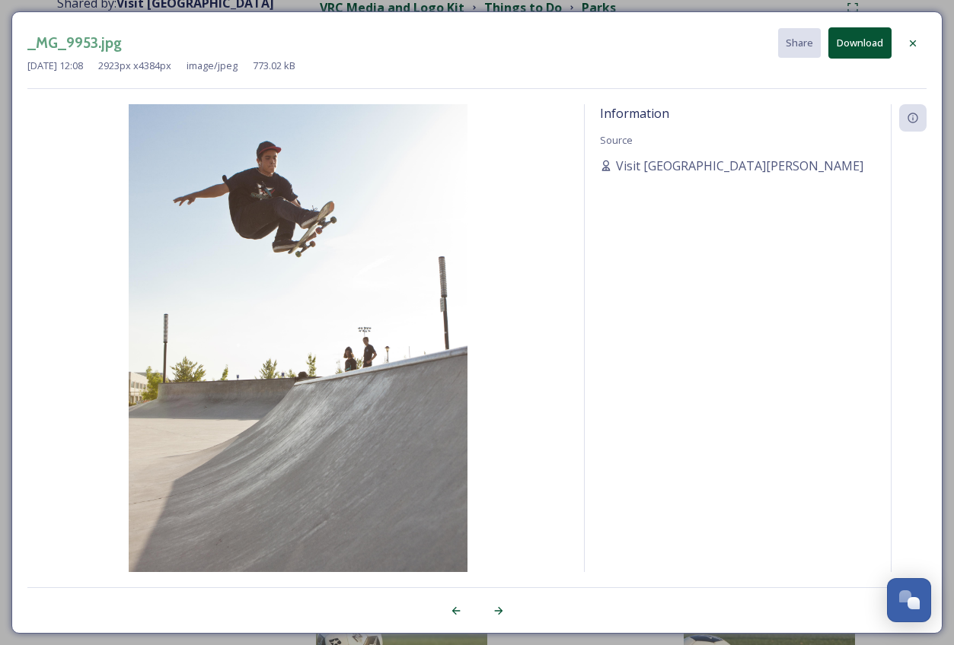
click at [919, 37] on div at bounding box center [912, 43] width 27 height 27
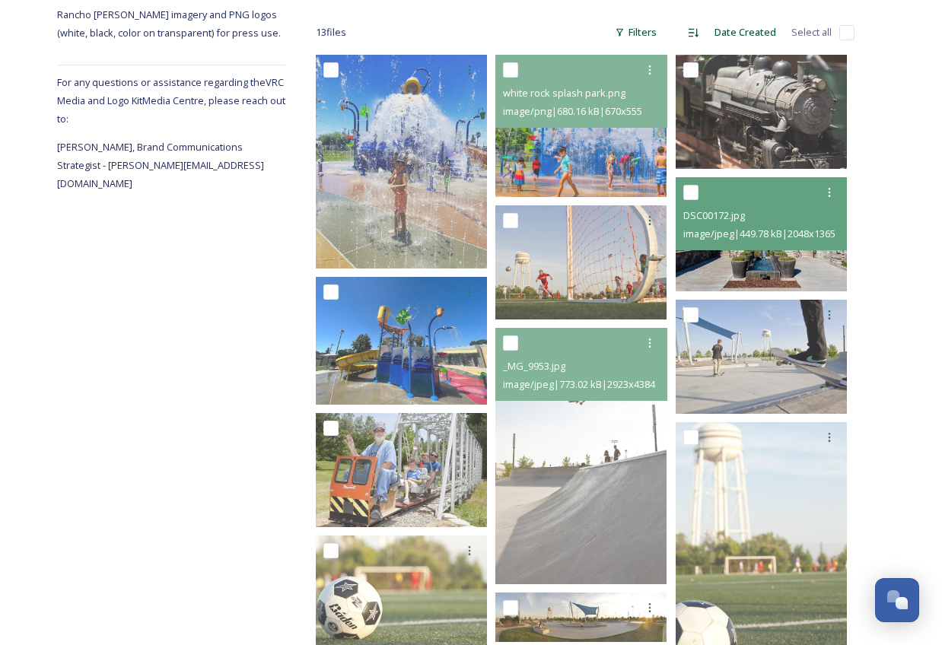
scroll to position [255, 0]
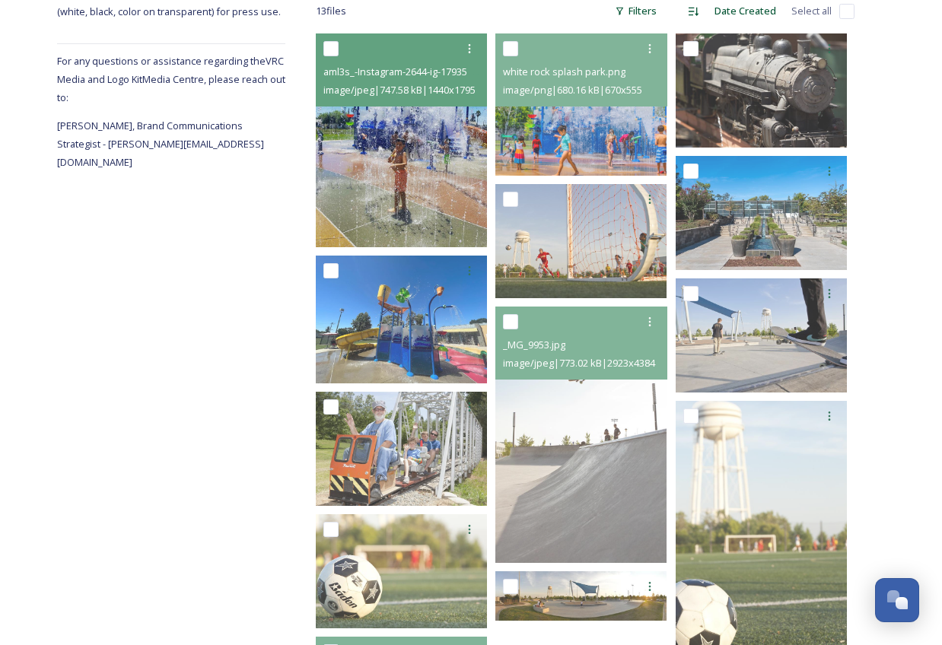
click at [393, 167] on img at bounding box center [401, 139] width 171 height 213
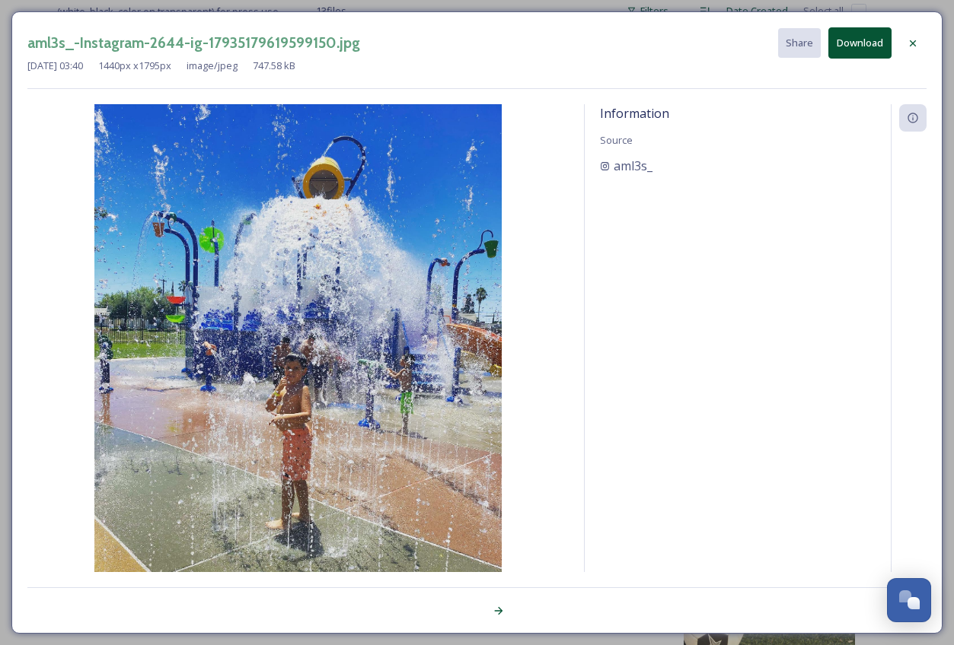
click at [916, 40] on icon at bounding box center [912, 43] width 12 height 12
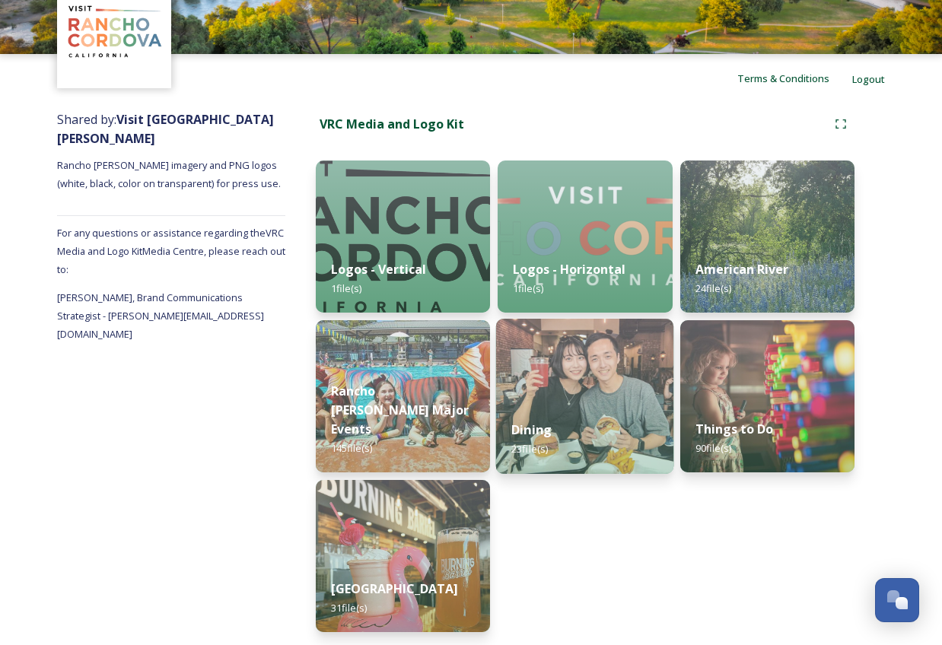
scroll to position [85, 0]
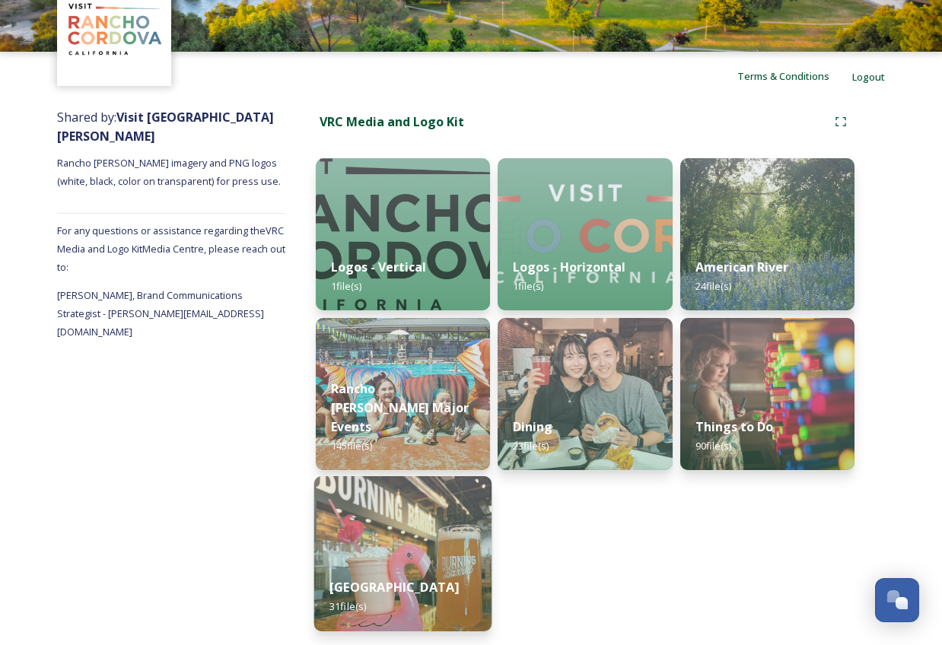
click at [403, 528] on img at bounding box center [403, 553] width 178 height 155
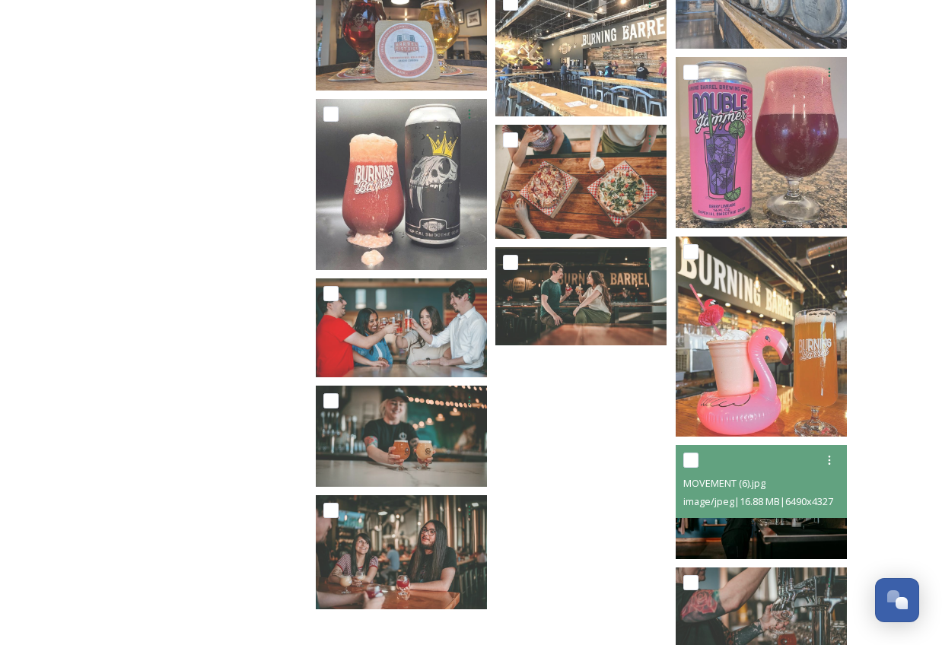
scroll to position [1296, 0]
click at [774, 535] on img at bounding box center [761, 502] width 171 height 114
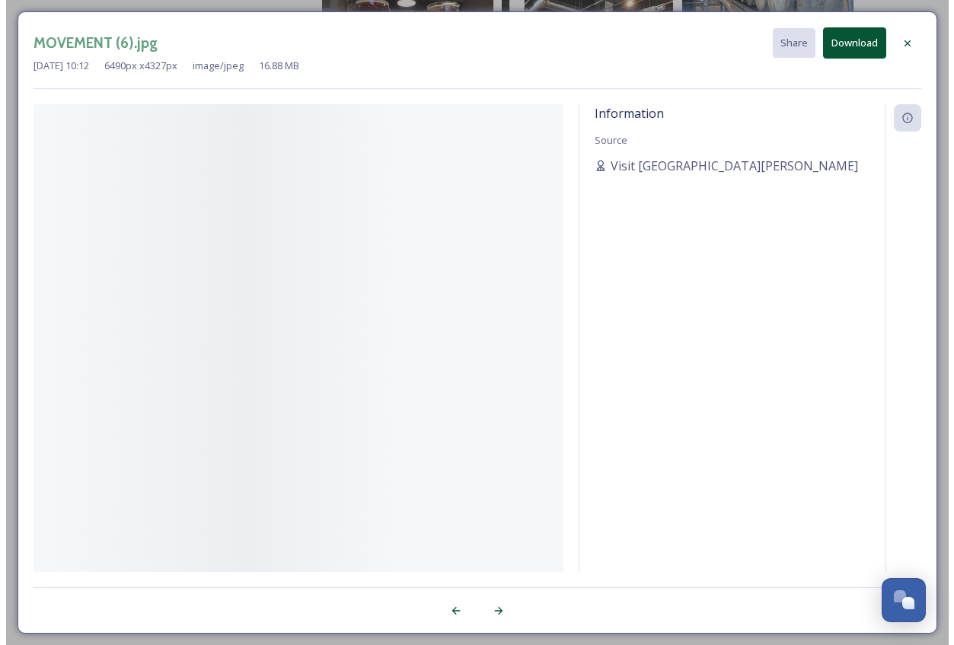
scroll to position [1294, 0]
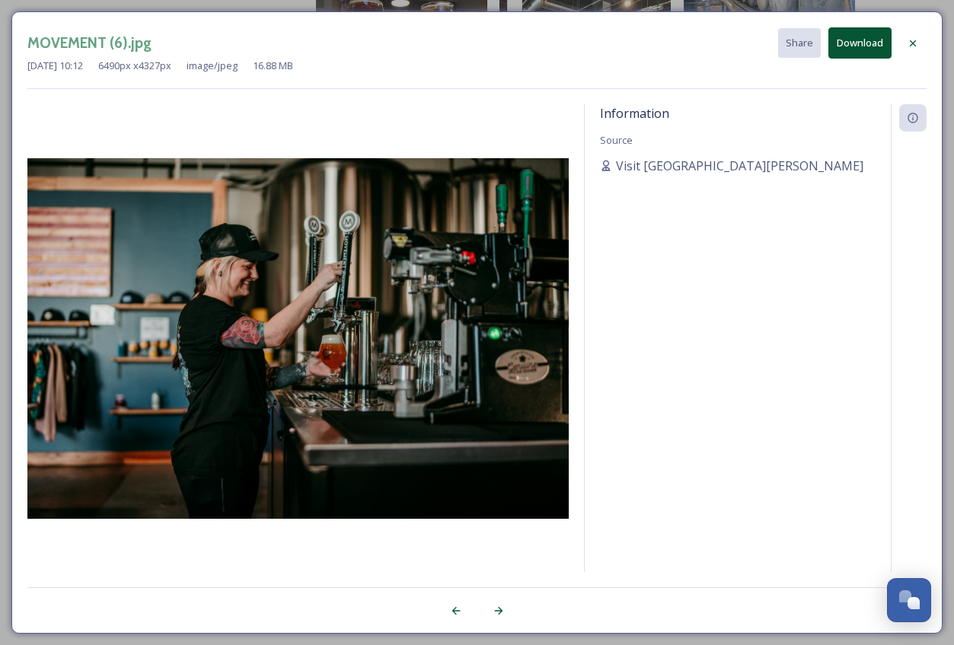
click at [913, 43] on icon at bounding box center [912, 43] width 12 height 12
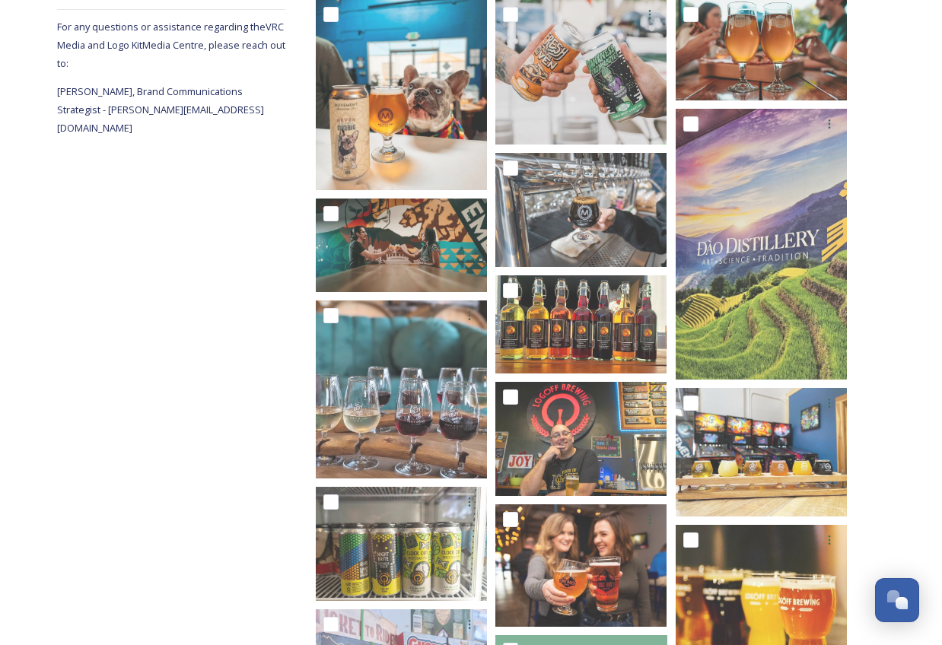
scroll to position [142, 0]
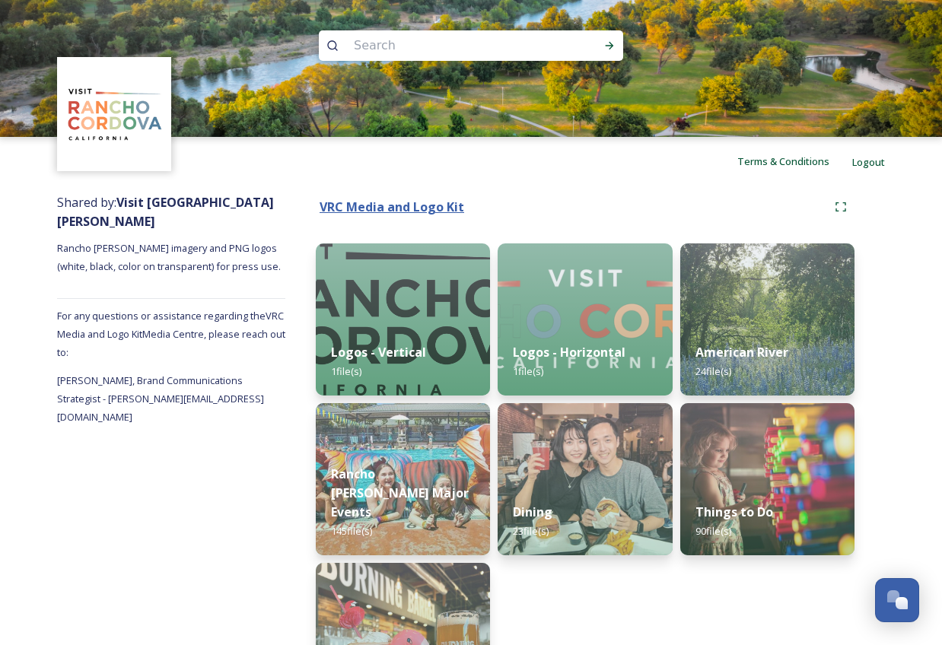
click at [408, 209] on strong "VRC Media and Logo Kit" at bounding box center [392, 207] width 145 height 17
click at [530, 299] on img at bounding box center [585, 319] width 178 height 155
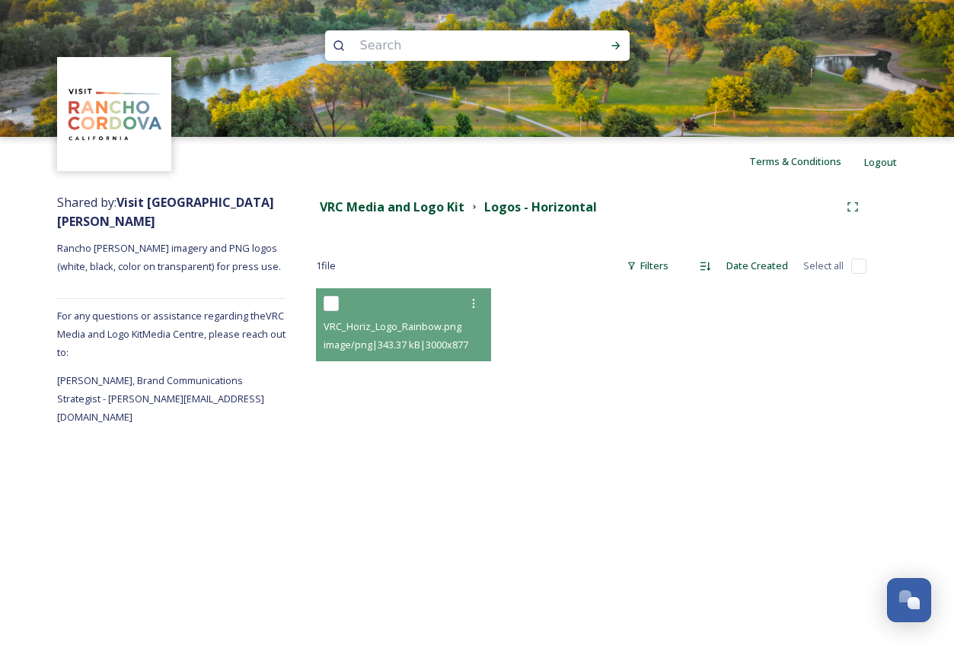
click at [403, 306] on div at bounding box center [405, 303] width 164 height 27
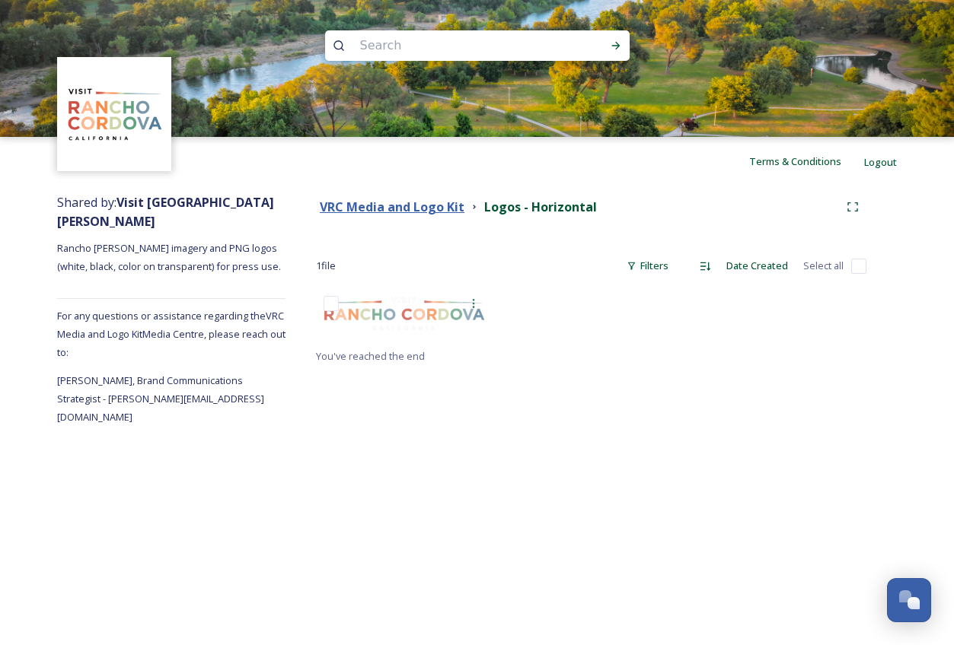
click at [425, 209] on strong "VRC Media and Logo Kit" at bounding box center [392, 207] width 145 height 17
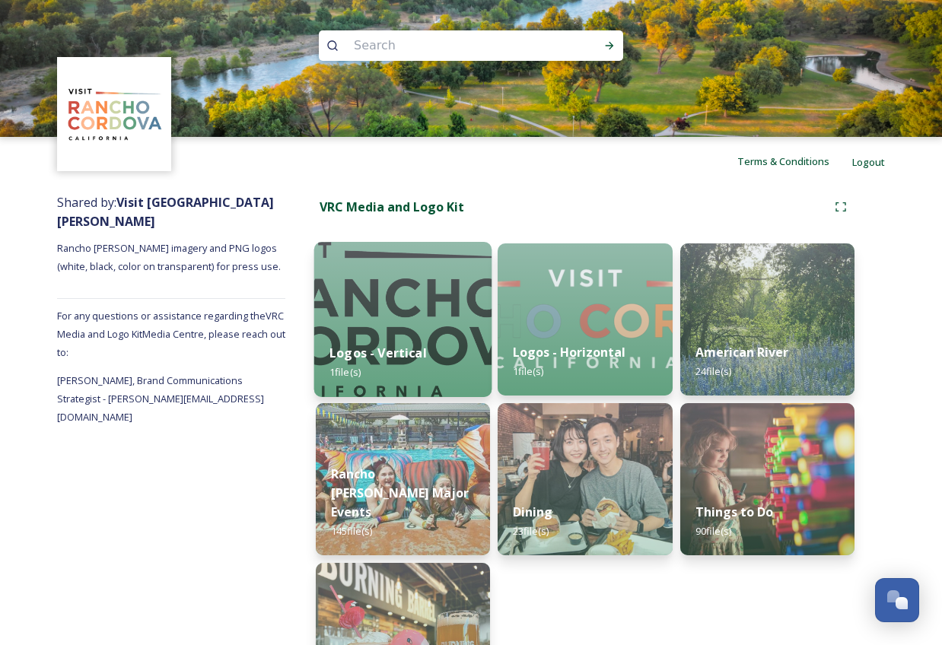
click at [370, 352] on strong "Logos - Vertical" at bounding box center [378, 353] width 97 height 17
